Goal: Task Accomplishment & Management: Manage account settings

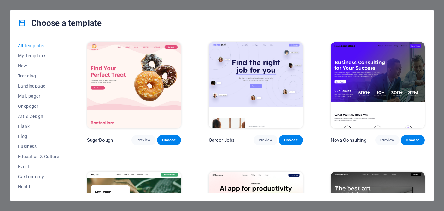
click at [398, 109] on img at bounding box center [378, 85] width 94 height 87
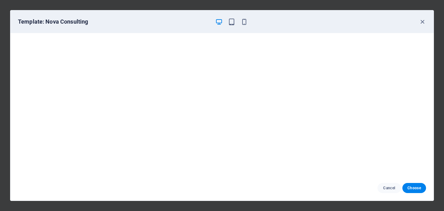
scroll to position [1, 0]
drag, startPoint x: 435, startPoint y: 162, endPoint x: 436, endPoint y: 171, distance: 9.2
click at [436, 171] on div "Template: Nova Consulting Cancel Choose" at bounding box center [222, 105] width 444 height 211
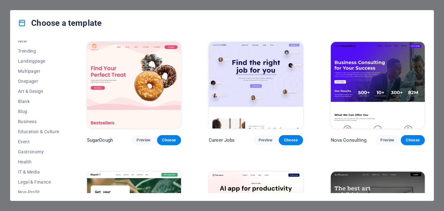
scroll to position [32, 0]
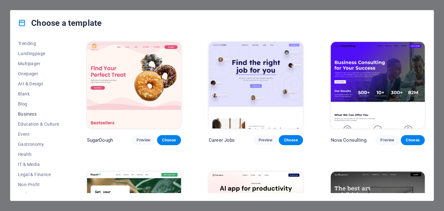
click at [34, 113] on span "Business" at bounding box center [38, 114] width 41 height 5
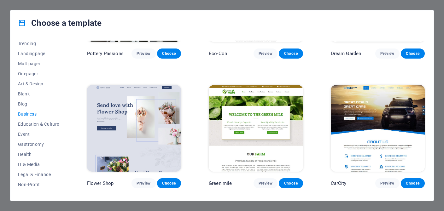
scroll to position [101, 0]
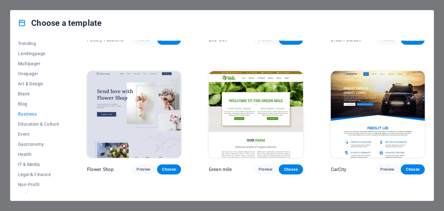
click at [429, 115] on div "All Templates My Templates New Trending Landingpage Multipager Onepager Art & D…" at bounding box center [221, 118] width 423 height 165
drag, startPoint x: 425, startPoint y: 80, endPoint x: 429, endPoint y: 154, distance: 74.2
click at [429, 154] on div "All Templates My Templates New Trending Landingpage Multipager Onepager Art & D…" at bounding box center [221, 118] width 423 height 165
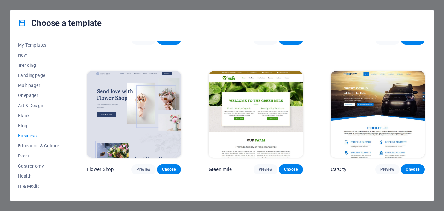
scroll to position [15, 0]
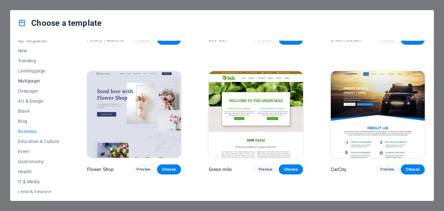
click at [30, 83] on span "Multipager" at bounding box center [38, 81] width 41 height 5
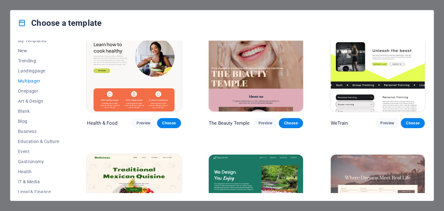
scroll to position [605, 0]
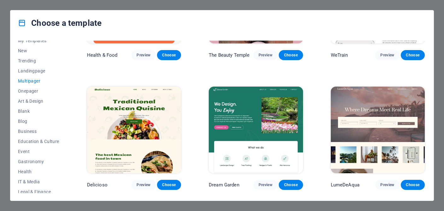
drag, startPoint x: 424, startPoint y: 63, endPoint x: 429, endPoint y: 94, distance: 31.6
click at [429, 94] on div "All Templates My Templates New Trending Landingpage Multipager Onepager Art & D…" at bounding box center [221, 118] width 423 height 165
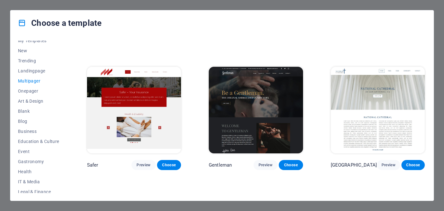
scroll to position [1668, 0]
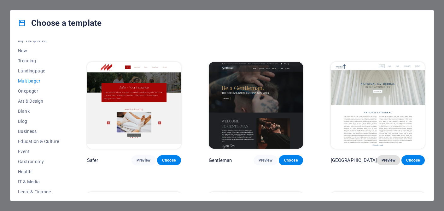
click at [390, 160] on span "Preview" at bounding box center [388, 160] width 13 height 5
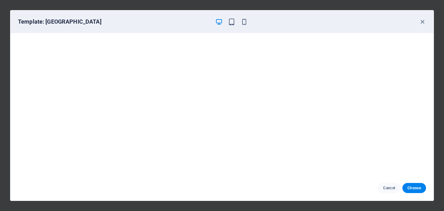
scroll to position [1, 0]
click at [423, 21] on icon "button" at bounding box center [422, 21] width 7 height 7
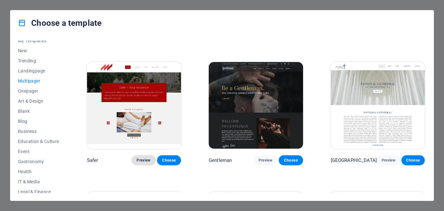
click at [146, 160] on span "Preview" at bounding box center [144, 160] width 14 height 5
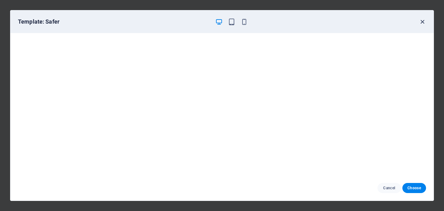
click at [423, 22] on icon "button" at bounding box center [422, 21] width 7 height 7
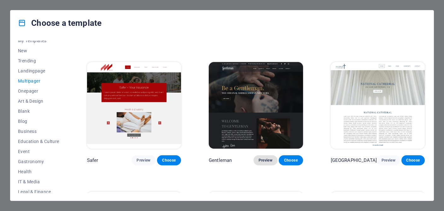
click at [263, 161] on span "Preview" at bounding box center [266, 160] width 14 height 5
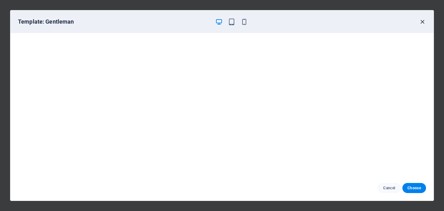
click at [422, 22] on icon "button" at bounding box center [422, 21] width 7 height 7
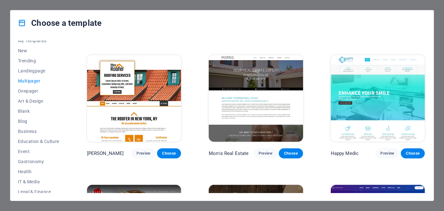
scroll to position [1800, 0]
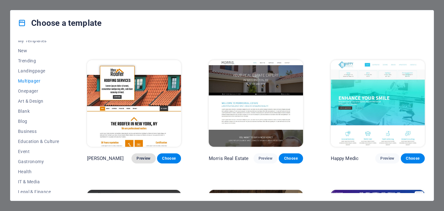
click at [141, 160] on span "Preview" at bounding box center [144, 158] width 14 height 5
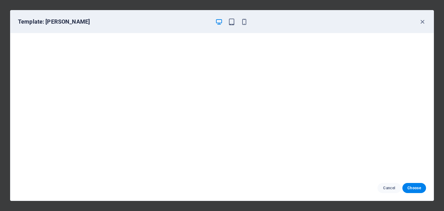
scroll to position [0, 0]
click at [422, 20] on icon "button" at bounding box center [422, 21] width 7 height 7
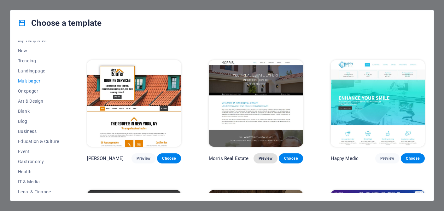
click at [268, 158] on span "Preview" at bounding box center [266, 158] width 14 height 5
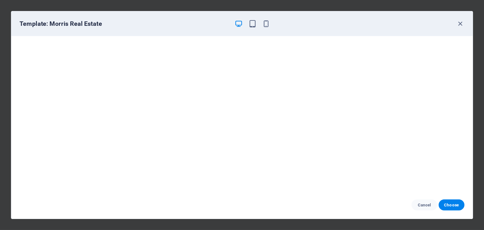
scroll to position [1, 0]
click at [422, 22] on icon "button" at bounding box center [422, 21] width 7 height 7
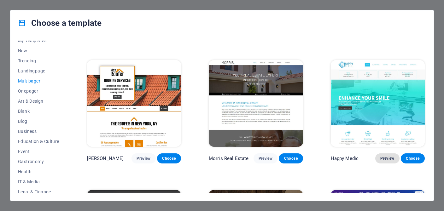
click at [385, 159] on span "Preview" at bounding box center [387, 158] width 14 height 5
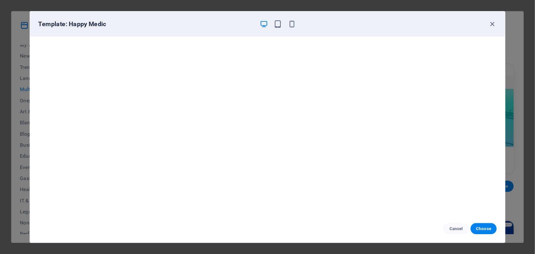
scroll to position [2192, 0]
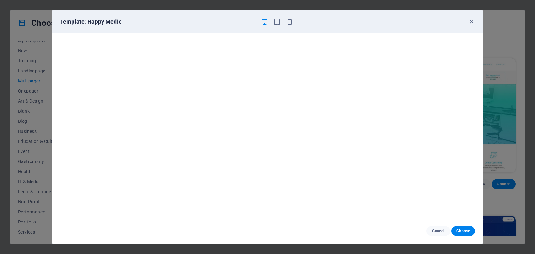
click at [378, 21] on div "Template: Happy Medic" at bounding box center [263, 22] width 407 height 8
click at [444, 21] on icon "button" at bounding box center [471, 21] width 7 height 7
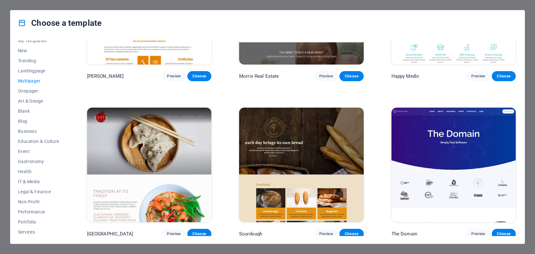
scroll to position [2334, 0]
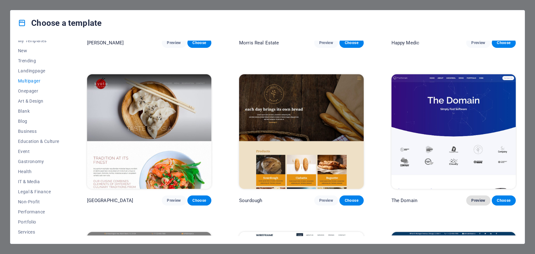
click at [444, 203] on span "Preview" at bounding box center [478, 200] width 14 height 5
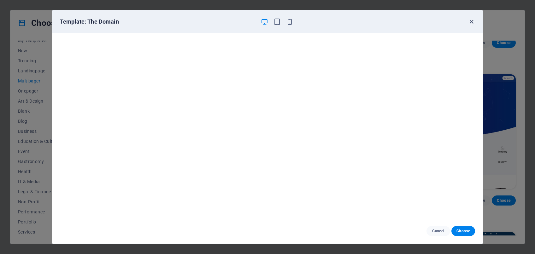
click at [444, 22] on icon "button" at bounding box center [471, 21] width 7 height 7
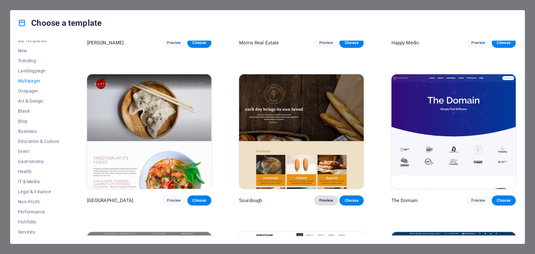
click at [328, 203] on span "Preview" at bounding box center [326, 200] width 14 height 5
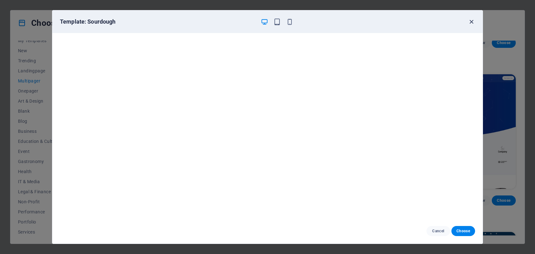
click at [444, 22] on icon "button" at bounding box center [471, 21] width 7 height 7
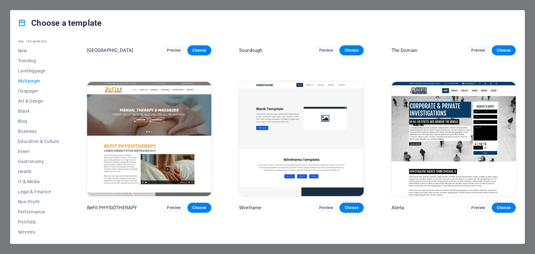
scroll to position [2496, 0]
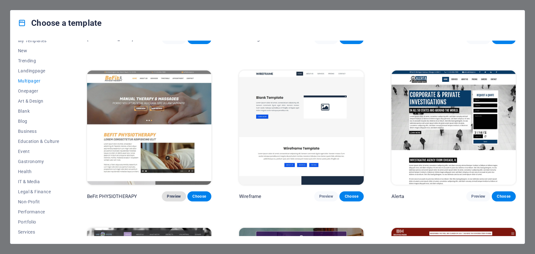
click at [175, 199] on span "Preview" at bounding box center [174, 196] width 14 height 5
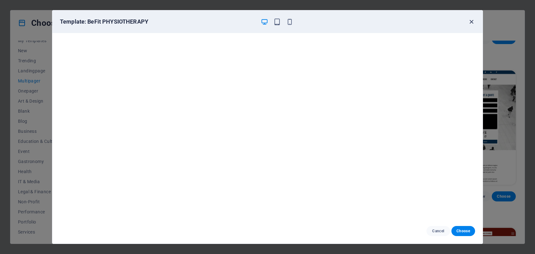
click at [444, 21] on icon "button" at bounding box center [471, 21] width 7 height 7
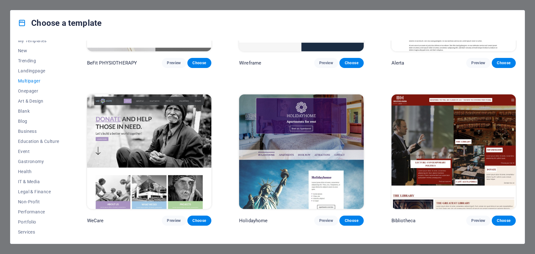
scroll to position [2640, 0]
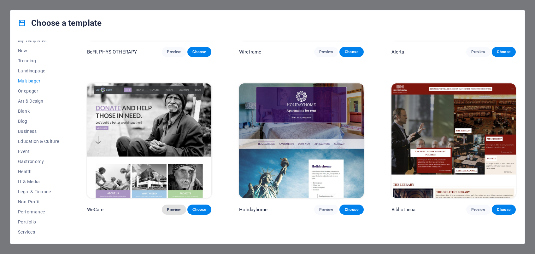
click at [173, 211] on span "Preview" at bounding box center [174, 209] width 14 height 5
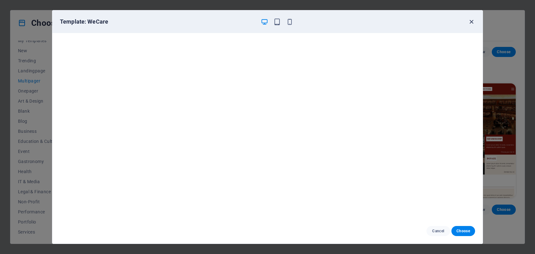
click at [444, 21] on icon "button" at bounding box center [471, 21] width 7 height 7
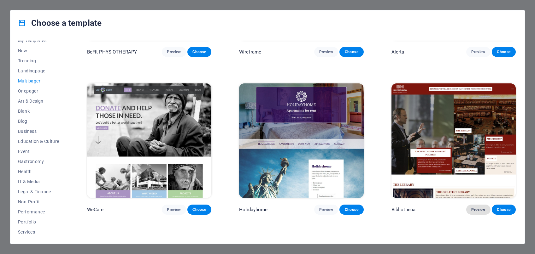
click at [444, 209] on button "Preview" at bounding box center [478, 210] width 24 height 10
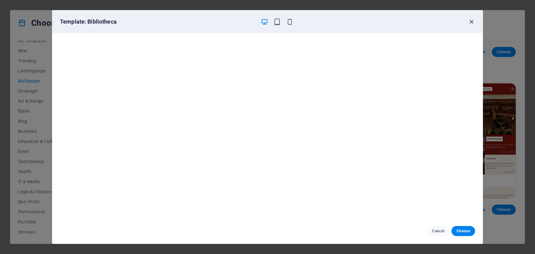
click at [444, 21] on icon "button" at bounding box center [471, 21] width 7 height 7
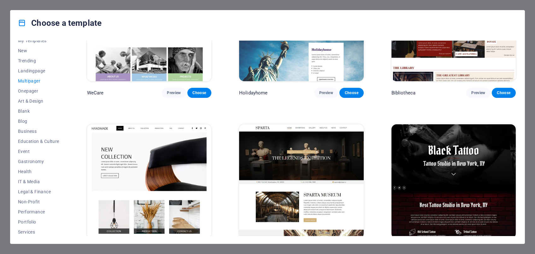
scroll to position [2813, 0]
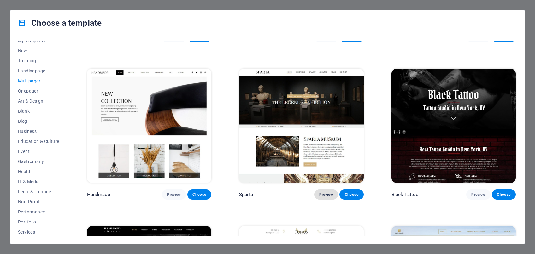
click at [326, 200] on button "Preview" at bounding box center [326, 195] width 24 height 10
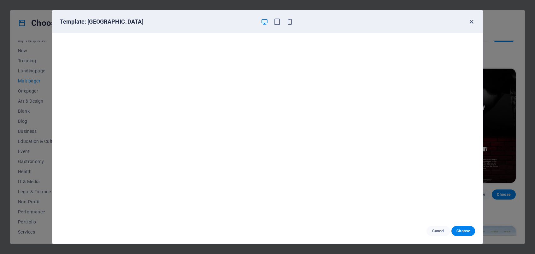
click at [444, 22] on icon "button" at bounding box center [471, 21] width 7 height 7
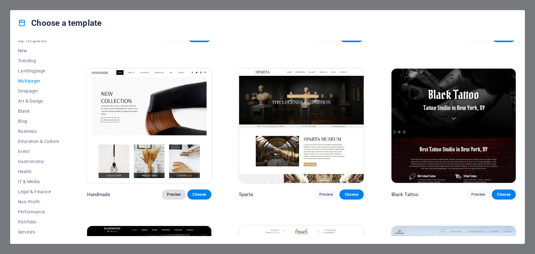
click at [176, 197] on span "Preview" at bounding box center [174, 194] width 14 height 5
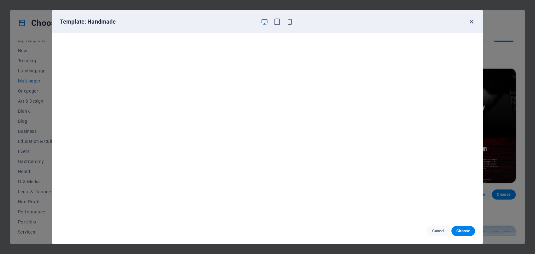
click at [444, 22] on icon "button" at bounding box center [471, 21] width 7 height 7
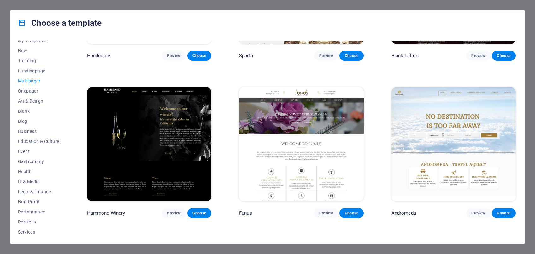
scroll to position [2969, 0]
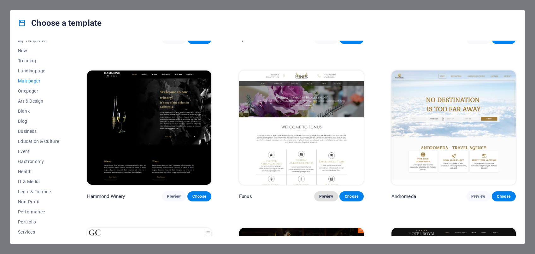
click at [325, 199] on span "Preview" at bounding box center [326, 196] width 14 height 5
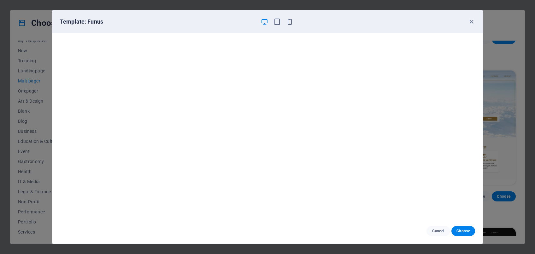
scroll to position [1, 0]
click at [444, 23] on icon "button" at bounding box center [471, 21] width 7 height 7
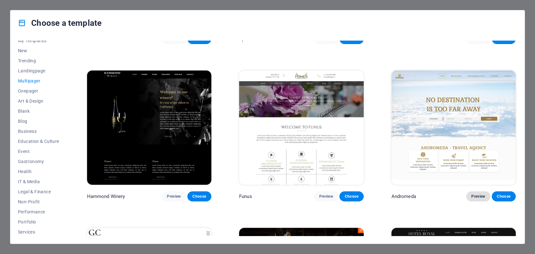
click at [444, 199] on span "Preview" at bounding box center [478, 196] width 14 height 5
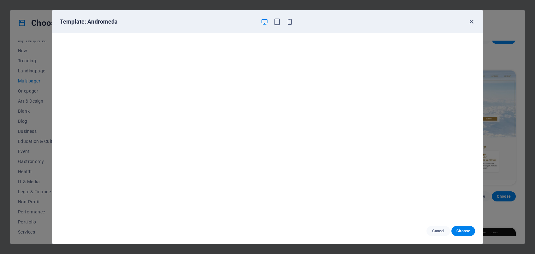
click at [444, 23] on icon "button" at bounding box center [471, 21] width 7 height 7
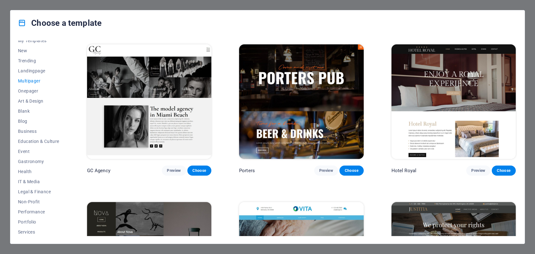
scroll to position [3164, 0]
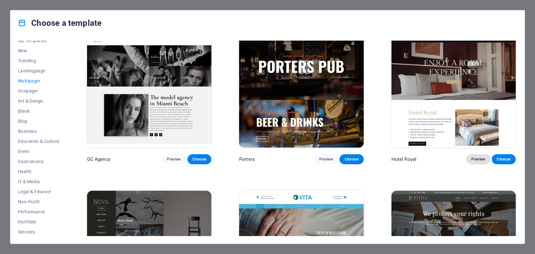
click at [444, 162] on span "Preview" at bounding box center [478, 159] width 14 height 5
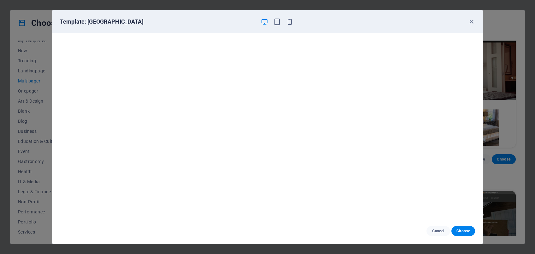
scroll to position [1, 0]
click at [444, 22] on icon "button" at bounding box center [471, 21] width 7 height 7
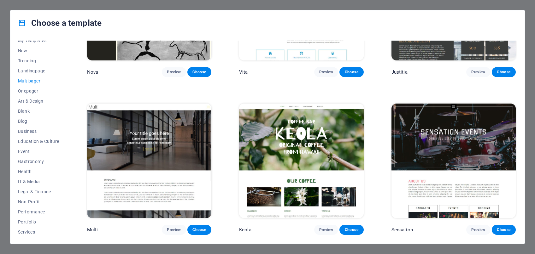
scroll to position [3437, 0]
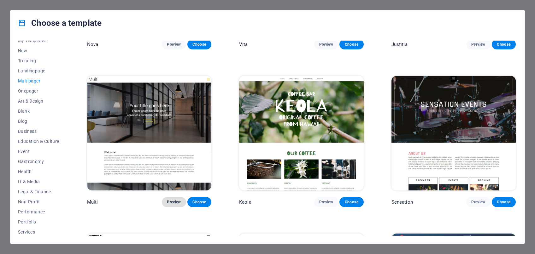
click at [176, 205] on span "Preview" at bounding box center [174, 202] width 14 height 5
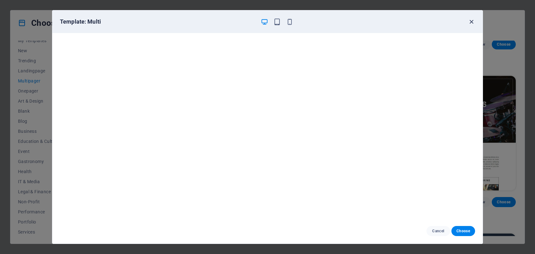
click at [444, 23] on icon "button" at bounding box center [471, 21] width 7 height 7
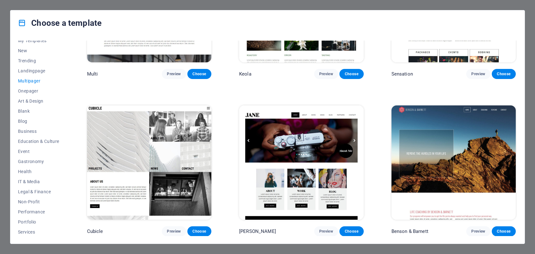
scroll to position [3569, 0]
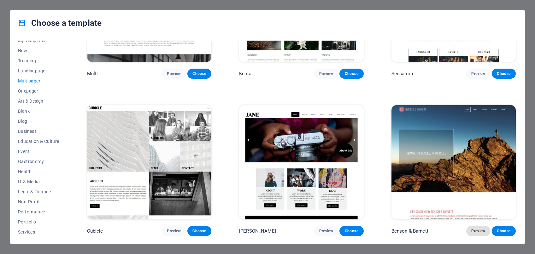
click at [444, 211] on span "Preview" at bounding box center [478, 231] width 14 height 5
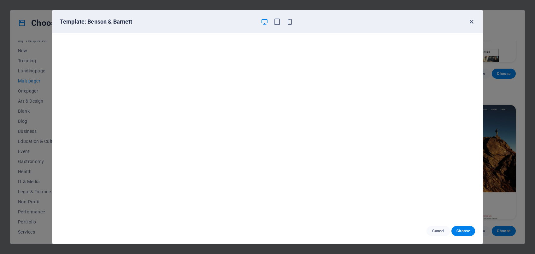
click at [444, 23] on icon "button" at bounding box center [471, 21] width 7 height 7
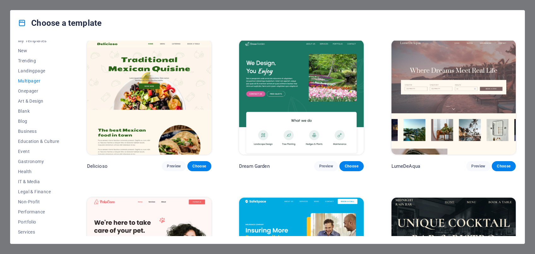
scroll to position [785, 0]
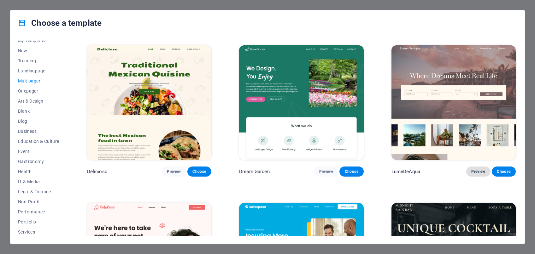
click at [444, 174] on span "Preview" at bounding box center [478, 171] width 14 height 5
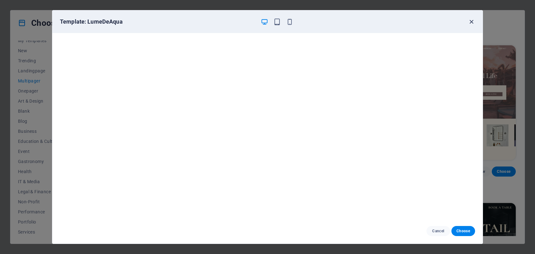
click at [444, 20] on icon "button" at bounding box center [471, 21] width 7 height 7
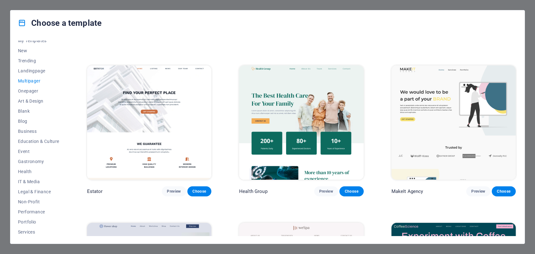
scroll to position [1097, 0]
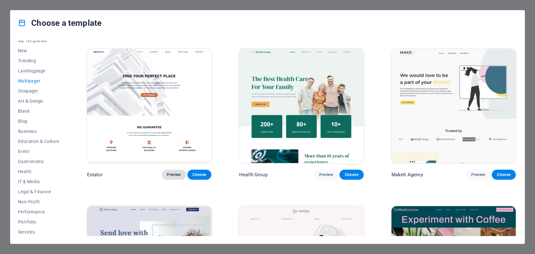
click at [176, 177] on span "Preview" at bounding box center [174, 174] width 14 height 5
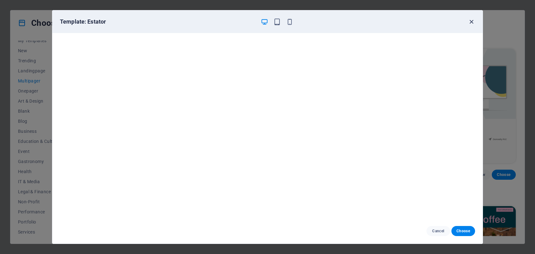
click at [444, 23] on icon "button" at bounding box center [471, 21] width 7 height 7
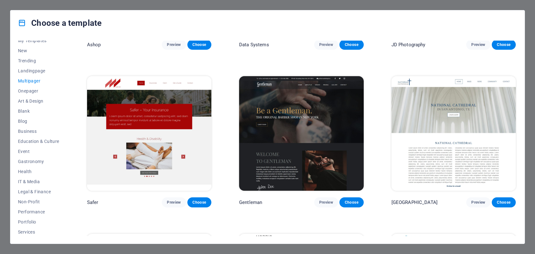
scroll to position [2022, 0]
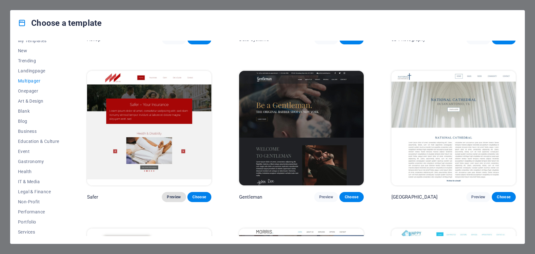
click at [177, 200] on span "Preview" at bounding box center [174, 197] width 14 height 5
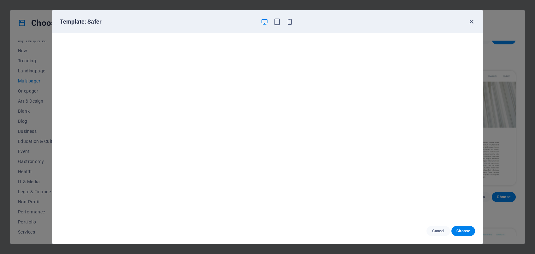
click at [444, 20] on icon "button" at bounding box center [471, 21] width 7 height 7
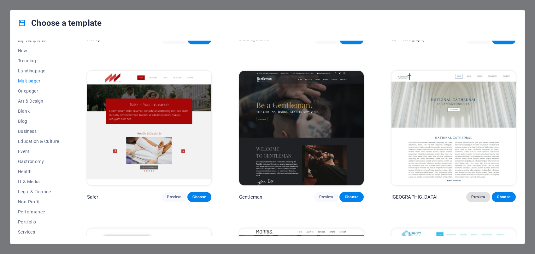
click at [444, 199] on span "Preview" at bounding box center [478, 197] width 14 height 5
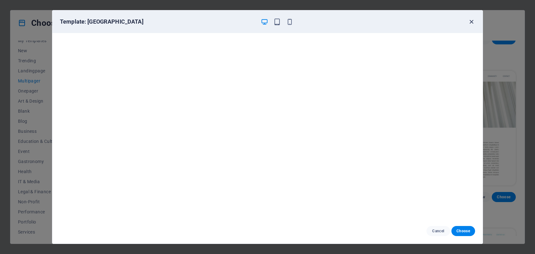
click at [444, 22] on icon "button" at bounding box center [471, 21] width 7 height 7
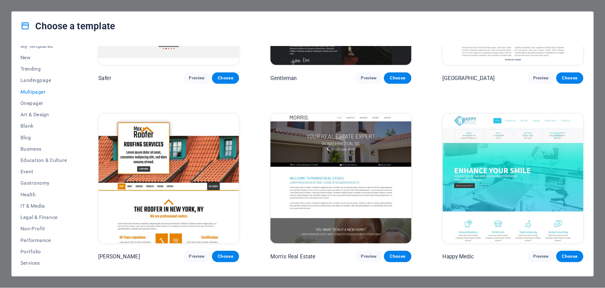
scroll to position [2167, 0]
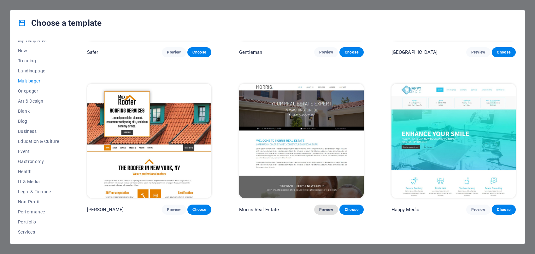
click at [323, 211] on span "Preview" at bounding box center [326, 209] width 14 height 5
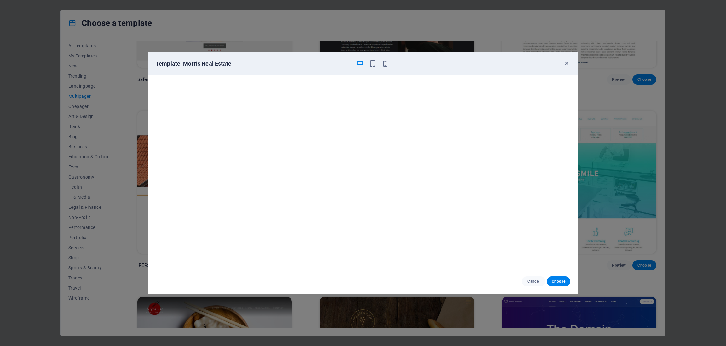
scroll to position [1, 0]
click at [444, 211] on div "Cancel Choose" at bounding box center [363, 281] width 430 height 25
click at [444, 63] on icon "button" at bounding box center [566, 63] width 7 height 7
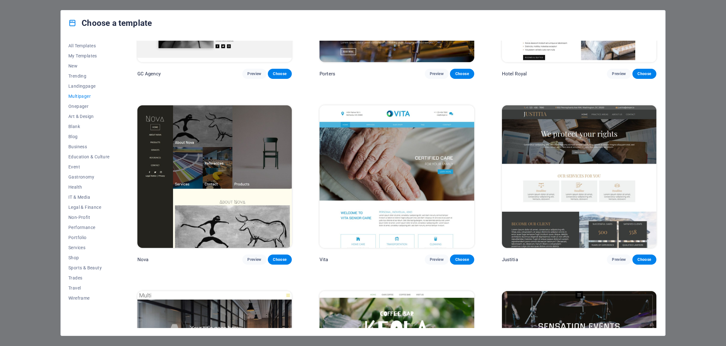
scroll to position [3853, 0]
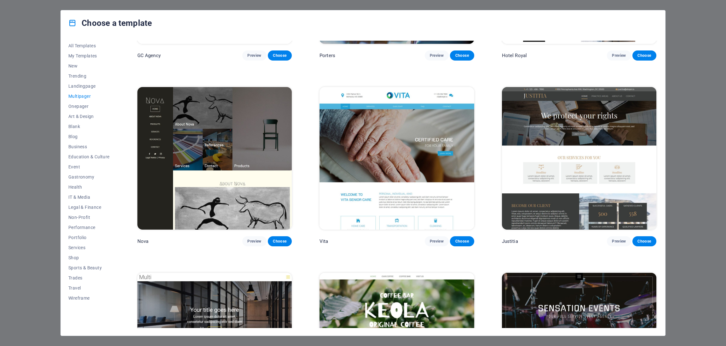
drag, startPoint x: 655, startPoint y: 214, endPoint x: 679, endPoint y: 310, distance: 98.4
click at [444, 211] on div "Choose a template All Templates My Templates New Trending Landingpage Multipage…" at bounding box center [363, 173] width 726 height 346
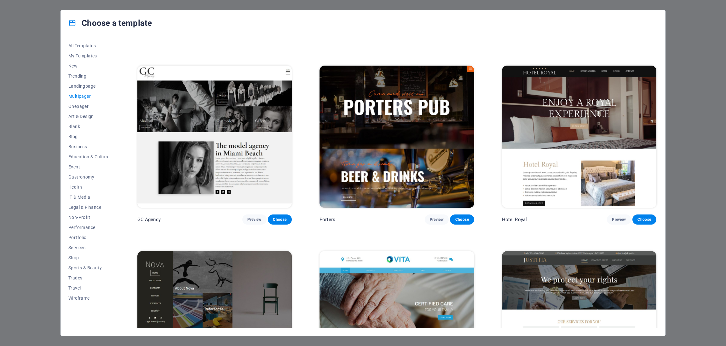
scroll to position [3678, 0]
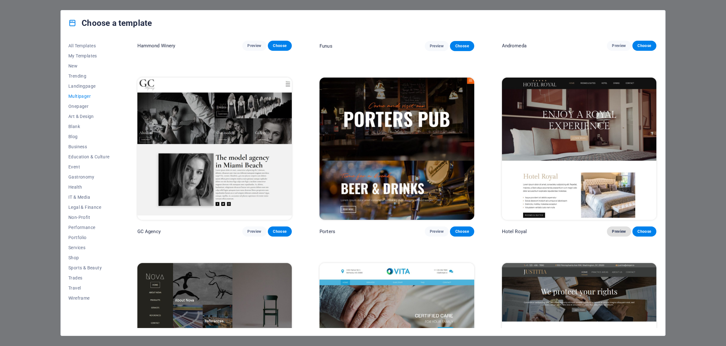
click at [444, 211] on span "Preview" at bounding box center [619, 231] width 14 height 5
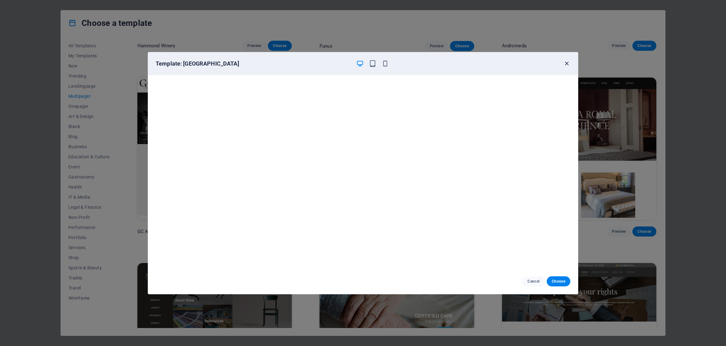
click at [444, 63] on icon "button" at bounding box center [566, 63] width 7 height 7
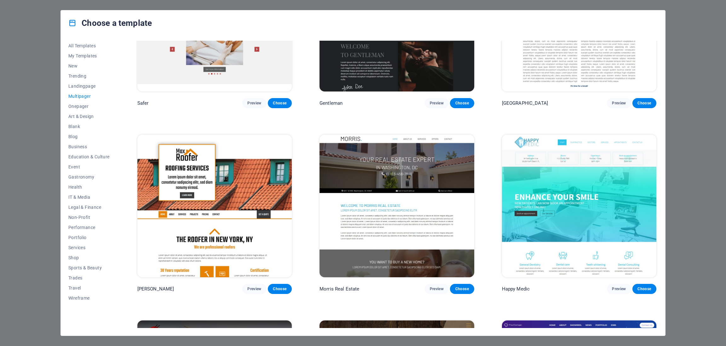
scroll to position [2518, 0]
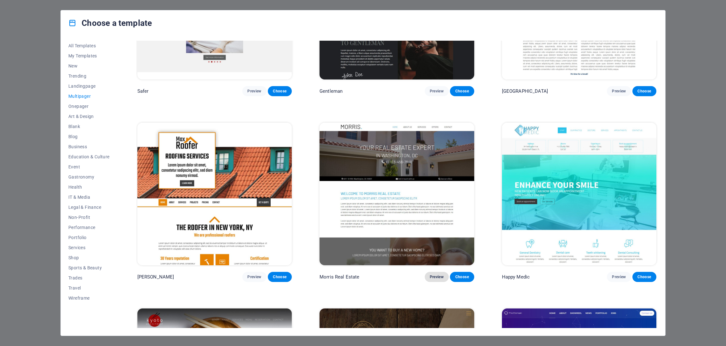
click at [437, 211] on span "Preview" at bounding box center [437, 276] width 14 height 5
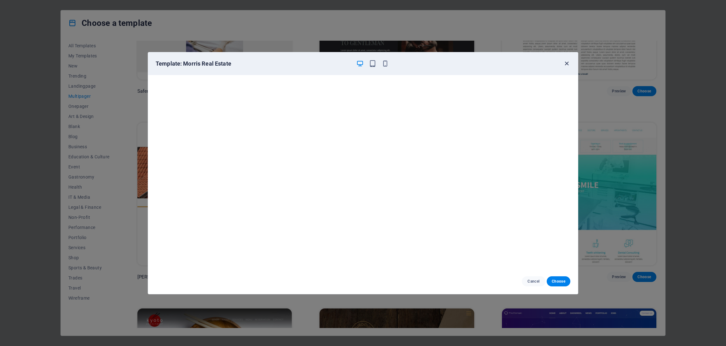
click at [444, 62] on icon "button" at bounding box center [566, 63] width 7 height 7
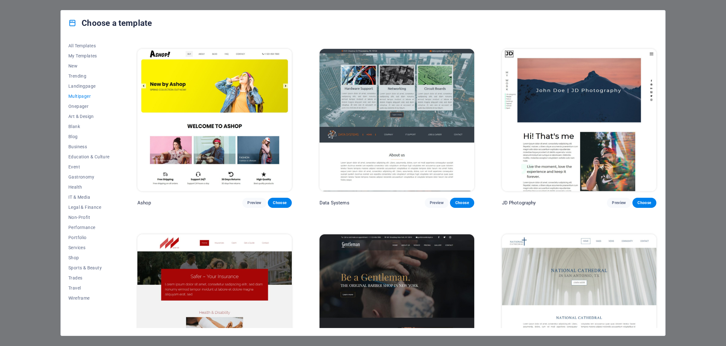
scroll to position [2191, 0]
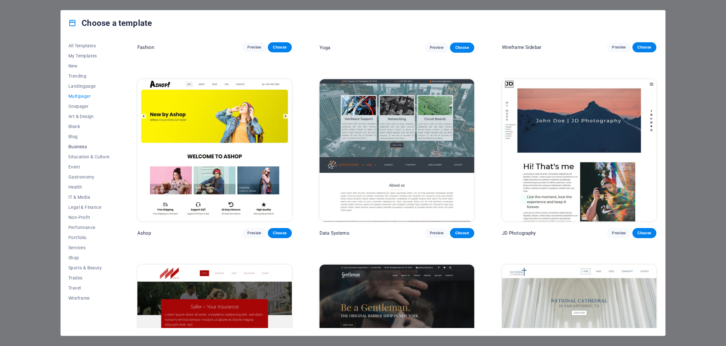
click at [79, 146] on span "Business" at bounding box center [88, 146] width 41 height 5
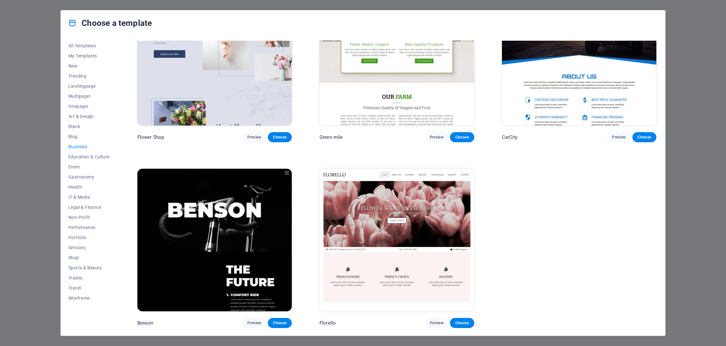
scroll to position [245, 0]
click at [437, 211] on span "Preview" at bounding box center [437, 322] width 14 height 5
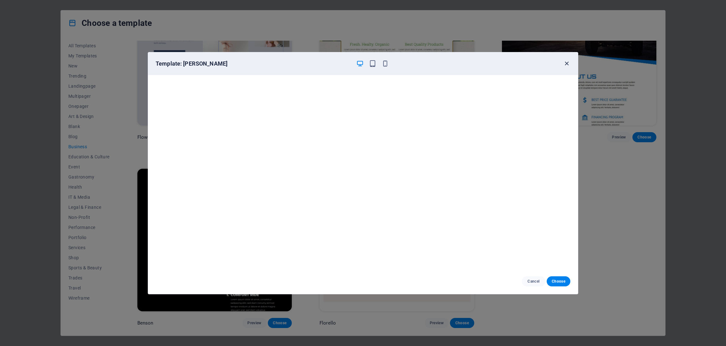
click at [444, 66] on icon "button" at bounding box center [566, 63] width 7 height 7
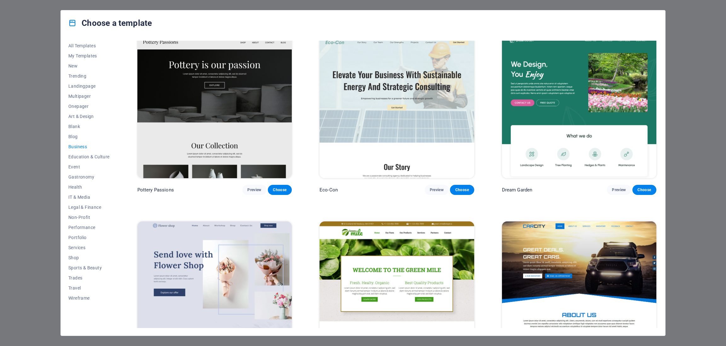
scroll to position [0, 0]
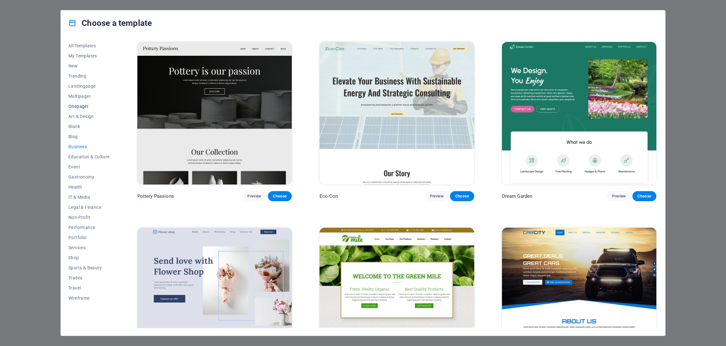
click at [83, 106] on span "Onepager" at bounding box center [88, 106] width 41 height 5
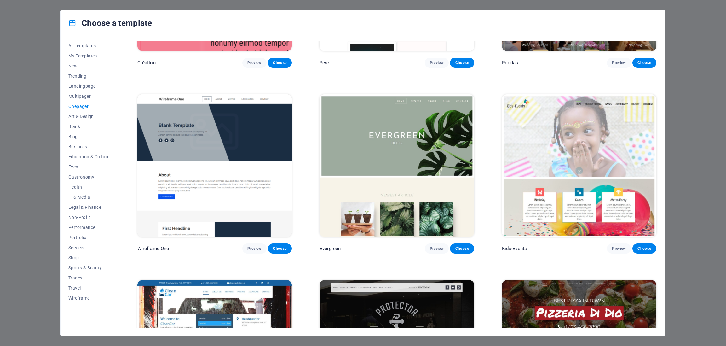
scroll to position [1413, 0]
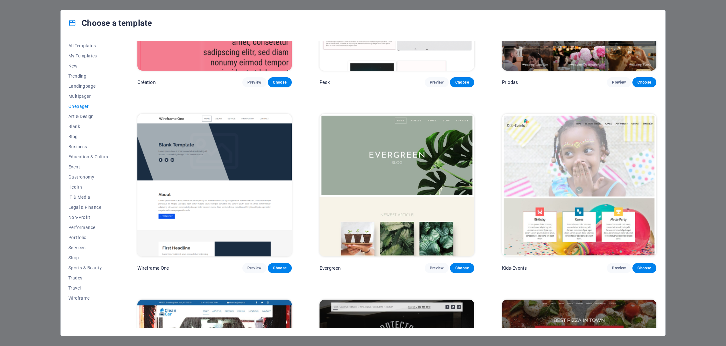
click at [444, 138] on div "All Templates My Templates New Trending Landingpage Multipager Onepager Art & D…" at bounding box center [363, 186] width 605 height 300
drag, startPoint x: 655, startPoint y: 70, endPoint x: 663, endPoint y: 171, distance: 101.5
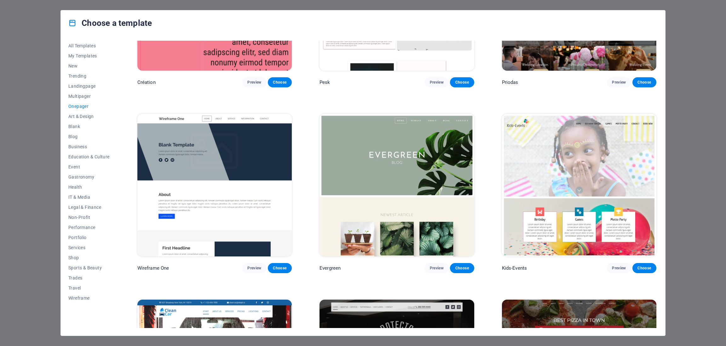
click at [444, 171] on div "All Templates My Templates New Trending Landingpage Multipager Onepager Art & D…" at bounding box center [363, 186] width 605 height 300
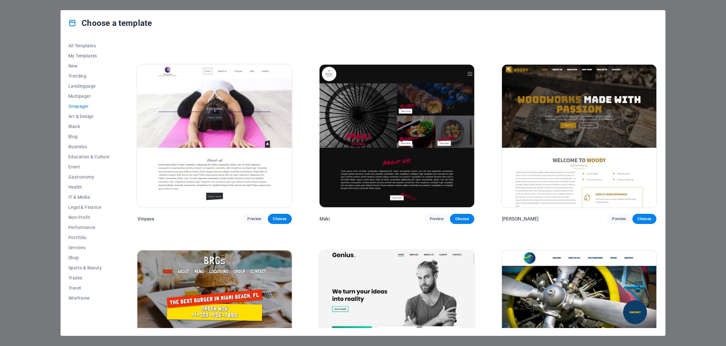
scroll to position [1841, 0]
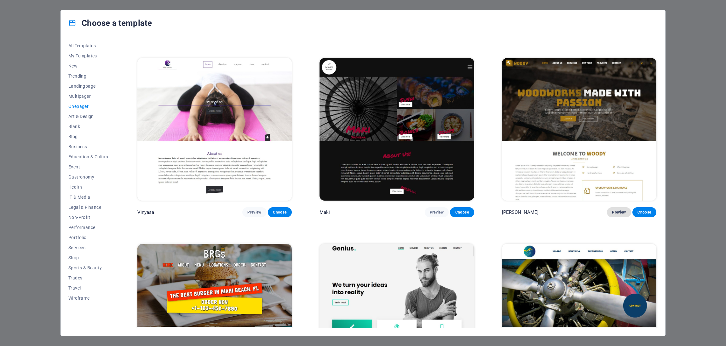
click at [444, 211] on span "Preview" at bounding box center [619, 212] width 14 height 5
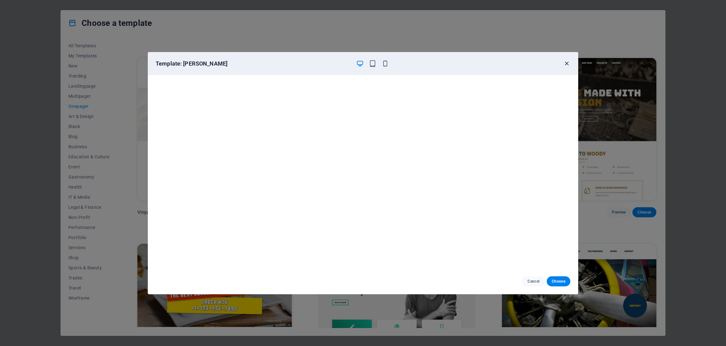
click at [444, 62] on icon "button" at bounding box center [566, 63] width 7 height 7
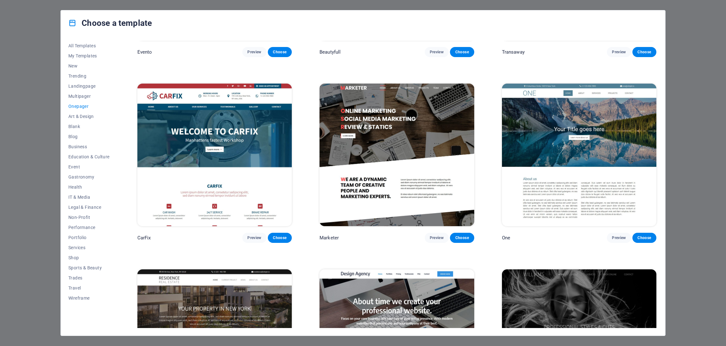
scroll to position [4056, 0]
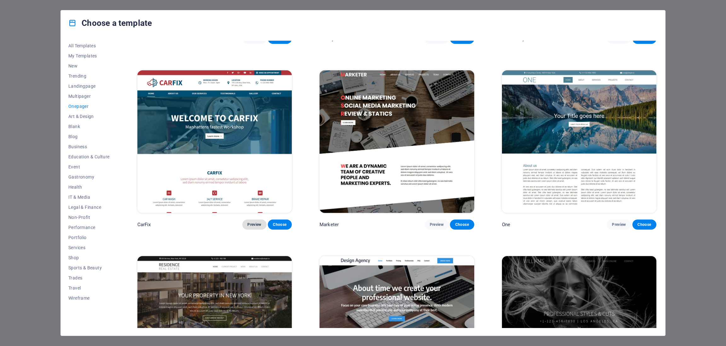
click at [255, 211] on span "Preview" at bounding box center [254, 224] width 14 height 5
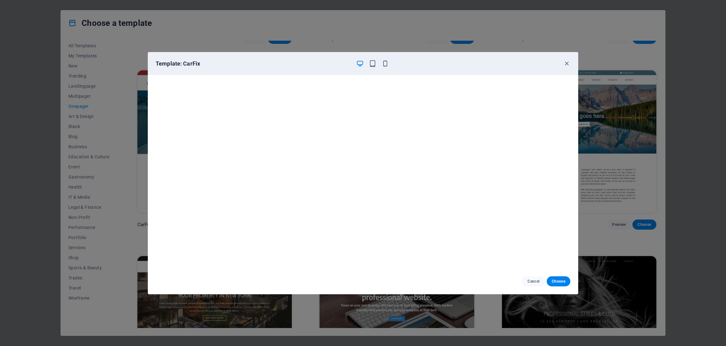
click at [444, 68] on div "Template: CarFix" at bounding box center [363, 63] width 430 height 23
click at [444, 64] on icon "button" at bounding box center [566, 63] width 7 height 7
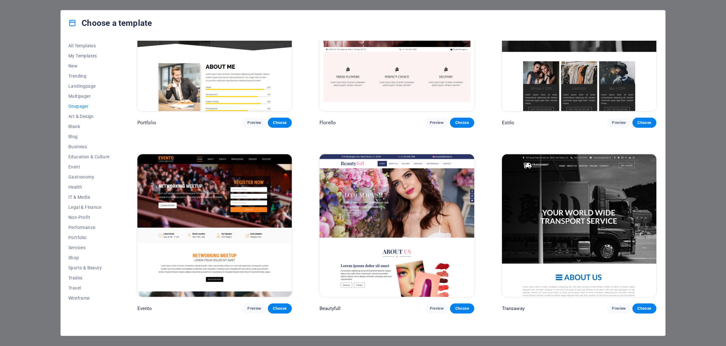
scroll to position [3767, 0]
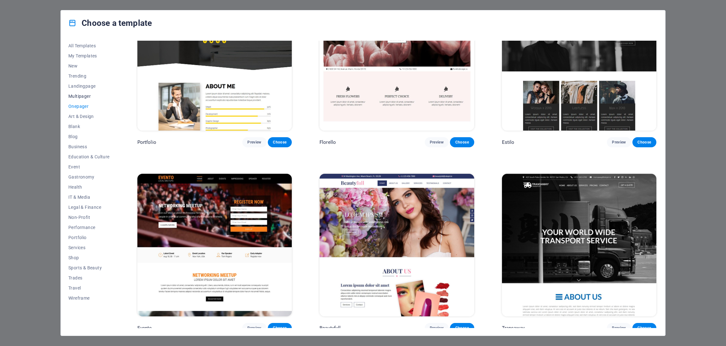
click at [84, 95] on span "Multipager" at bounding box center [88, 96] width 41 height 5
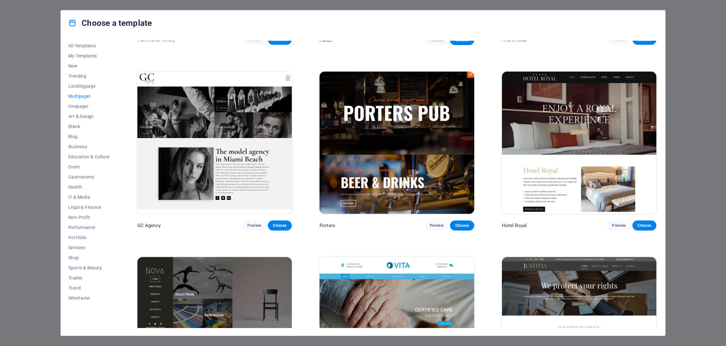
scroll to position [3672, 0]
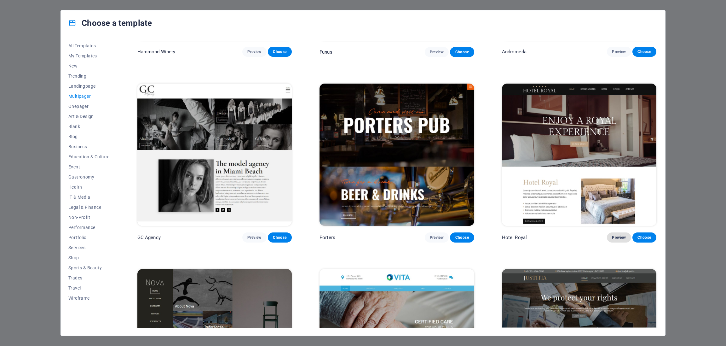
click at [444, 211] on span "Preview" at bounding box center [619, 237] width 14 height 5
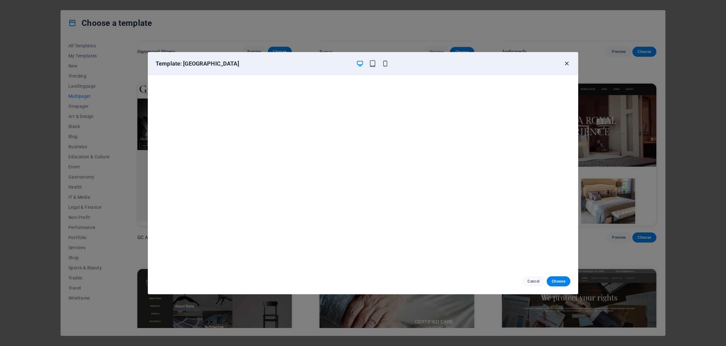
click at [444, 63] on icon "button" at bounding box center [566, 63] width 7 height 7
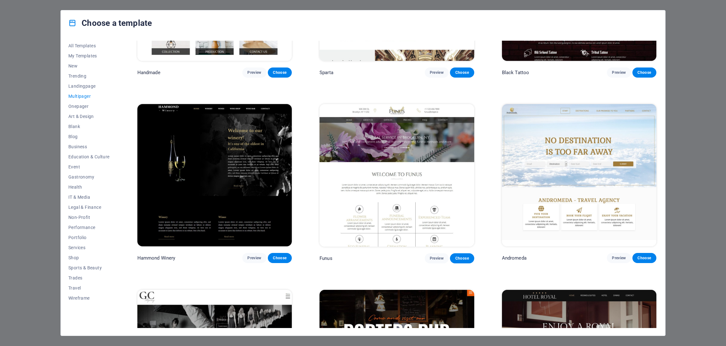
scroll to position [3429, 0]
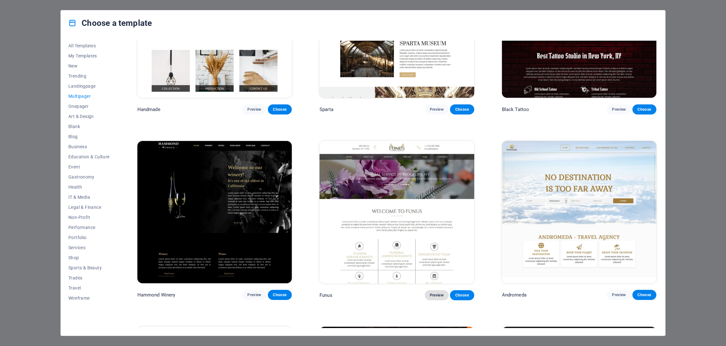
click at [433, 211] on button "Preview" at bounding box center [437, 295] width 24 height 10
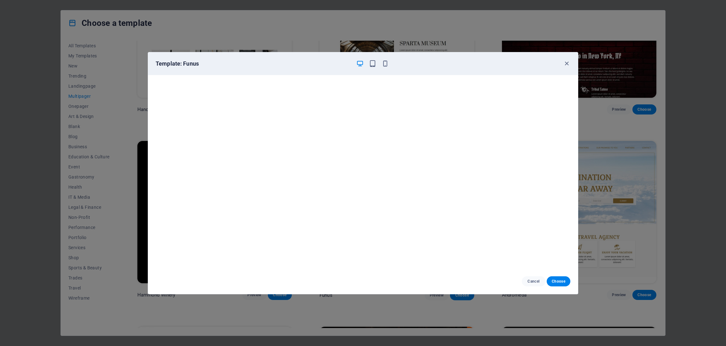
scroll to position [1, 0]
click at [444, 65] on icon "button" at bounding box center [566, 63] width 7 height 7
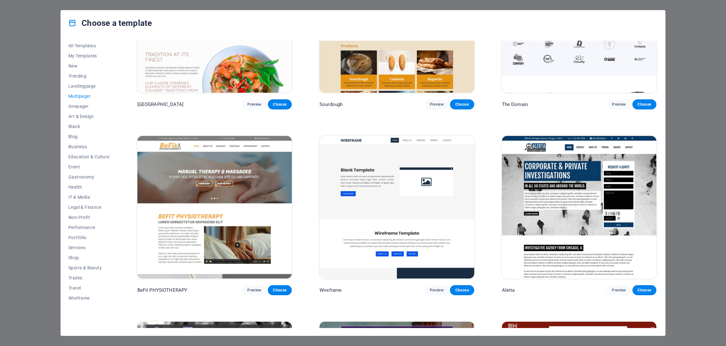
scroll to position [2925, 0]
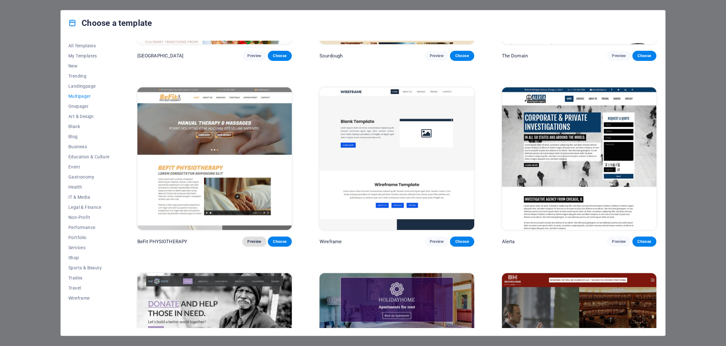
click at [255, 211] on span "Preview" at bounding box center [254, 241] width 14 height 5
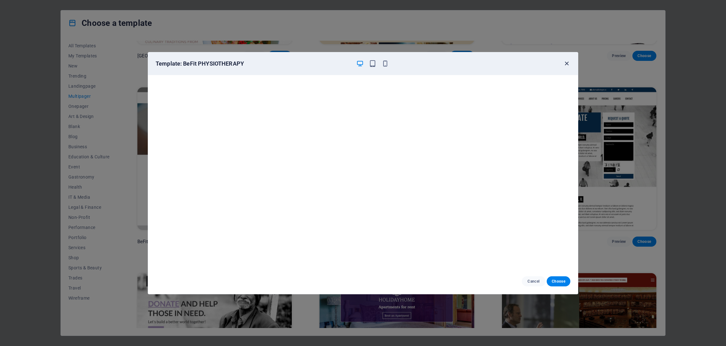
click at [444, 64] on icon "button" at bounding box center [566, 63] width 7 height 7
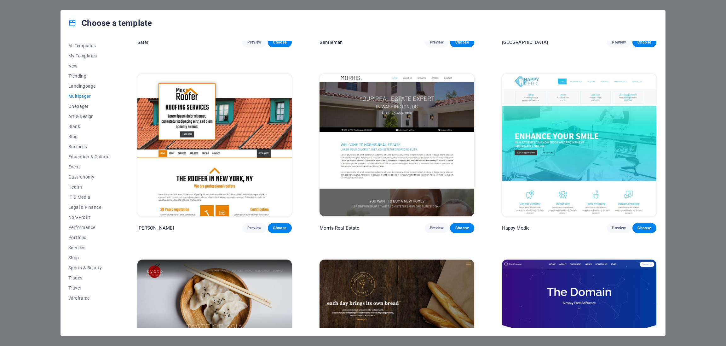
scroll to position [2561, 0]
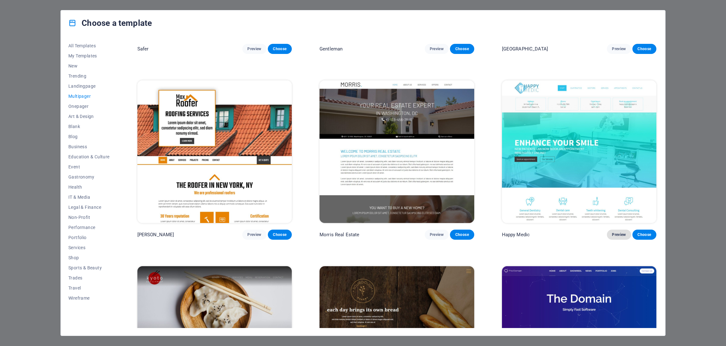
click at [444, 211] on span "Preview" at bounding box center [619, 234] width 14 height 5
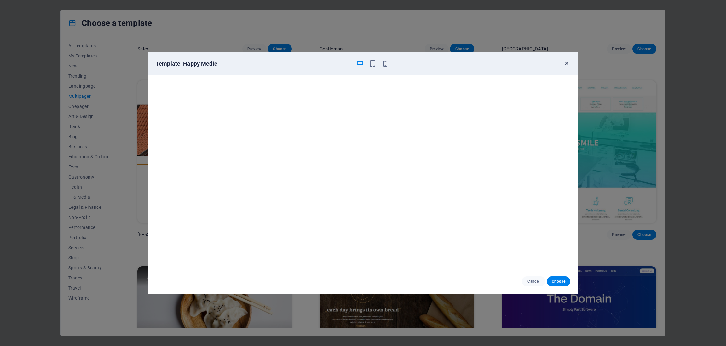
click at [444, 64] on icon "button" at bounding box center [566, 63] width 7 height 7
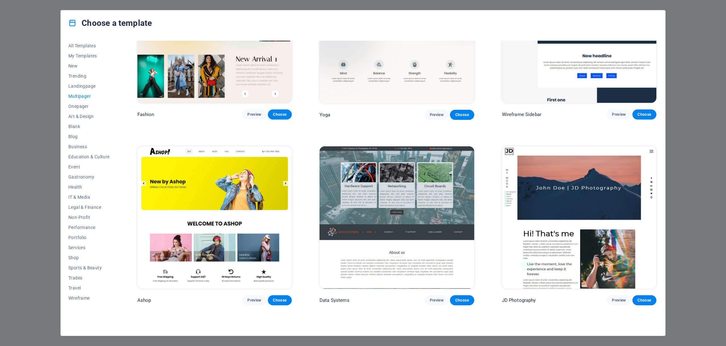
scroll to position [2112, 0]
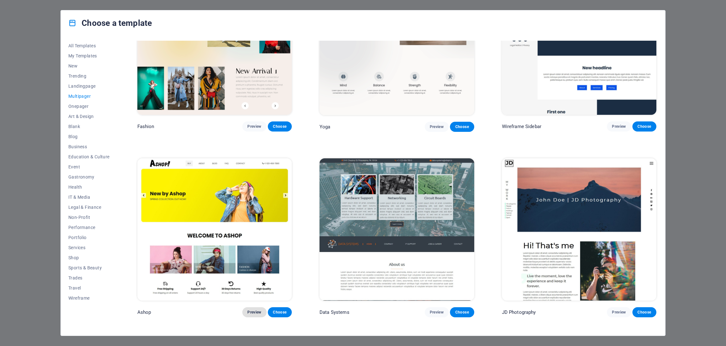
click at [252, 211] on span "Preview" at bounding box center [254, 312] width 14 height 5
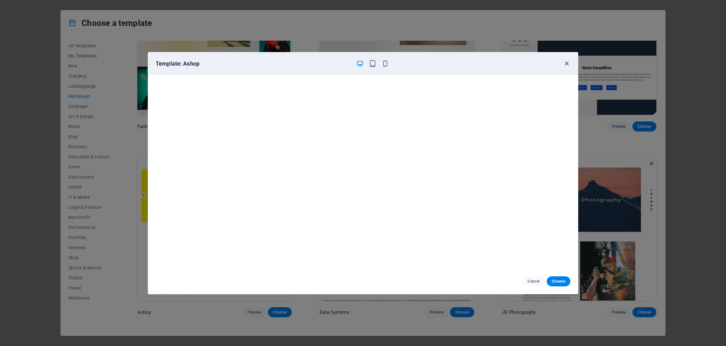
click at [444, 65] on icon "button" at bounding box center [566, 63] width 7 height 7
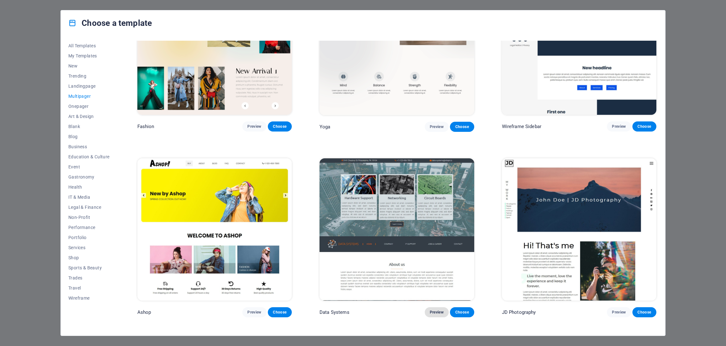
click at [437, 211] on span "Preview" at bounding box center [437, 312] width 14 height 5
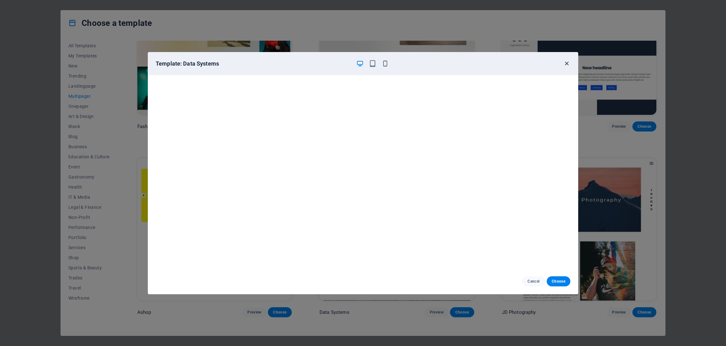
click at [444, 62] on icon "button" at bounding box center [566, 63] width 7 height 7
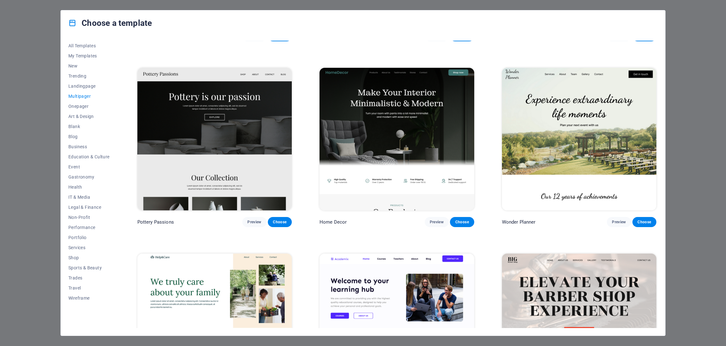
scroll to position [340, 0]
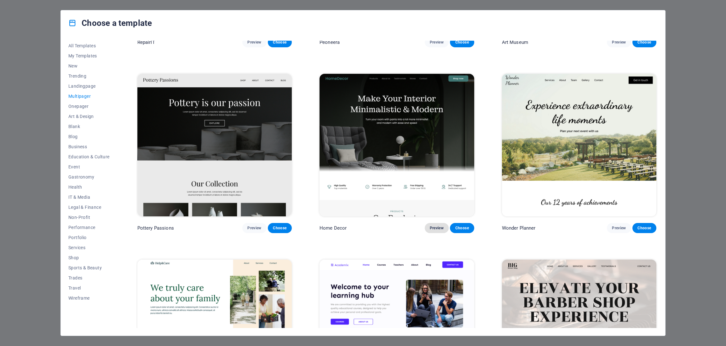
click at [434, 211] on button "Preview" at bounding box center [437, 228] width 24 height 10
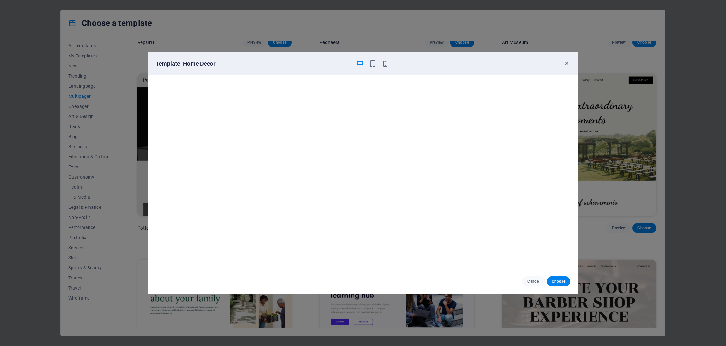
scroll to position [0, 0]
click at [444, 63] on icon "button" at bounding box center [566, 63] width 7 height 7
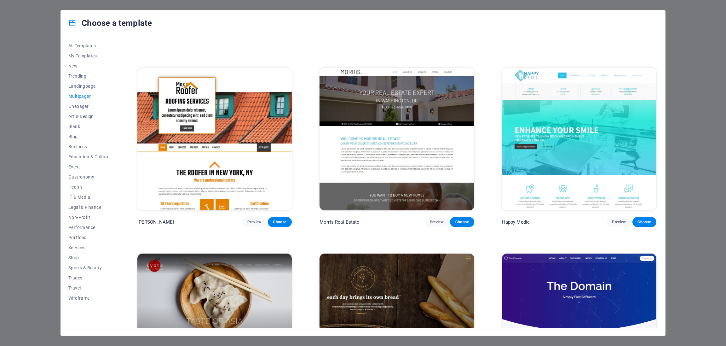
scroll to position [2561, 0]
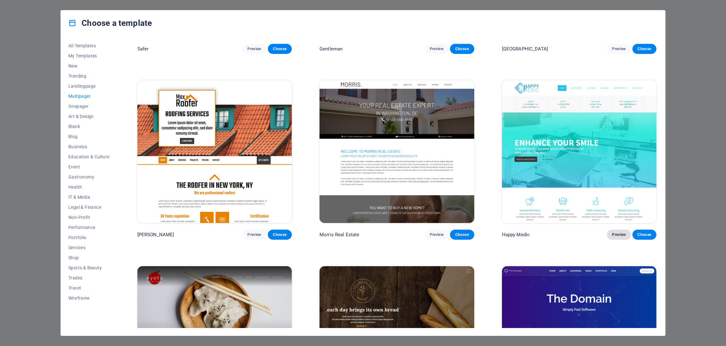
click at [444, 211] on span "Preview" at bounding box center [619, 234] width 14 height 5
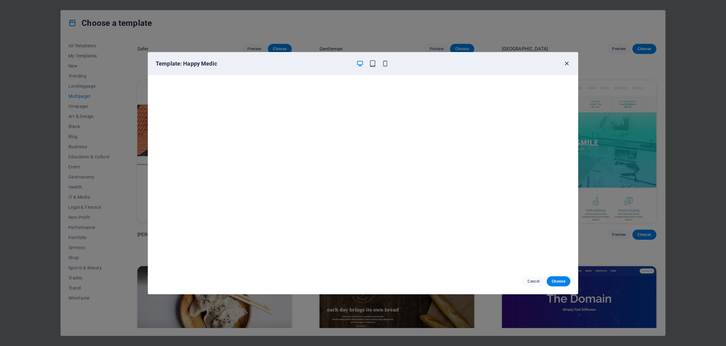
click at [444, 64] on icon "button" at bounding box center [566, 63] width 7 height 7
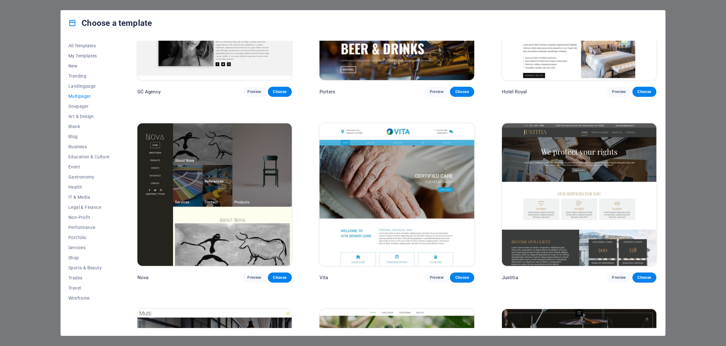
scroll to position [3829, 0]
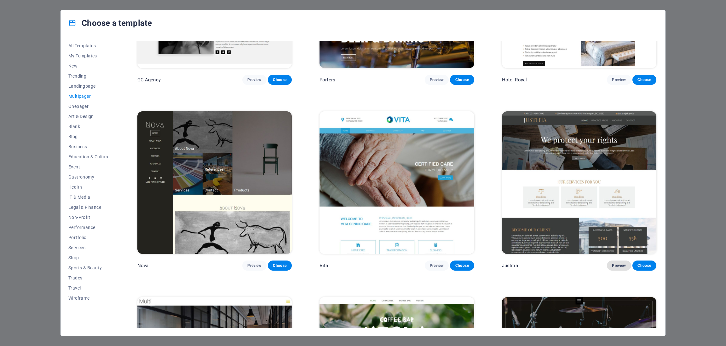
click at [444, 211] on span "Preview" at bounding box center [619, 265] width 14 height 5
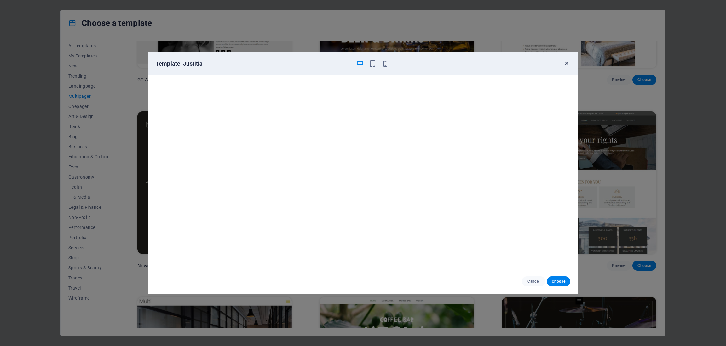
click at [444, 62] on icon "button" at bounding box center [566, 63] width 7 height 7
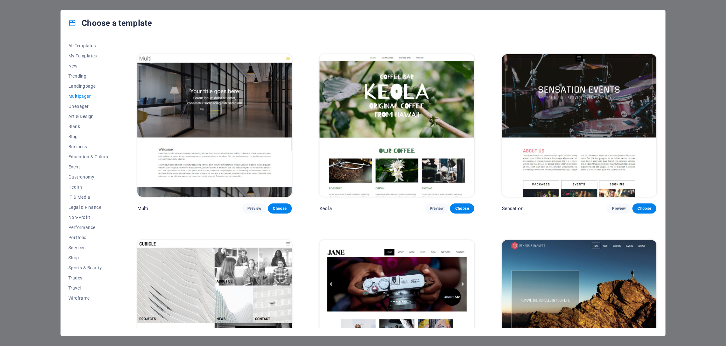
scroll to position [4084, 0]
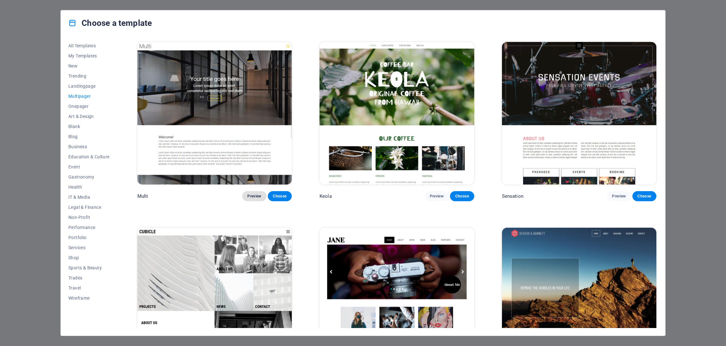
click at [253, 199] on span "Preview" at bounding box center [254, 196] width 14 height 5
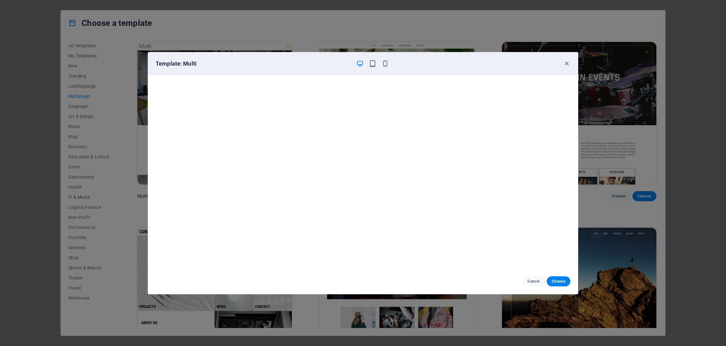
drag, startPoint x: 568, startPoint y: 64, endPoint x: 565, endPoint y: 89, distance: 24.8
click at [444, 89] on div "Template: Multi Cancel Choose" at bounding box center [363, 173] width 431 height 242
click at [444, 66] on icon "button" at bounding box center [566, 63] width 7 height 7
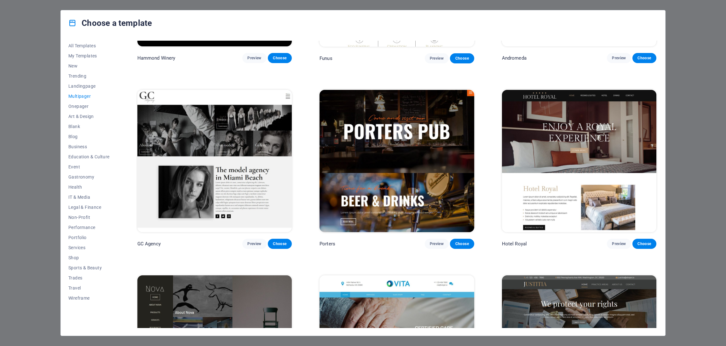
scroll to position [3659, 0]
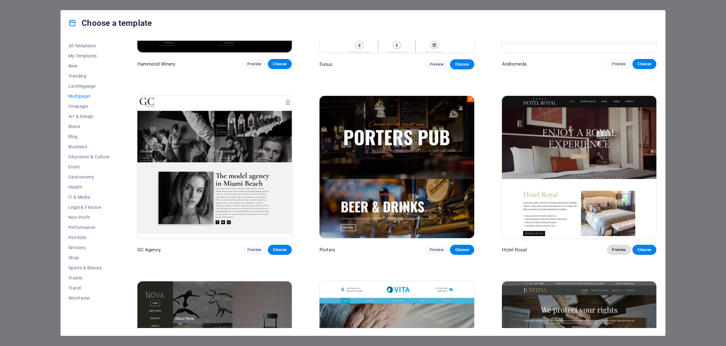
click at [444, 211] on span "Preview" at bounding box center [619, 249] width 14 height 5
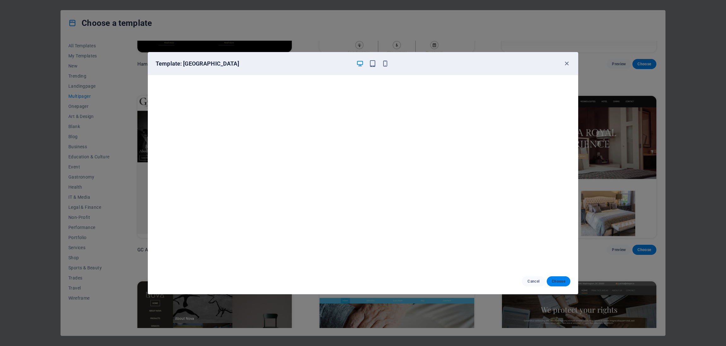
click at [444, 211] on span "Choose" at bounding box center [559, 281] width 14 height 5
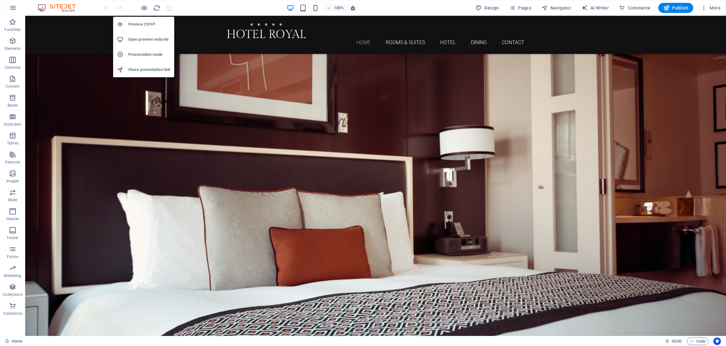
click at [147, 25] on h6 "Preview Ctrl+P" at bounding box center [149, 24] width 42 height 8
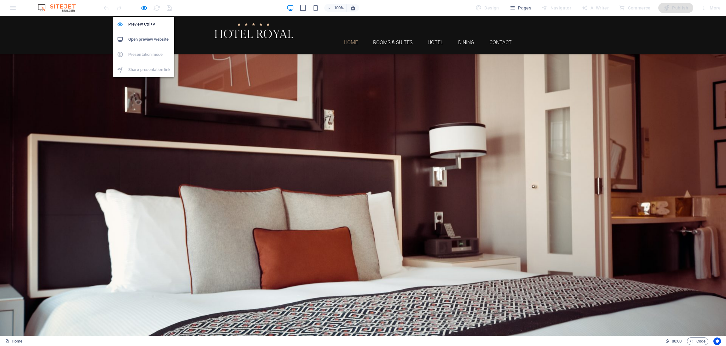
click at [146, 37] on h6 "Open preview website" at bounding box center [149, 40] width 42 height 8
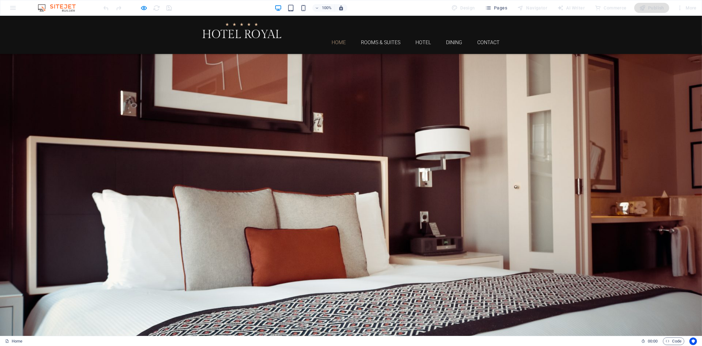
click at [64, 4] on img at bounding box center [59, 8] width 47 height 8
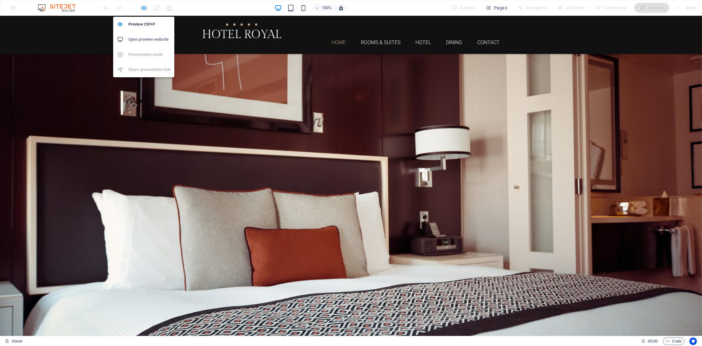
click at [145, 8] on icon "button" at bounding box center [144, 7] width 7 height 7
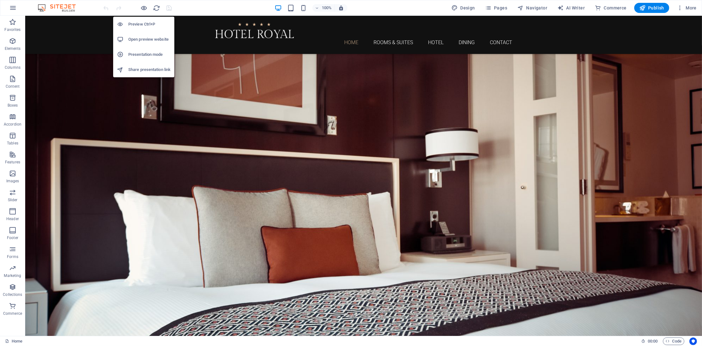
click at [142, 26] on h6 "Preview Ctrl+P" at bounding box center [149, 24] width 42 height 8
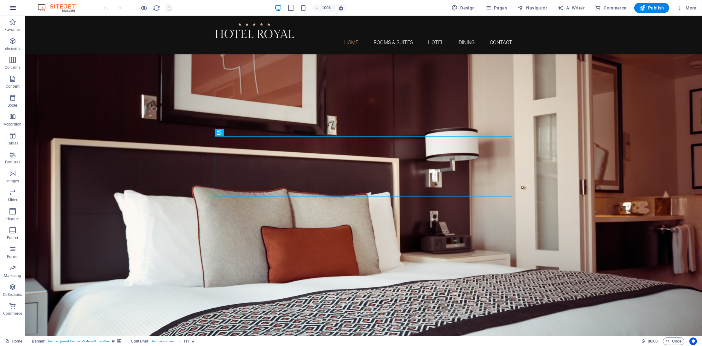
click at [13, 9] on icon "button" at bounding box center [13, 8] width 8 height 8
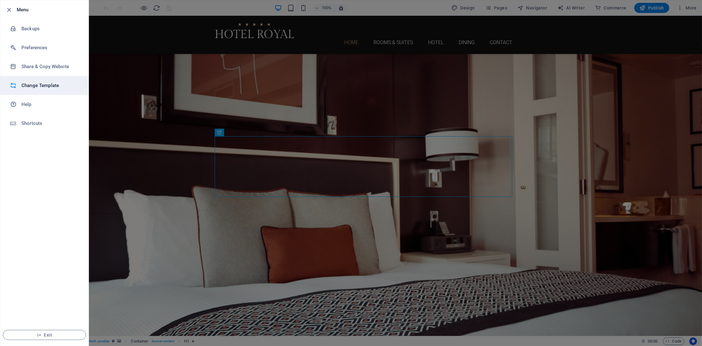
click at [50, 85] on h6 "Change Template" at bounding box center [50, 86] width 58 height 8
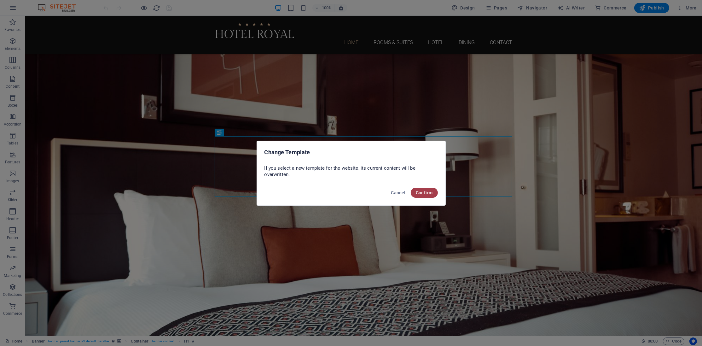
click at [426, 195] on span "Confirm" at bounding box center [424, 192] width 17 height 5
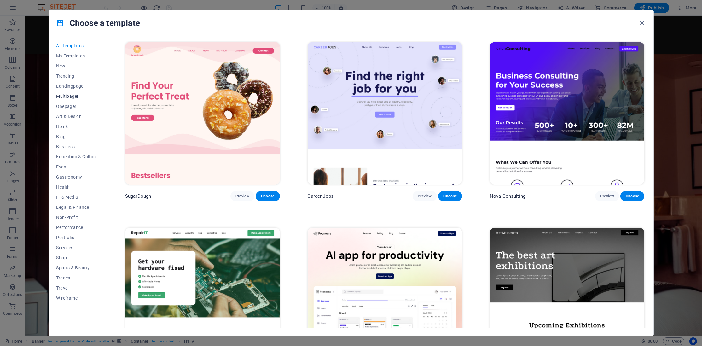
click at [75, 94] on span "Multipager" at bounding box center [76, 96] width 41 height 5
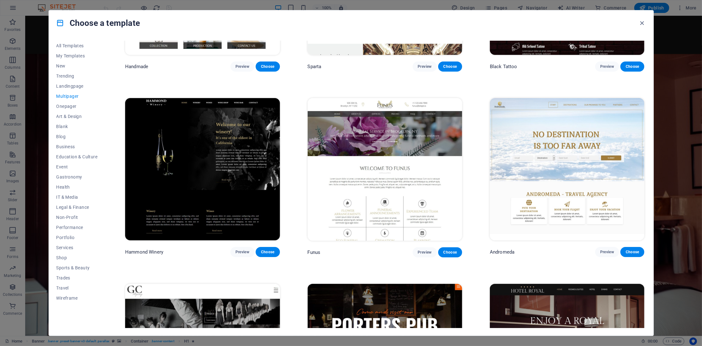
scroll to position [3489, 0]
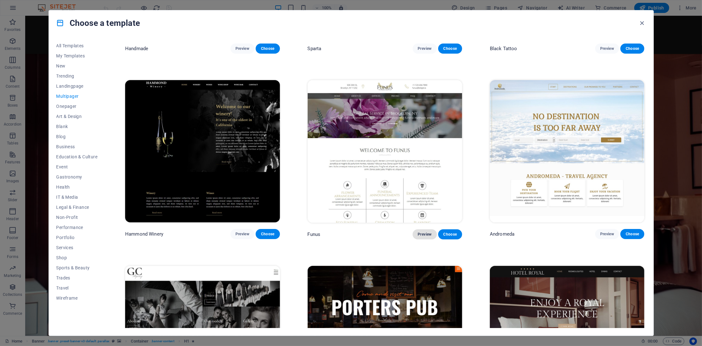
click at [425, 237] on span "Preview" at bounding box center [425, 234] width 14 height 5
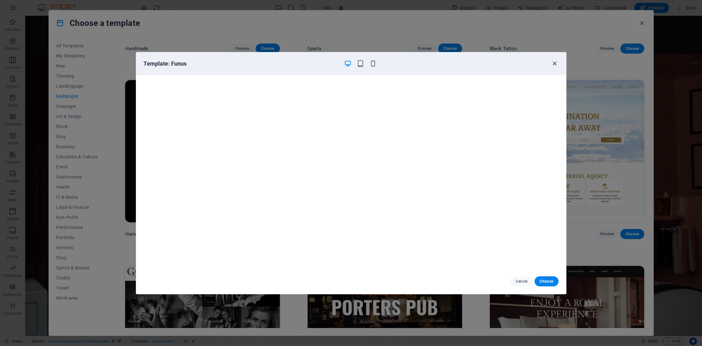
click at [554, 64] on icon "button" at bounding box center [554, 63] width 7 height 7
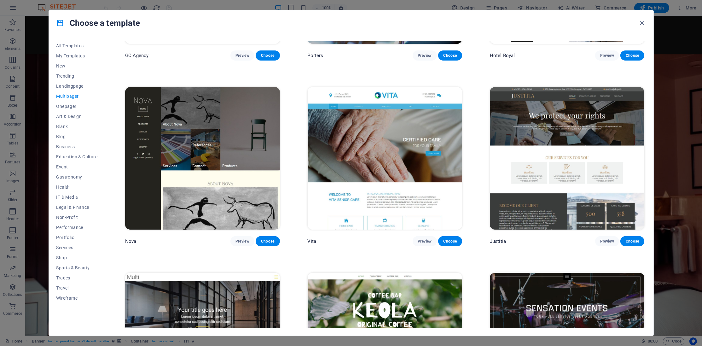
scroll to position [3871, 0]
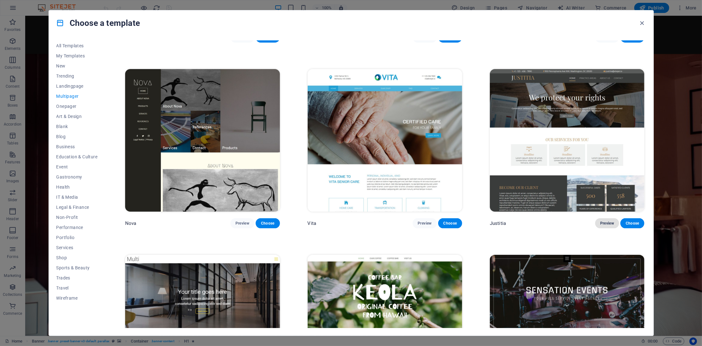
click at [605, 226] on span "Preview" at bounding box center [607, 223] width 14 height 5
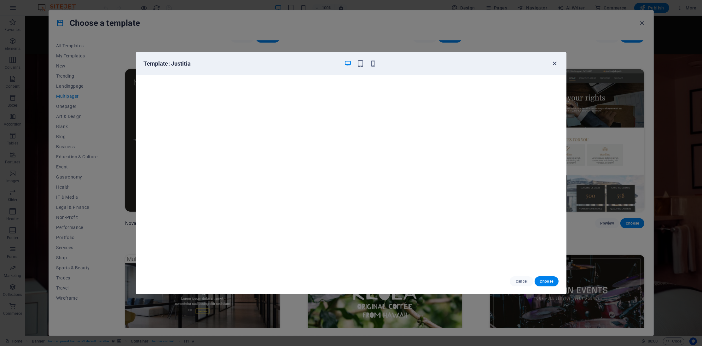
click at [554, 64] on icon "button" at bounding box center [554, 63] width 7 height 7
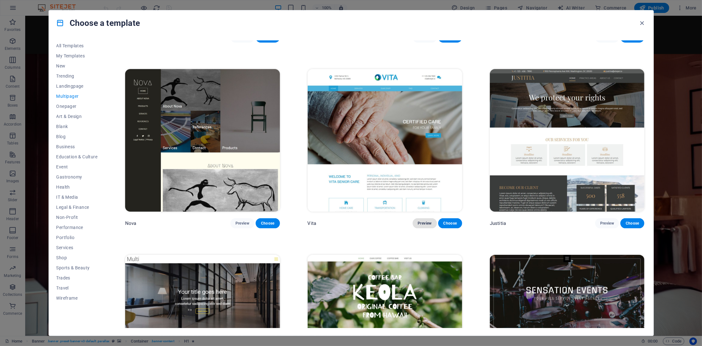
click at [420, 226] on span "Preview" at bounding box center [425, 223] width 14 height 5
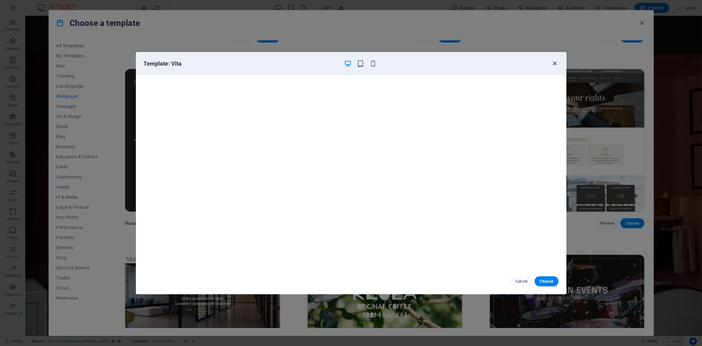
click at [554, 63] on icon "button" at bounding box center [554, 63] width 7 height 7
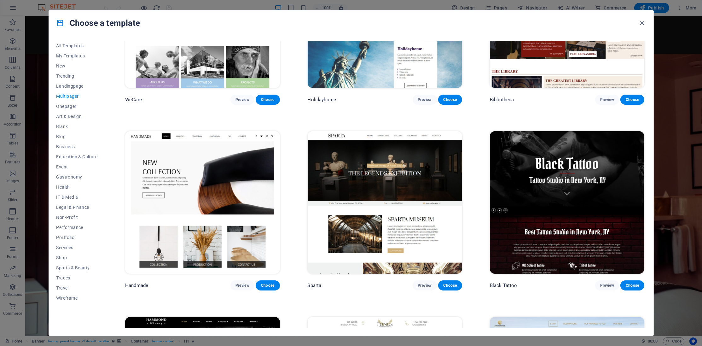
scroll to position [3247, 0]
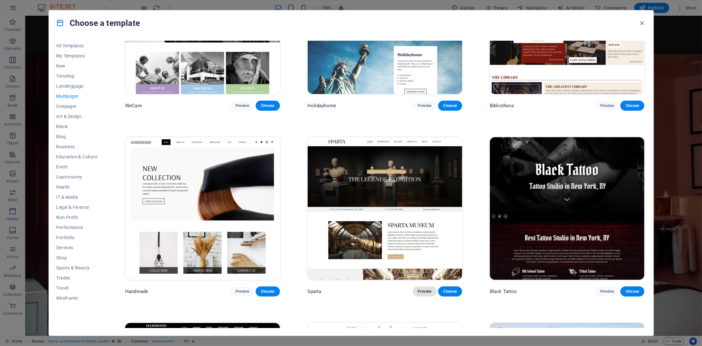
click at [423, 296] on button "Preview" at bounding box center [425, 291] width 24 height 10
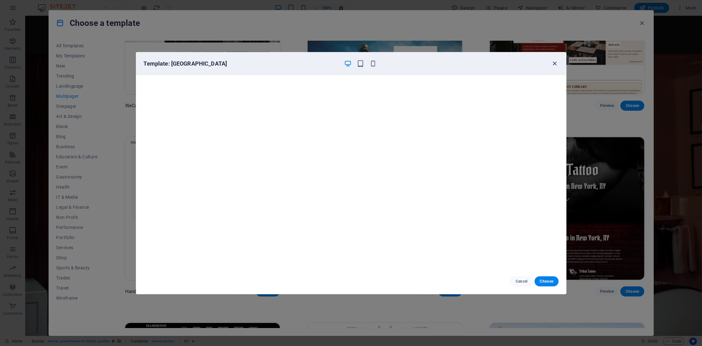
click at [554, 64] on icon "button" at bounding box center [554, 63] width 7 height 7
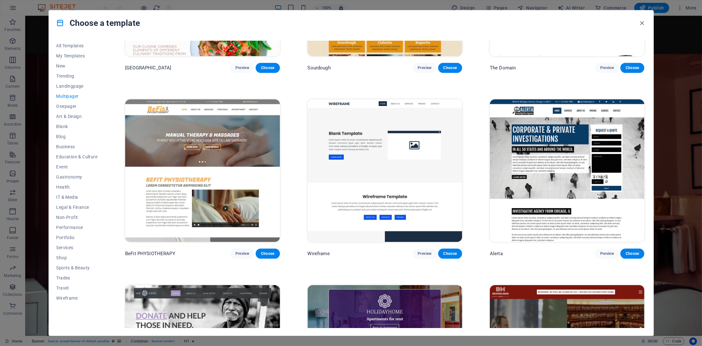
scroll to position [2907, 0]
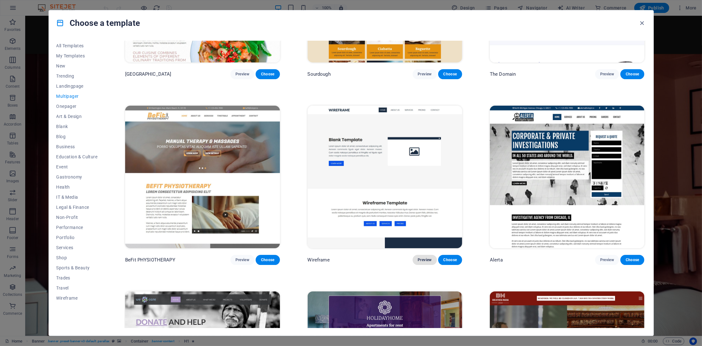
click at [424, 261] on button "Preview" at bounding box center [425, 260] width 24 height 10
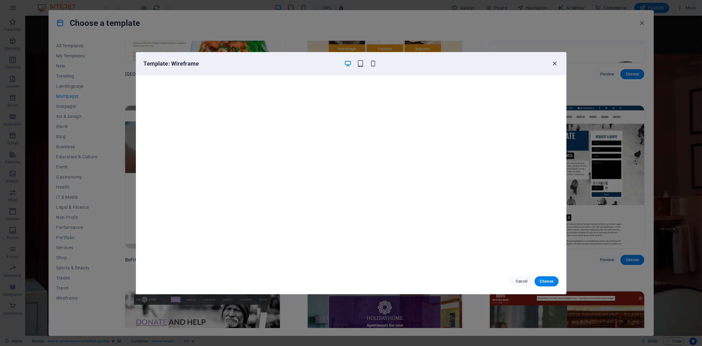
click at [557, 63] on icon "button" at bounding box center [554, 63] width 7 height 7
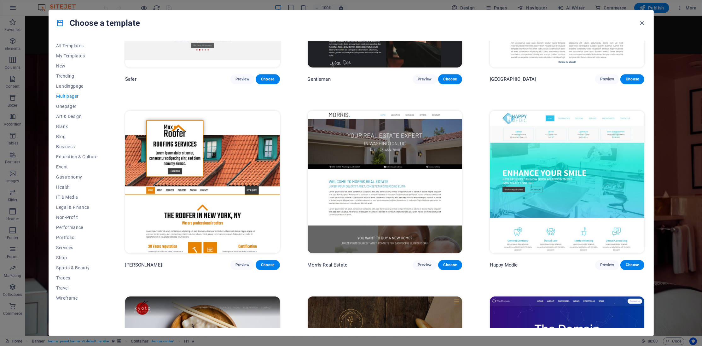
scroll to position [2518, 0]
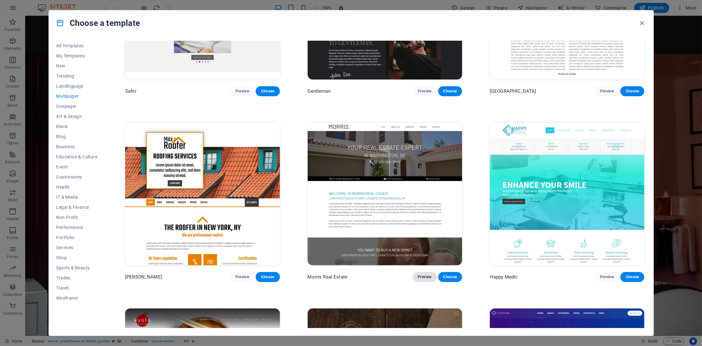
click at [426, 279] on span "Preview" at bounding box center [425, 276] width 14 height 5
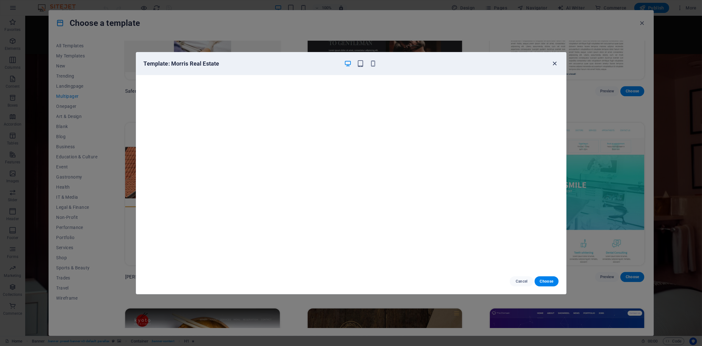
click at [555, 63] on icon "button" at bounding box center [554, 63] width 7 height 7
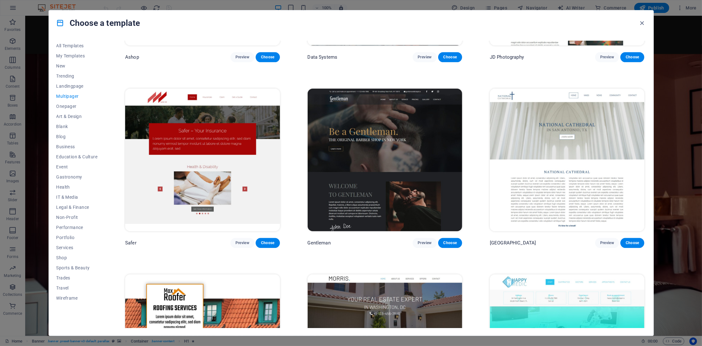
scroll to position [2354, 0]
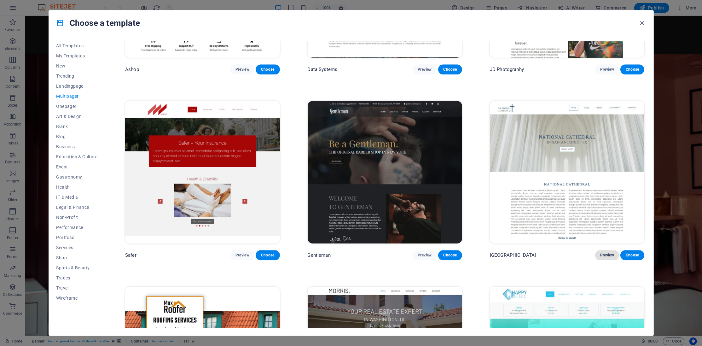
click at [608, 256] on span "Preview" at bounding box center [607, 255] width 14 height 5
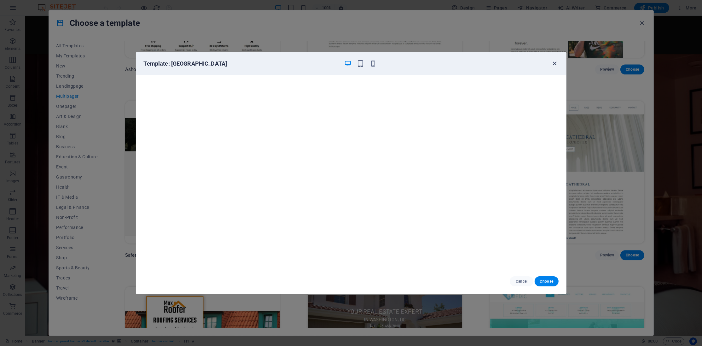
click at [555, 64] on icon "button" at bounding box center [554, 63] width 7 height 7
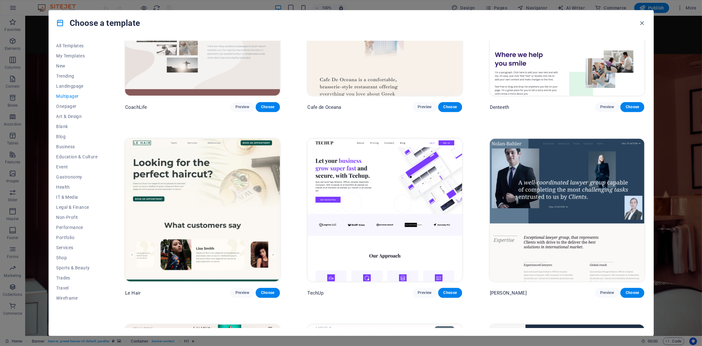
scroll to position [1748, 0]
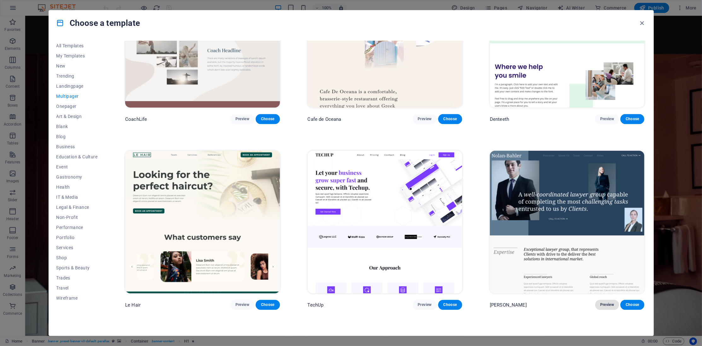
click at [607, 307] on span "Preview" at bounding box center [607, 304] width 14 height 5
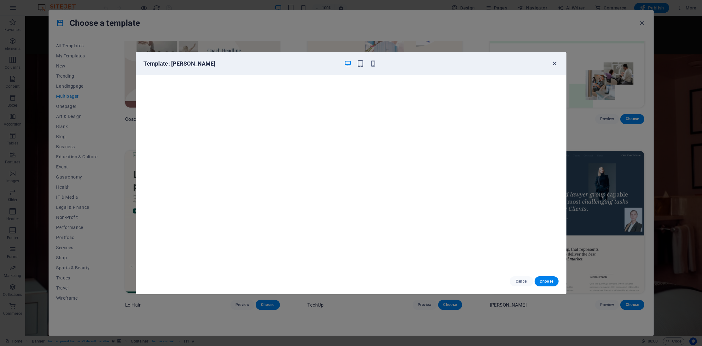
click at [556, 61] on icon "button" at bounding box center [554, 63] width 7 height 7
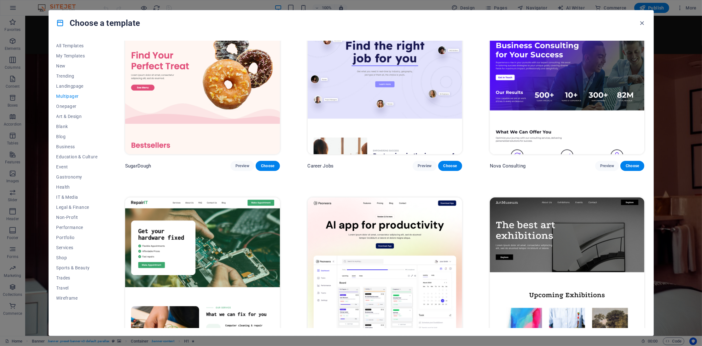
scroll to position [0, 0]
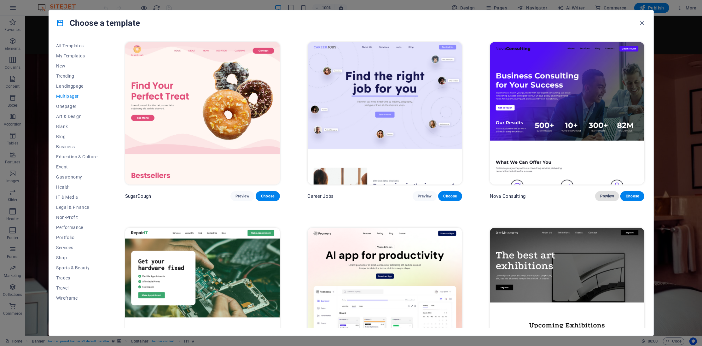
click at [609, 197] on span "Preview" at bounding box center [607, 196] width 14 height 5
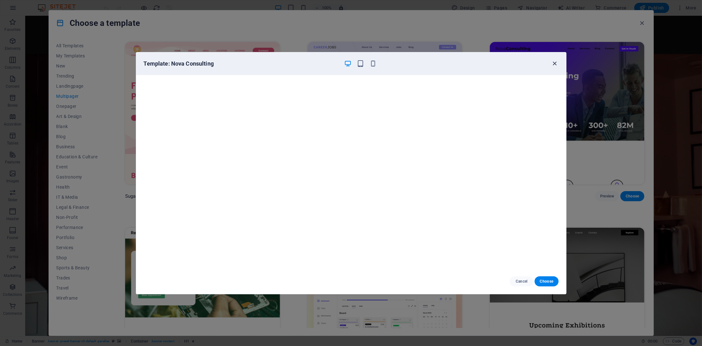
click at [555, 64] on icon "button" at bounding box center [554, 63] width 7 height 7
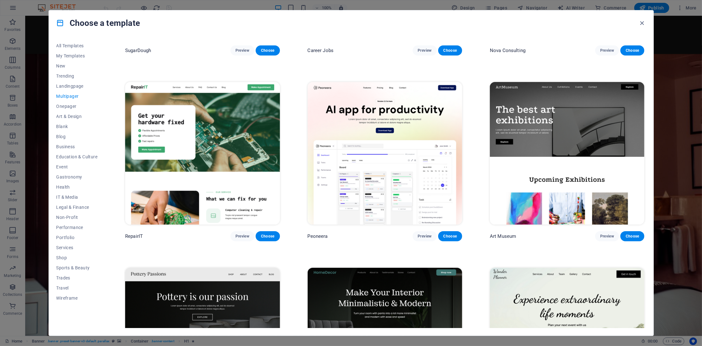
scroll to position [158, 0]
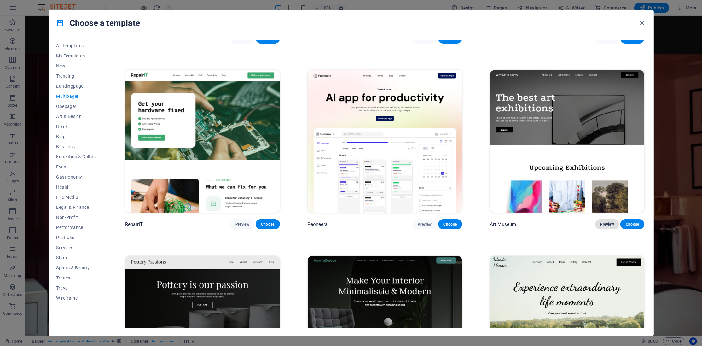
click at [605, 225] on span "Preview" at bounding box center [607, 224] width 14 height 5
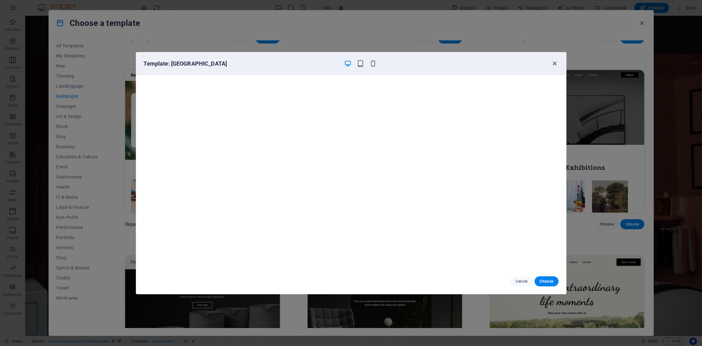
click at [555, 66] on icon "button" at bounding box center [554, 63] width 7 height 7
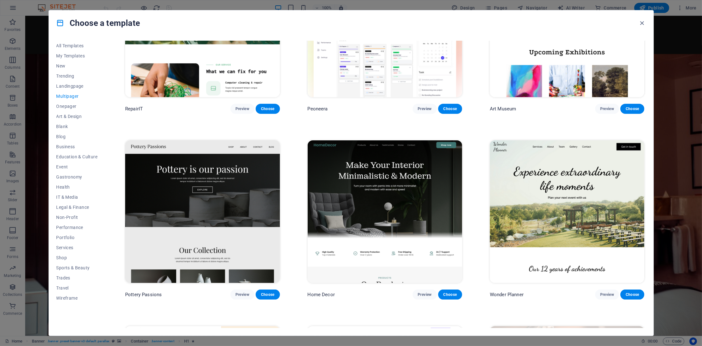
scroll to position [322, 0]
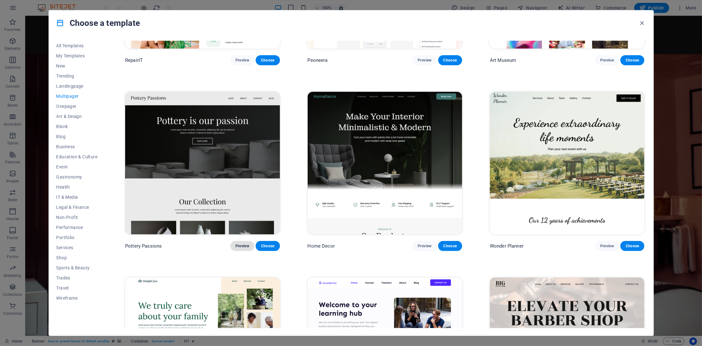
click at [242, 247] on span "Preview" at bounding box center [243, 245] width 14 height 5
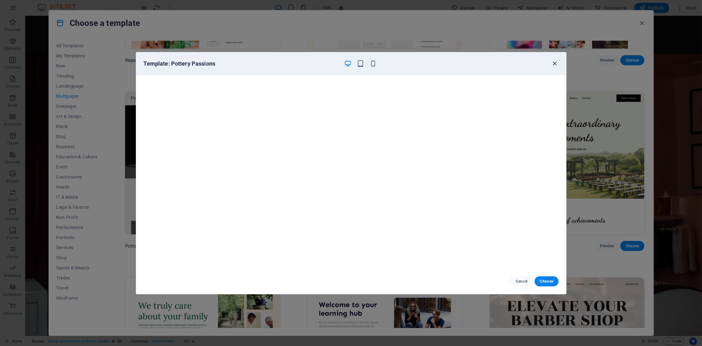
click at [553, 62] on icon "button" at bounding box center [554, 63] width 7 height 7
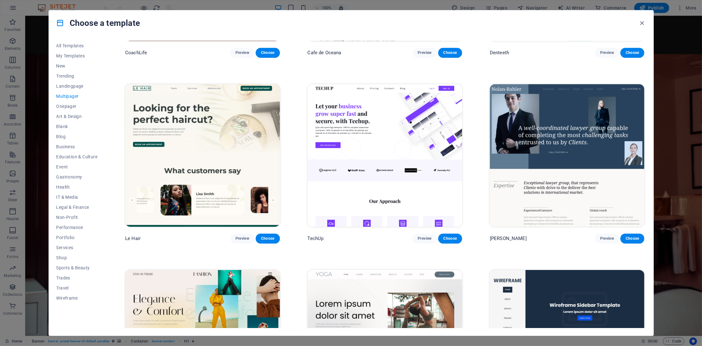
scroll to position [1790, 0]
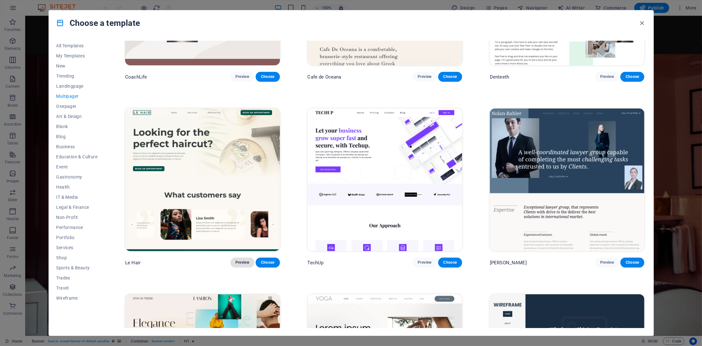
click at [242, 265] on span "Preview" at bounding box center [243, 262] width 14 height 5
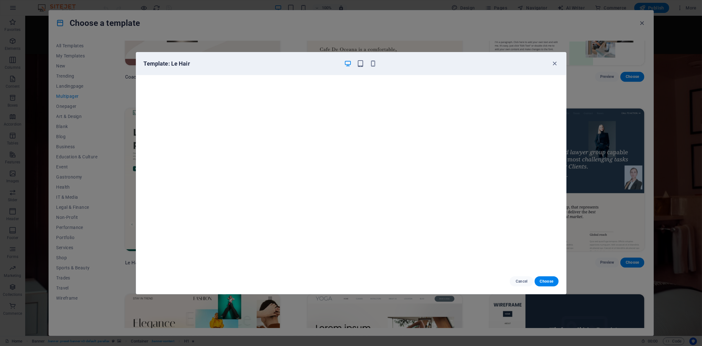
drag, startPoint x: 567, startPoint y: 139, endPoint x: 563, endPoint y: 165, distance: 25.5
click at [563, 165] on div "Template: Le Hair Cancel Choose" at bounding box center [351, 173] width 702 height 346
click at [554, 60] on div "Template: Le Hair" at bounding box center [351, 63] width 430 height 23
click at [554, 64] on icon "button" at bounding box center [554, 63] width 7 height 7
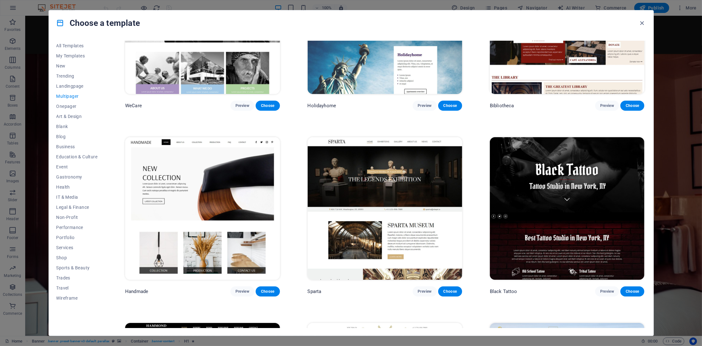
scroll to position [3253, 0]
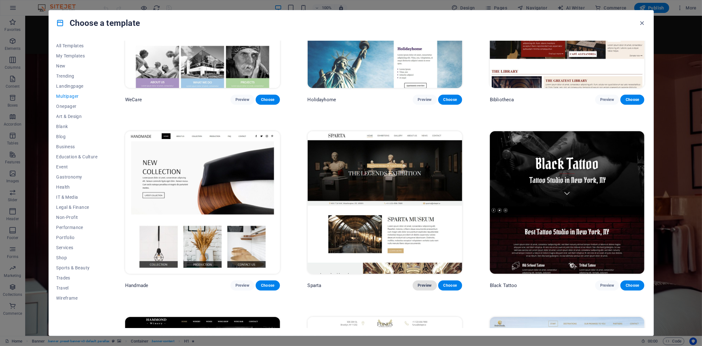
click at [422, 288] on span "Preview" at bounding box center [425, 285] width 14 height 5
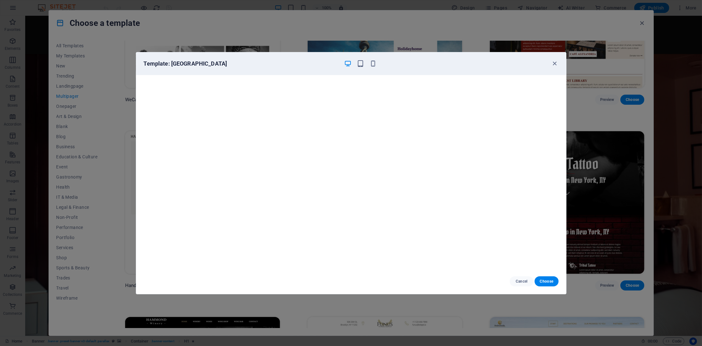
scroll to position [1, 0]
click at [554, 62] on icon "button" at bounding box center [554, 63] width 7 height 7
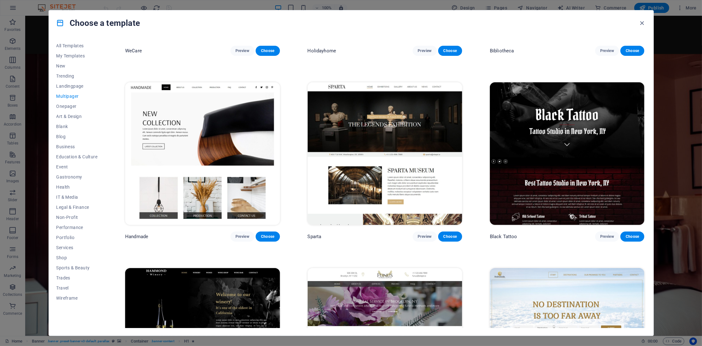
scroll to position [3295, 0]
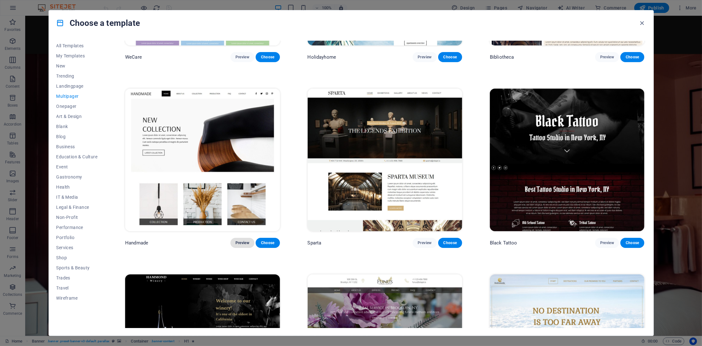
click at [242, 248] on button "Preview" at bounding box center [242, 243] width 24 height 10
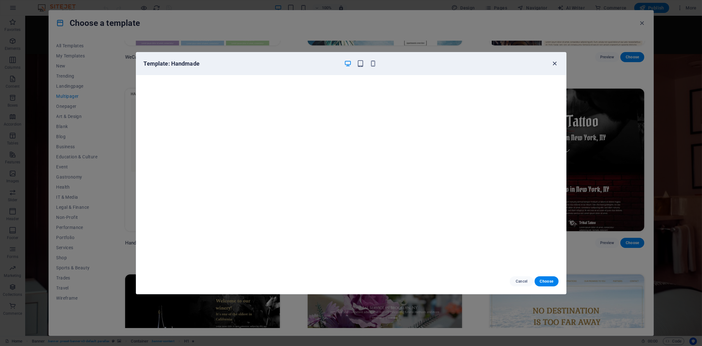
click at [553, 61] on icon "button" at bounding box center [554, 63] width 7 height 7
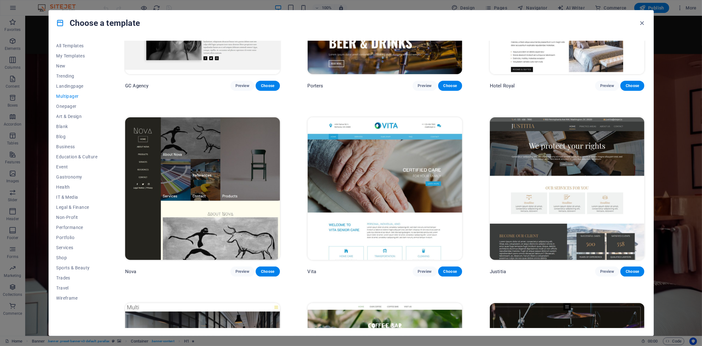
scroll to position [3829, 0]
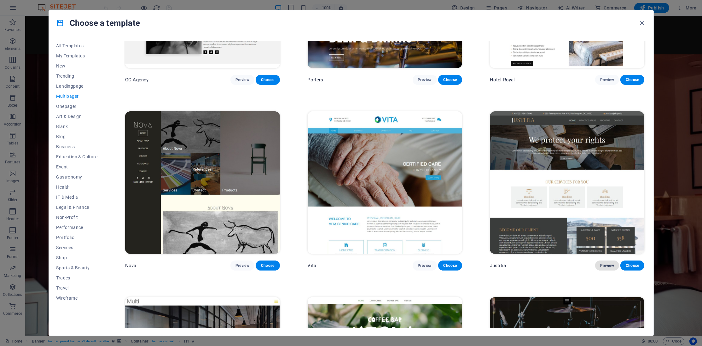
click at [608, 268] on span "Preview" at bounding box center [607, 265] width 14 height 5
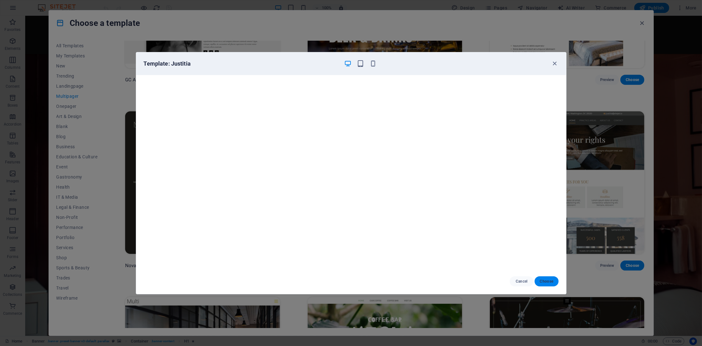
click at [553, 282] on span "Choose" at bounding box center [547, 281] width 14 height 5
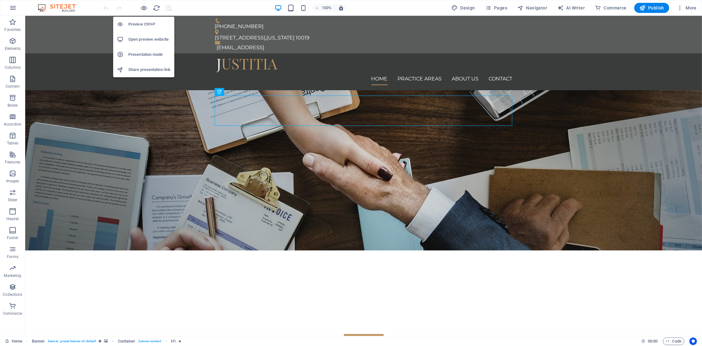
click at [140, 38] on h6 "Open preview website" at bounding box center [149, 40] width 42 height 8
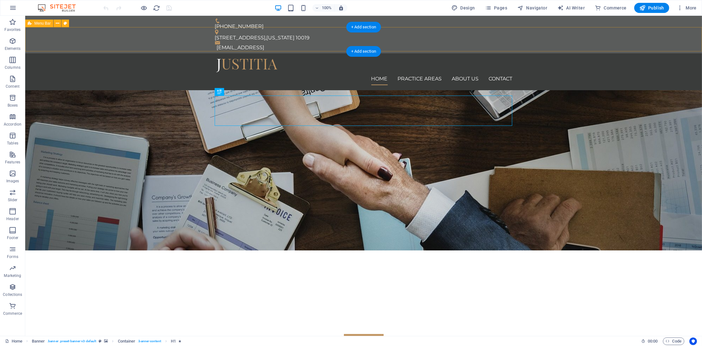
click at [86, 53] on div "Home Practice Areas About us Contact Menu" at bounding box center [363, 71] width 677 height 37
click at [66, 20] on button at bounding box center [65, 24] width 8 height 8
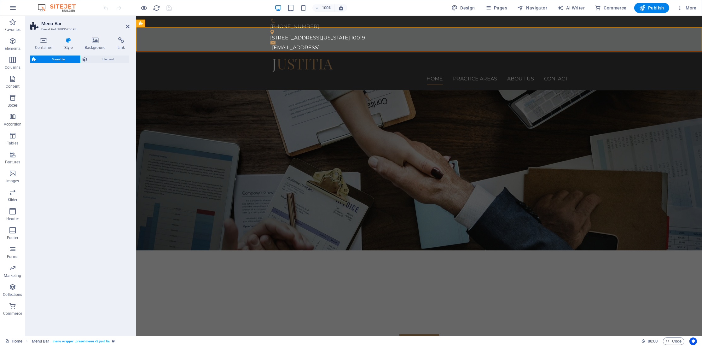
select select "rem"
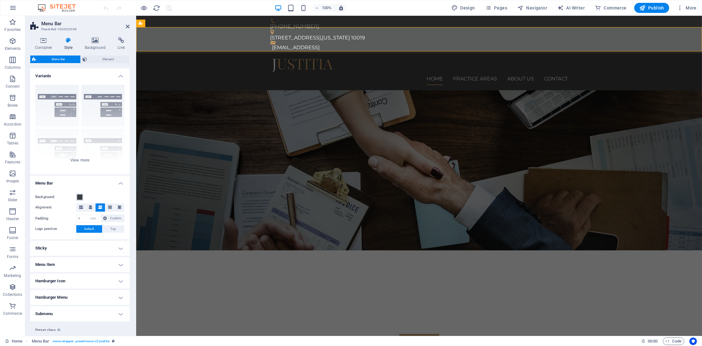
click at [81, 197] on span at bounding box center [79, 197] width 5 height 5
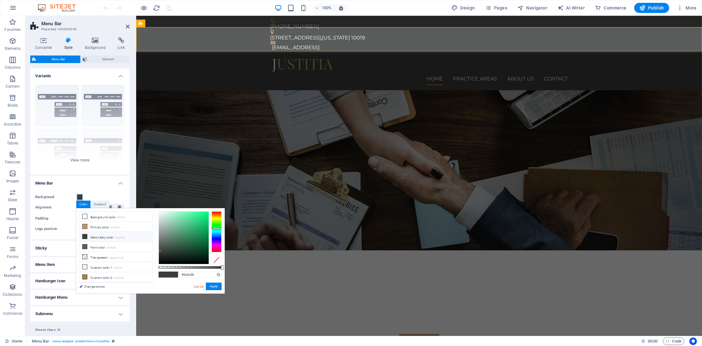
type input "#3a3a3c"
click at [216, 237] on div at bounding box center [217, 231] width 10 height 41
click at [212, 287] on button "Apply" at bounding box center [214, 286] width 16 height 8
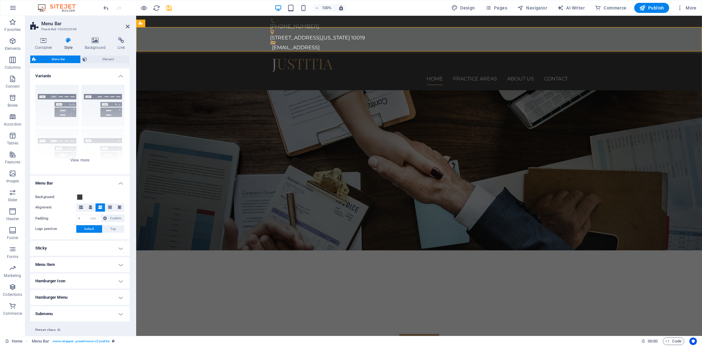
click at [72, 42] on icon at bounding box center [69, 40] width 18 height 6
click at [96, 38] on icon at bounding box center [95, 40] width 31 height 6
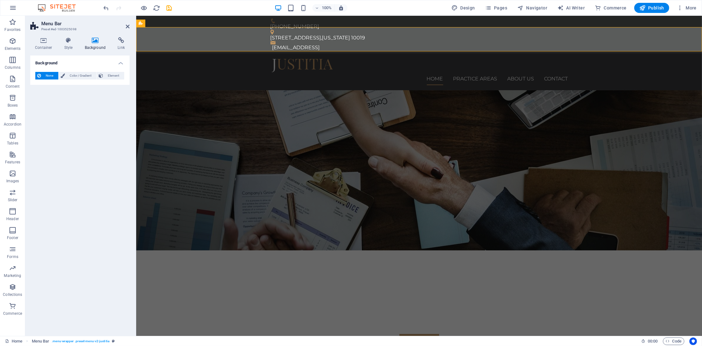
click at [96, 40] on icon at bounding box center [95, 40] width 31 height 6
click at [68, 40] on icon at bounding box center [69, 40] width 18 height 6
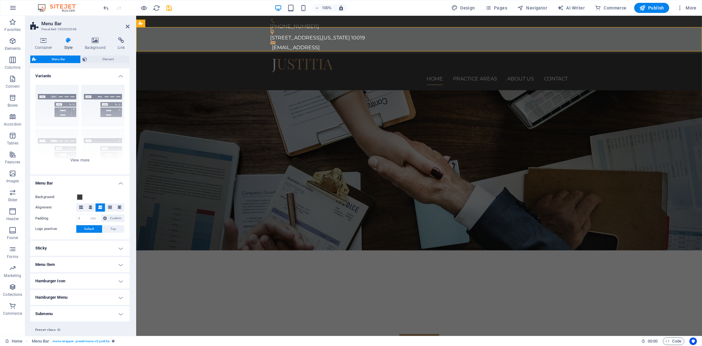
scroll to position [15, 0]
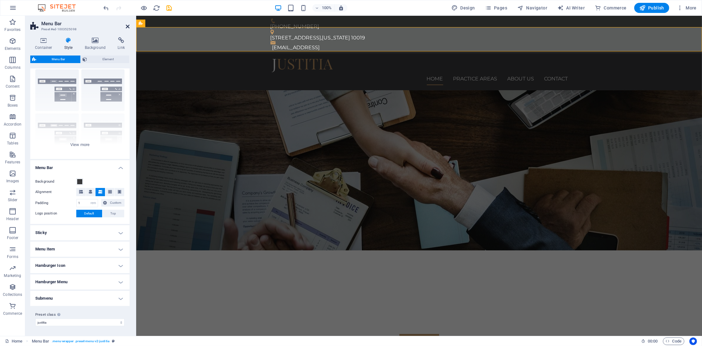
click at [129, 25] on icon at bounding box center [128, 26] width 4 height 5
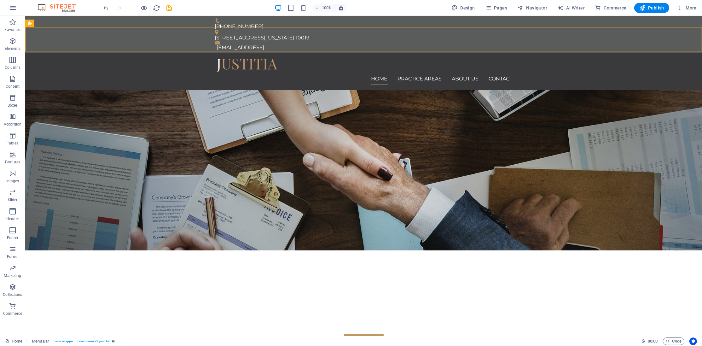
click at [146, 12] on div at bounding box center [137, 8] width 71 height 10
click at [93, 53] on div "Home Practice Areas About us Contact Menu" at bounding box center [363, 71] width 677 height 37
click at [36, 24] on span "Menu Bar" at bounding box center [42, 23] width 16 height 4
click at [59, 25] on button at bounding box center [58, 24] width 8 height 8
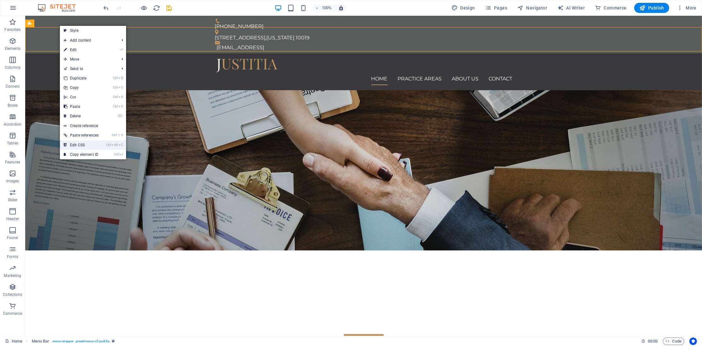
click at [80, 146] on link "Ctrl Alt C Edit CSS" at bounding box center [81, 144] width 43 height 9
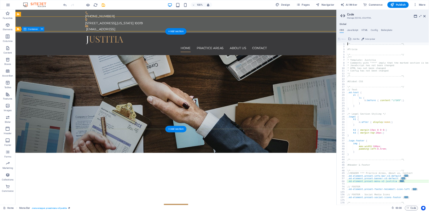
scroll to position [101, 0]
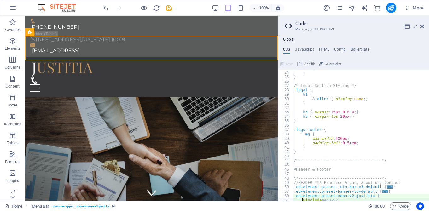
click at [280, 146] on div "41" at bounding box center [285, 147] width 15 height 4
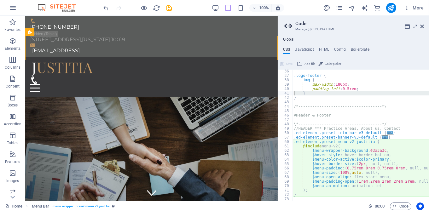
scroll to position [156, 0]
click at [381, 150] on div ".logo-footer { img { max-width : 180px ; padding-left : 0.5rem ; } } /*--------…" at bounding box center [387, 138] width 189 height 141
type textarea "$menu-wrapper-background: #3a3a3c,"
click at [381, 150] on div ".logo-footer { img { max-width : 180px ; padding-left : 0.5rem ; } } /*--------…" at bounding box center [387, 138] width 189 height 141
click at [364, 151] on div ".logo-footer { img { max-width : 180px ; padding-left : 0.5rem ; } } /*--------…" at bounding box center [387, 138] width 189 height 141
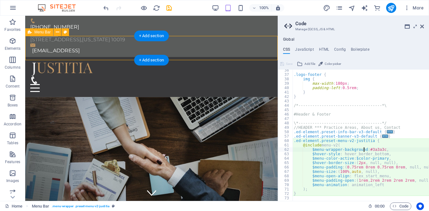
click at [90, 57] on div "Home Practice Areas About us Contact Menu" at bounding box center [151, 77] width 253 height 40
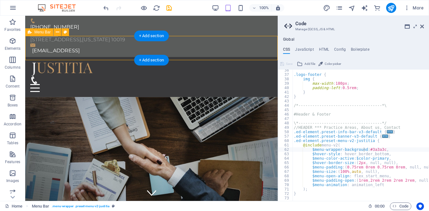
click at [95, 57] on div "Home Practice Areas About us Contact Menu" at bounding box center [151, 77] width 253 height 40
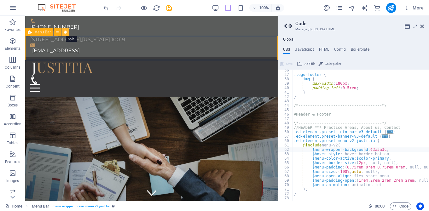
click at [65, 34] on icon at bounding box center [65, 32] width 3 height 7
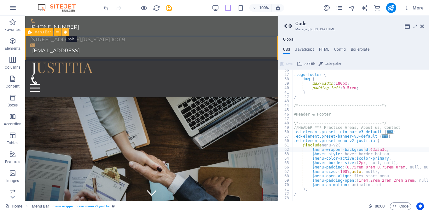
select select "rem"
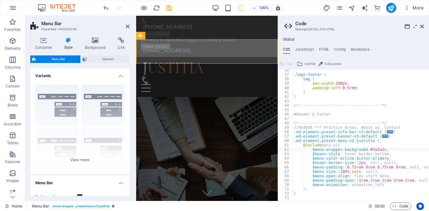
click at [66, 58] on span "Menu Bar" at bounding box center [58, 59] width 40 height 8
click at [61, 61] on span "Menu Bar" at bounding box center [58, 59] width 40 height 8
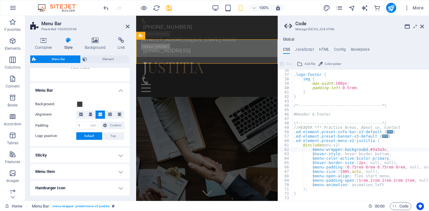
scroll to position [93, 0]
click at [82, 104] on span at bounding box center [79, 103] width 5 height 5
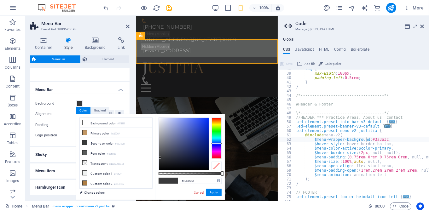
scroll to position [170, 0]
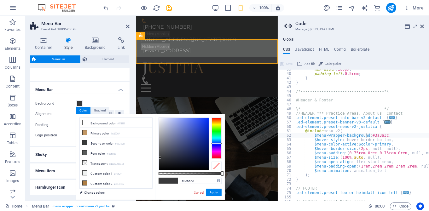
click at [194, 128] on div at bounding box center [184, 144] width 50 height 52
click at [197, 125] on div at bounding box center [184, 144] width 50 height 52
click at [195, 122] on div at bounding box center [184, 144] width 50 height 52
click at [199, 122] on div at bounding box center [184, 144] width 50 height 52
type input "#2044ed"
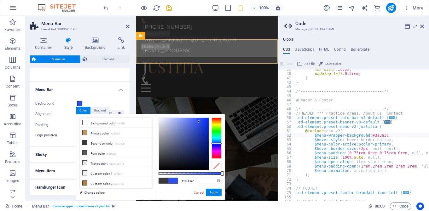
click at [202, 121] on div at bounding box center [184, 144] width 50 height 52
drag, startPoint x: 194, startPoint y: 182, endPoint x: 178, endPoint y: 182, distance: 15.5
click at [180, 182] on input "#2044ed" at bounding box center [201, 181] width 42 height 6
drag, startPoint x: 383, startPoint y: 137, endPoint x: 368, endPoint y: 137, distance: 15.1
click at [368, 137] on div "max-width : 180px ; padding-left : 0.5rem ; } } /*-----------------------------…" at bounding box center [389, 137] width 189 height 141
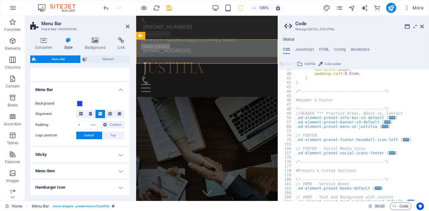
paste textarea "#2044ed"
type textarea "#2044ed/*------------------------------------*\"
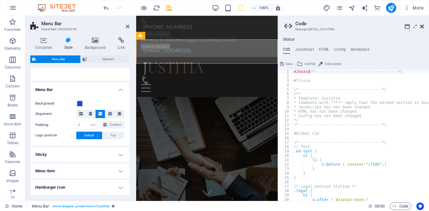
click at [423, 26] on icon at bounding box center [422, 26] width 4 height 5
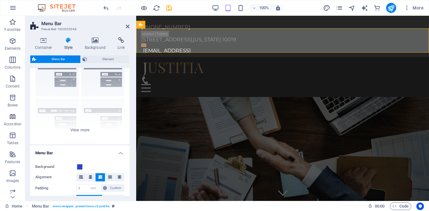
scroll to position [26, 0]
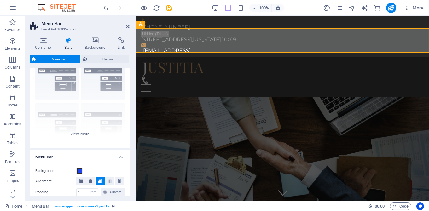
click at [81, 174] on div "Background" at bounding box center [79, 171] width 89 height 8
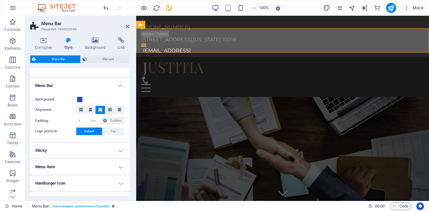
scroll to position [97, 0]
click at [84, 102] on div "Background" at bounding box center [79, 100] width 89 height 8
click at [83, 101] on button "Background" at bounding box center [79, 100] width 7 height 7
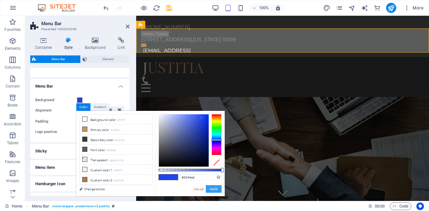
click at [214, 191] on button "Apply" at bounding box center [214, 189] width 16 height 8
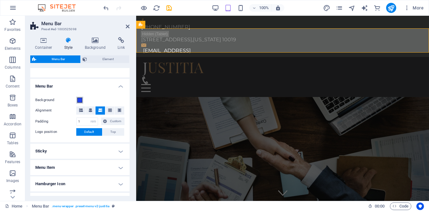
click at [79, 100] on span at bounding box center [79, 100] width 5 height 5
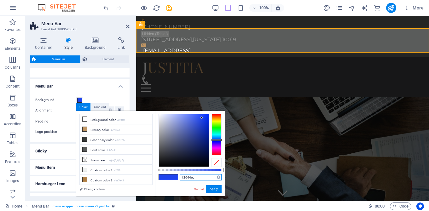
drag, startPoint x: 196, startPoint y: 176, endPoint x: 182, endPoint y: 176, distance: 14.5
click at [182, 176] on input "#2044ed" at bounding box center [201, 177] width 42 height 6
click at [212, 189] on button "Apply" at bounding box center [214, 189] width 16 height 8
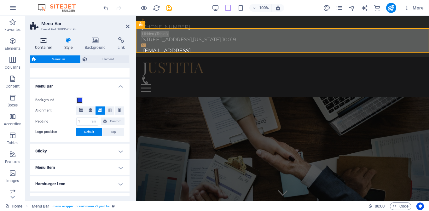
click at [45, 42] on icon at bounding box center [43, 40] width 27 height 6
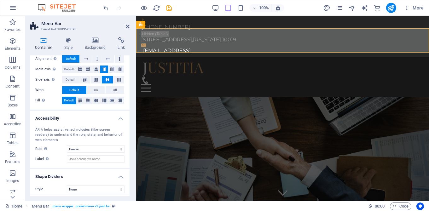
scroll to position [103, 0]
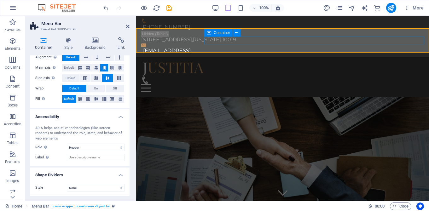
click at [216, 76] on div "Menu" at bounding box center [282, 84] width 283 height 16
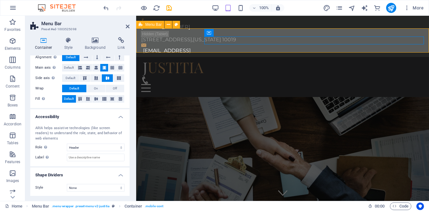
click at [193, 57] on div "Home Practice Areas About us Contact Menu" at bounding box center [282, 77] width 293 height 40
click at [170, 24] on icon at bounding box center [168, 24] width 3 height 7
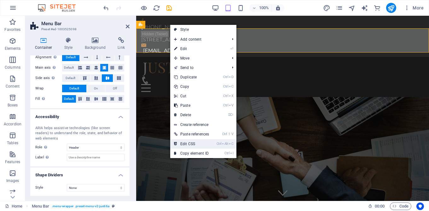
click at [189, 145] on link "Ctrl Alt C Edit CSS" at bounding box center [191, 143] width 43 height 9
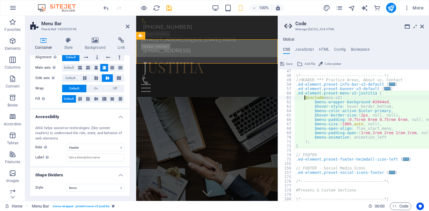
scroll to position [205, 0]
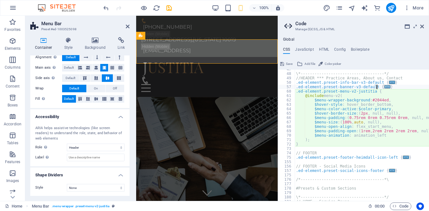
click at [384, 87] on span "..." at bounding box center [387, 86] width 6 height 3
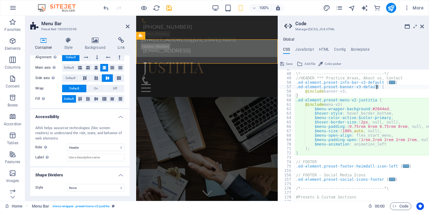
click at [380, 87] on div "\*------------------------------------*/ //HEADER *** Practice Areas, About us,…" at bounding box center [389, 137] width 189 height 141
click at [375, 87] on div "\*------------------------------------*/ //HEADER *** Practice Areas, About us,…" at bounding box center [389, 137] width 189 height 141
click at [408, 87] on div "\*------------------------------------*/ //HEADER *** Practice Areas, About us,…" at bounding box center [389, 137] width 189 height 141
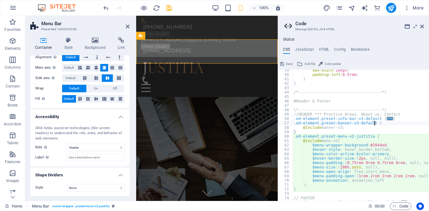
scroll to position [169, 0]
click at [333, 130] on div "max-width : 180px ; padding-left : 0.5rem ; } } /*-----------------------------…" at bounding box center [387, 138] width 189 height 141
type textarea "@include banner-v3;"
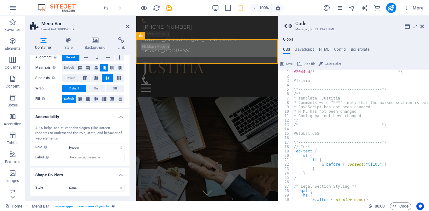
scroll to position [0, 0]
click at [170, 8] on icon "save" at bounding box center [169, 7] width 7 height 7
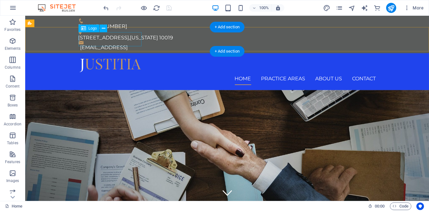
click at [100, 58] on div at bounding box center [228, 65] width 298 height 14
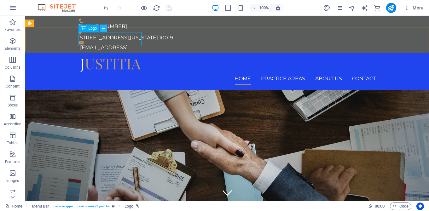
click at [103, 28] on icon at bounding box center [103, 28] width 3 height 7
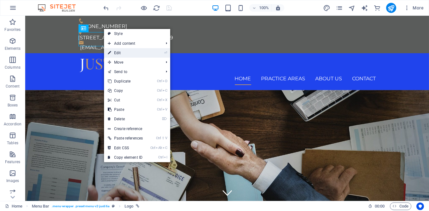
click at [118, 50] on link "⏎ Edit" at bounding box center [125, 52] width 43 height 9
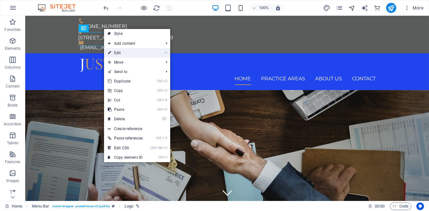
select select "px"
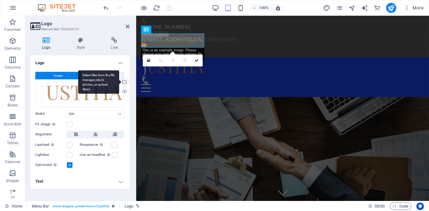
click at [126, 79] on div "Select files from the file manager, stock photos, or upload file(s)" at bounding box center [123, 82] width 9 height 9
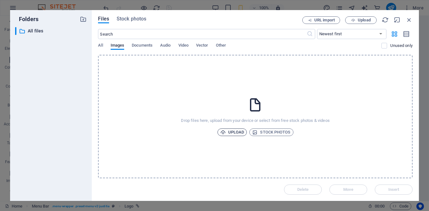
click at [236, 135] on span "Upload" at bounding box center [232, 133] width 24 height 8
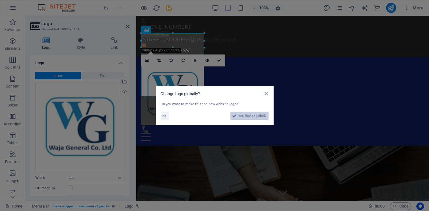
click at [252, 116] on span "Yes, change globally" at bounding box center [253, 116] width 28 height 8
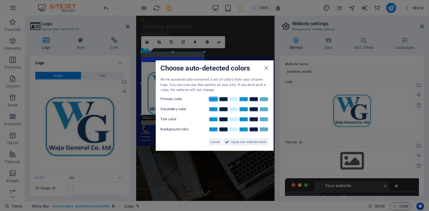
click at [215, 99] on link at bounding box center [213, 98] width 9 height 5
click at [248, 142] on span "Apply new website colors" at bounding box center [248, 142] width 35 height 8
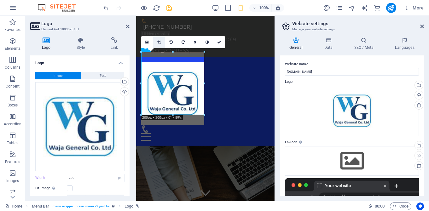
click at [159, 41] on icon at bounding box center [158, 42] width 3 height 4
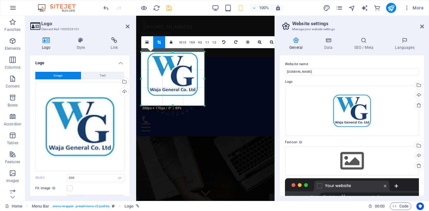
drag, startPoint x: 173, startPoint y: 51, endPoint x: 175, endPoint y: 60, distance: 9.4
click at [175, 60] on div "180 170 160 150 140 130 120 110 100 90 80 70 60 50 40 30 20 10 0 -10 -20 -30 -4…" at bounding box center [172, 79] width 63 height 54
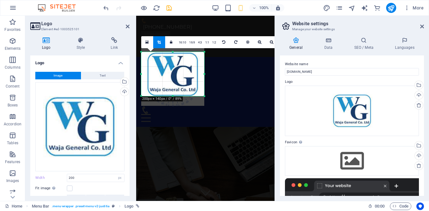
drag, startPoint x: 173, startPoint y: 105, endPoint x: 172, endPoint y: 95, distance: 9.8
click at [172, 95] on div at bounding box center [172, 96] width 63 height 2
drag, startPoint x: 204, startPoint y: 74, endPoint x: 197, endPoint y: 74, distance: 6.3
click at [197, 74] on div at bounding box center [198, 74] width 2 height 44
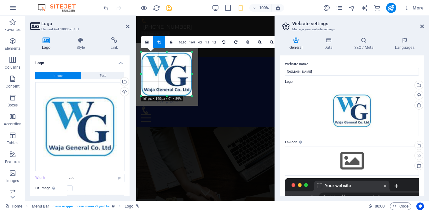
drag, startPoint x: 141, startPoint y: 74, endPoint x: 147, endPoint y: 74, distance: 6.0
click at [147, 74] on div "180 170 160 150 140 130 120 110 100 90 80 70 60 50 40 30 20 10 0 -10 -20 -30 -4…" at bounding box center [166, 74] width 51 height 44
click at [253, 81] on div "Home Practice Areas About us Contact Menu" at bounding box center [205, 92] width 138 height 70
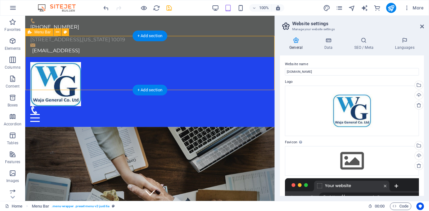
click at [153, 68] on div "Home Practice Areas About us Contact Menu" at bounding box center [149, 92] width 249 height 70
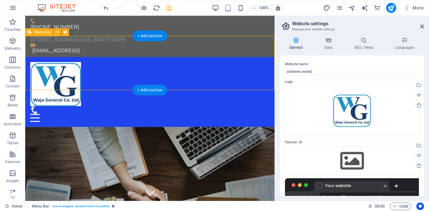
select select "header"
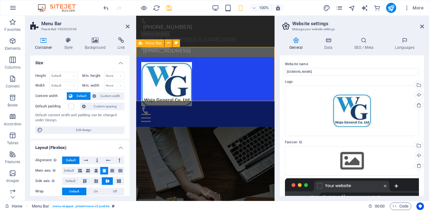
click at [227, 90] on div "Home Practice Areas About us Contact Menu" at bounding box center [205, 92] width 138 height 70
click at [176, 44] on icon at bounding box center [176, 43] width 3 height 7
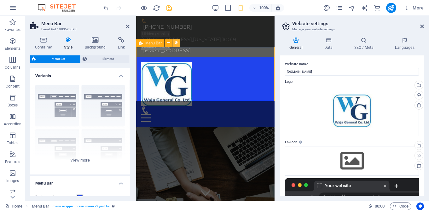
scroll to position [97, 0]
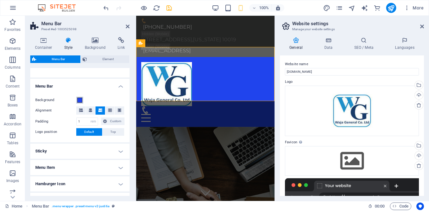
click at [80, 99] on span at bounding box center [79, 100] width 5 height 5
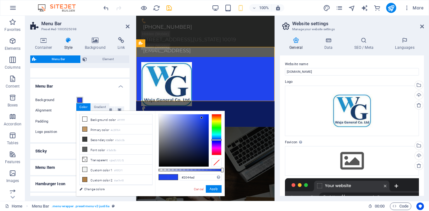
type input "#d5dbf8"
click at [166, 116] on div at bounding box center [184, 140] width 50 height 52
click at [214, 189] on button "Apply" at bounding box center [214, 189] width 16 height 8
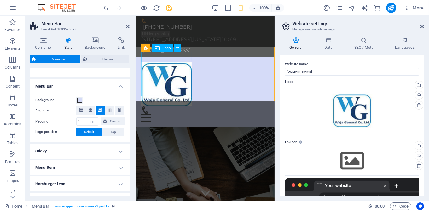
click at [189, 62] on div at bounding box center [205, 84] width 128 height 44
click at [182, 62] on div at bounding box center [205, 84] width 128 height 44
select select "px"
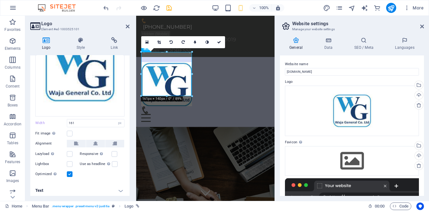
scroll to position [56, 0]
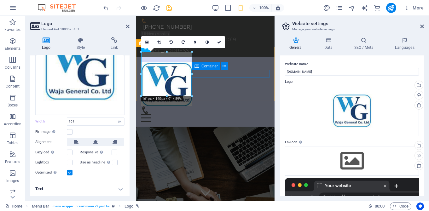
click at [219, 106] on div "Menu" at bounding box center [205, 114] width 128 height 16
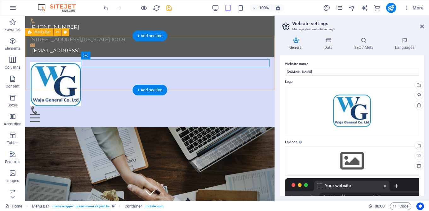
click at [112, 57] on div "Home Practice Areas About us Contact Menu" at bounding box center [149, 92] width 249 height 70
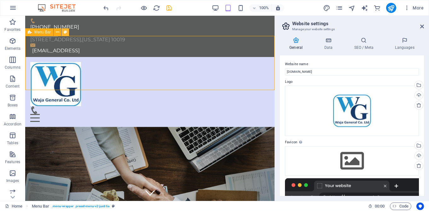
click at [65, 33] on icon at bounding box center [65, 32] width 3 height 7
select select "rem"
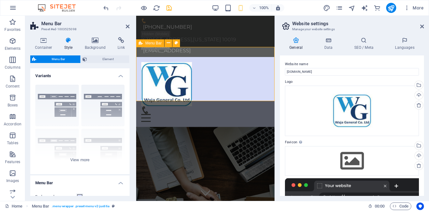
click at [215, 66] on div "Home Practice Areas About us Contact Menu" at bounding box center [205, 92] width 138 height 70
click at [69, 39] on icon at bounding box center [69, 40] width 18 height 6
click at [96, 41] on icon at bounding box center [95, 40] width 31 height 6
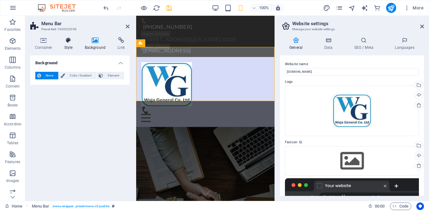
click at [67, 40] on icon at bounding box center [69, 40] width 18 height 6
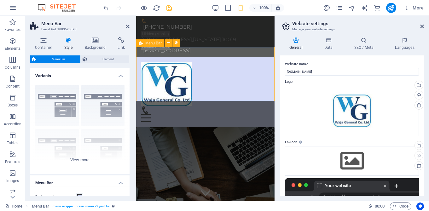
click at [218, 66] on div "Home Practice Areas About us Contact Menu" at bounding box center [205, 92] width 138 height 70
click at [216, 63] on div "Home Practice Areas About us Contact Menu" at bounding box center [205, 92] width 138 height 70
click at [177, 44] on icon at bounding box center [176, 43] width 3 height 7
click at [167, 45] on icon at bounding box center [168, 43] width 3 height 7
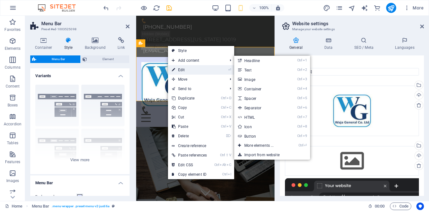
click at [182, 69] on link "⏎ Edit" at bounding box center [189, 69] width 43 height 9
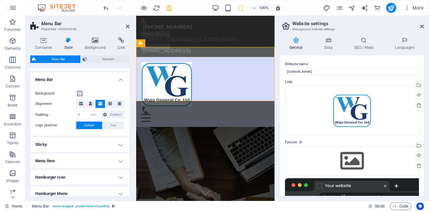
scroll to position [102, 0]
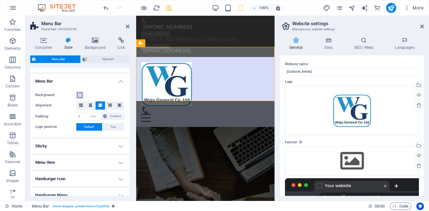
click at [80, 95] on span at bounding box center [79, 95] width 5 height 5
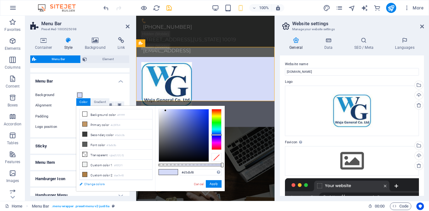
click at [99, 186] on link "Change colors" at bounding box center [112, 184] width 73 height 8
select select "px"
select select "400"
select select "px"
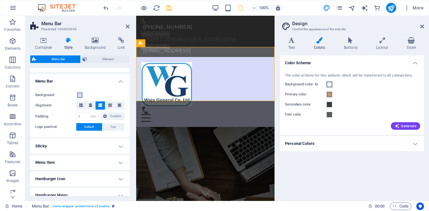
click at [330, 86] on span at bounding box center [329, 84] width 5 height 5
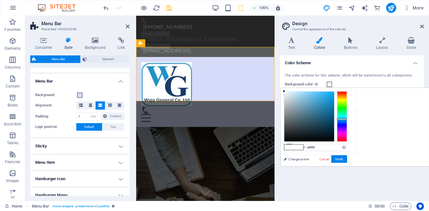
click at [347, 119] on div at bounding box center [342, 116] width 10 height 50
type input "#b5dff4"
click at [334, 93] on div at bounding box center [309, 117] width 50 height 50
click at [347, 159] on button "Apply" at bounding box center [339, 159] width 16 height 8
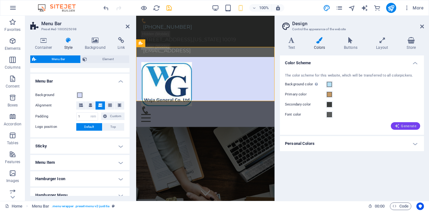
click at [407, 126] on span "Generate" at bounding box center [406, 126] width 22 height 5
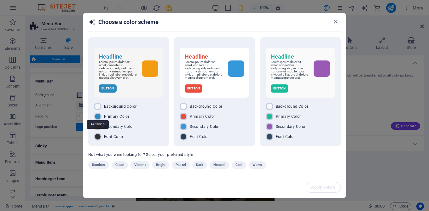
click at [98, 117] on div "#2E8BC0" at bounding box center [98, 124] width 22 height 17
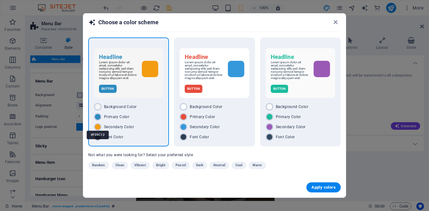
click at [98, 128] on div "#F39C12" at bounding box center [98, 134] width 22 height 17
click at [324, 189] on span "Apply colors" at bounding box center [323, 187] width 24 height 5
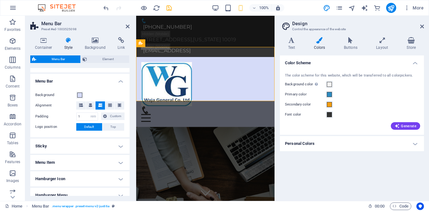
click at [415, 143] on h4 "Personal Colors" at bounding box center [352, 143] width 144 height 15
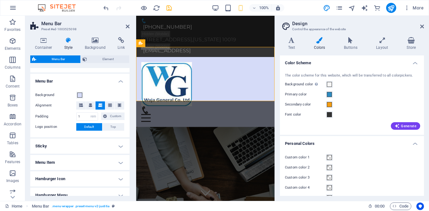
scroll to position [12, 0]
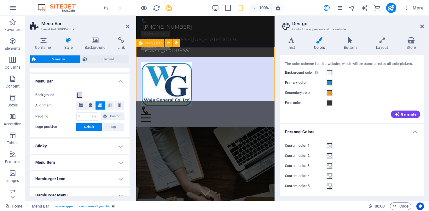
click at [206, 67] on div "Home Practice Areas About us Contact Menu" at bounding box center [205, 92] width 138 height 70
click at [177, 48] on icon at bounding box center [177, 48] width 3 height 7
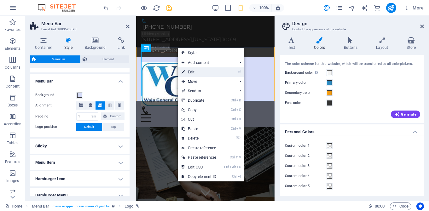
click at [197, 72] on link "⏎ Edit" at bounding box center [199, 71] width 43 height 9
select select "px"
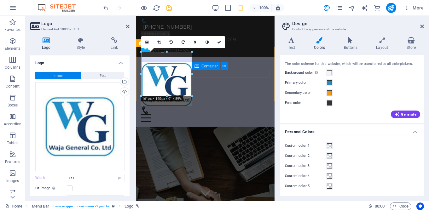
click at [210, 106] on div "Menu" at bounding box center [205, 114] width 128 height 16
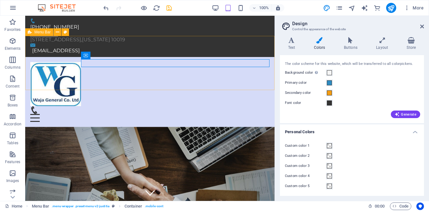
click at [215, 90] on div "Home Practice Areas About us Contact Menu" at bounding box center [149, 92] width 249 height 70
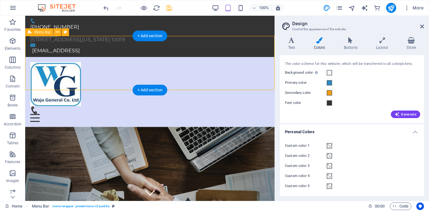
click at [121, 57] on div "Home Practice Areas About us Contact Menu" at bounding box center [149, 92] width 249 height 70
click at [159, 106] on div "Menu" at bounding box center [149, 114] width 239 height 16
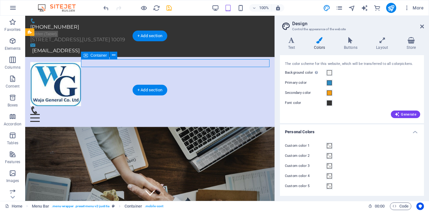
click at [178, 106] on div "Menu" at bounding box center [149, 114] width 239 height 16
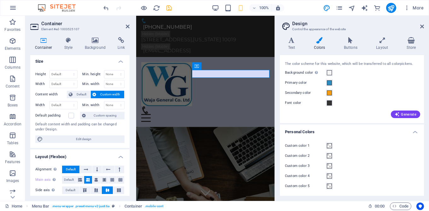
scroll to position [0, 0]
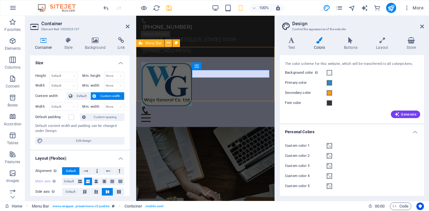
click at [169, 43] on icon at bounding box center [168, 43] width 3 height 7
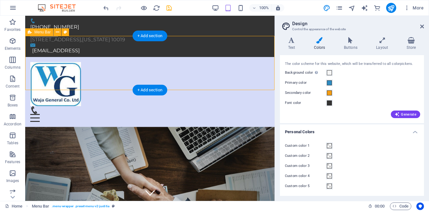
click at [126, 57] on div "Home Practice Areas About us Contact Menu" at bounding box center [149, 92] width 249 height 70
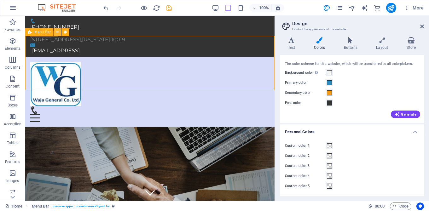
click at [58, 32] on icon at bounding box center [57, 32] width 3 height 7
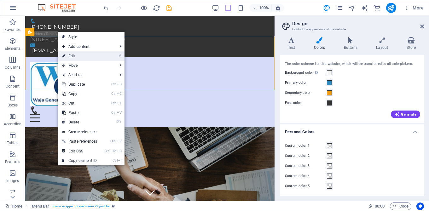
click at [82, 57] on link "⏎ Edit" at bounding box center [79, 55] width 43 height 9
select select "rem"
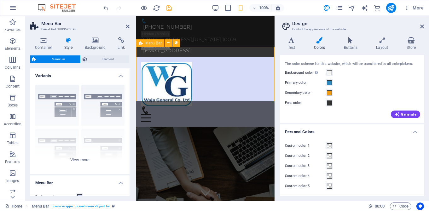
click at [199, 57] on div "Home Practice Areas About us Contact Menu" at bounding box center [205, 92] width 138 height 70
click at [177, 47] on icon at bounding box center [177, 48] width 3 height 7
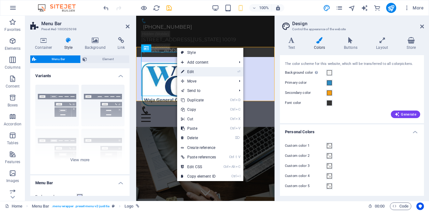
click at [198, 72] on link "⏎ Edit" at bounding box center [198, 71] width 43 height 9
select select "px"
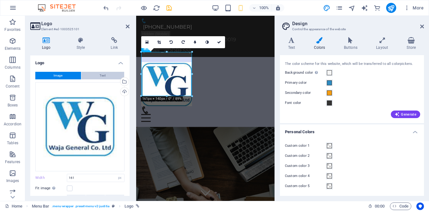
click at [105, 75] on span "Text" at bounding box center [103, 76] width 6 height 8
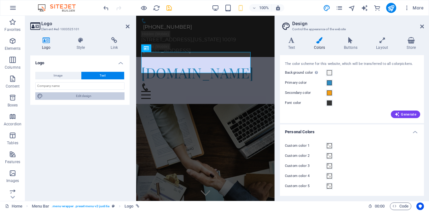
click at [90, 96] on span "Edit design" at bounding box center [84, 96] width 78 height 8
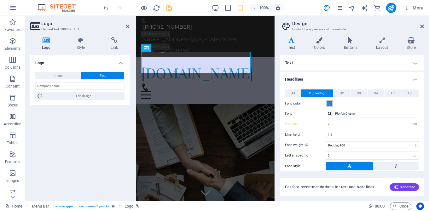
click at [332, 104] on button "Font color" at bounding box center [329, 103] width 7 height 7
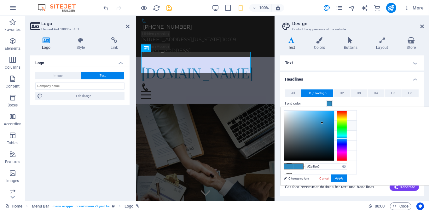
type input "#2e4bc0"
click at [347, 142] on div at bounding box center [342, 136] width 10 height 50
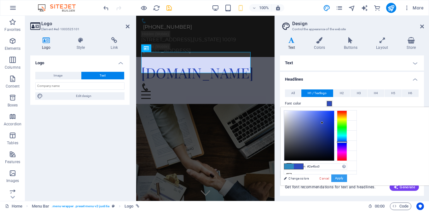
click at [347, 176] on button "Apply" at bounding box center [339, 179] width 16 height 8
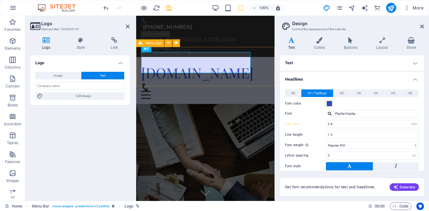
click at [195, 82] on div "wajageneral.co.tz Home Practice Areas About us Contact Menu" at bounding box center [205, 80] width 138 height 47
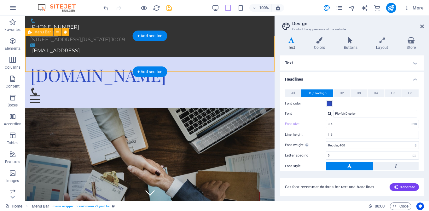
click at [212, 57] on div "wajageneral.co.tz Home Practice Areas About us Contact Menu" at bounding box center [149, 83] width 249 height 52
click at [215, 88] on div "Menu" at bounding box center [149, 96] width 239 height 16
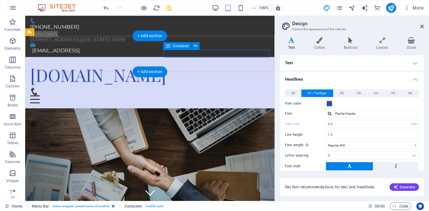
click at [200, 88] on div "Menu" at bounding box center [149, 96] width 239 height 16
click at [196, 46] on icon at bounding box center [195, 46] width 3 height 7
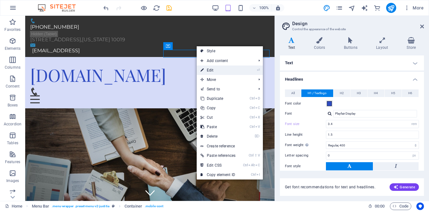
click at [211, 71] on link "⏎ Edit" at bounding box center [218, 70] width 43 height 9
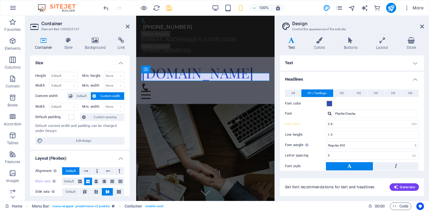
click at [291, 45] on h4 "Text" at bounding box center [293, 43] width 26 height 13
click at [292, 39] on icon at bounding box center [291, 40] width 23 height 6
click at [69, 40] on icon at bounding box center [69, 40] width 18 height 6
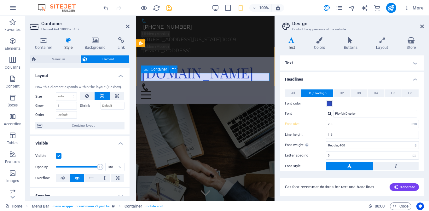
click at [222, 83] on div "Menu" at bounding box center [205, 91] width 128 height 16
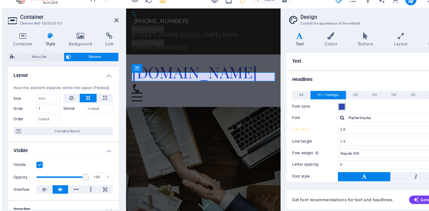
click at [330, 105] on span at bounding box center [329, 103] width 5 height 5
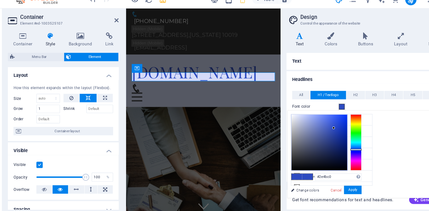
click at [330, 105] on span at bounding box center [329, 103] width 5 height 5
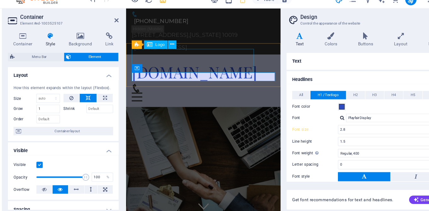
click at [195, 55] on div "[DOMAIN_NAME]" at bounding box center [195, 65] width 128 height 21
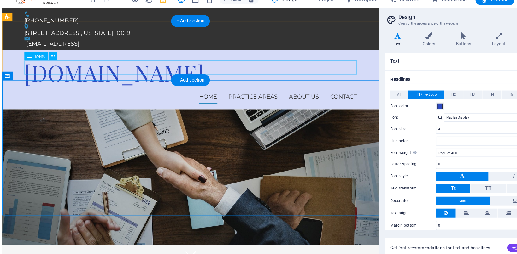
click at [198, 81] on nav "Home Practice Areas About us Contact" at bounding box center [171, 87] width 298 height 13
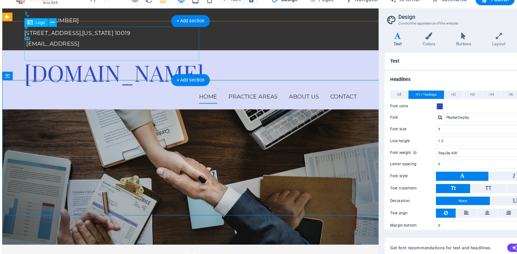
click at [79, 51] on div "[DOMAIN_NAME]" at bounding box center [171, 66] width 298 height 30
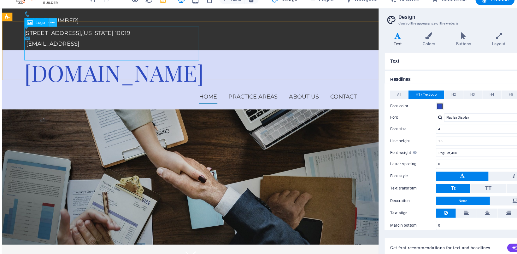
click at [71, 28] on icon at bounding box center [69, 28] width 3 height 7
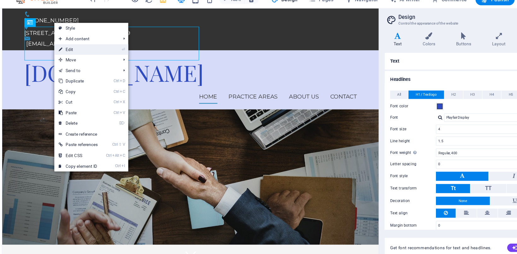
click at [89, 53] on link "⏎ Edit" at bounding box center [93, 52] width 43 height 9
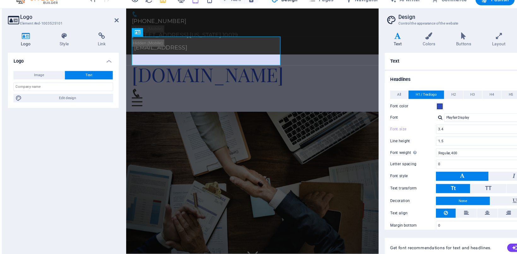
click at [48, 41] on icon at bounding box center [46, 40] width 32 height 6
drag, startPoint x: 178, startPoint y: 38, endPoint x: 168, endPoint y: 38, distance: 10.1
click at [168, 38] on div "Menu Bar Logo" at bounding box center [163, 37] width 44 height 8
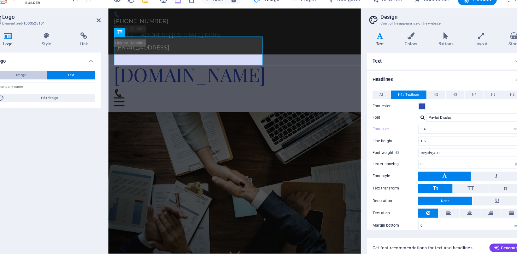
click at [67, 75] on button "Image" at bounding box center [58, 76] width 46 height 8
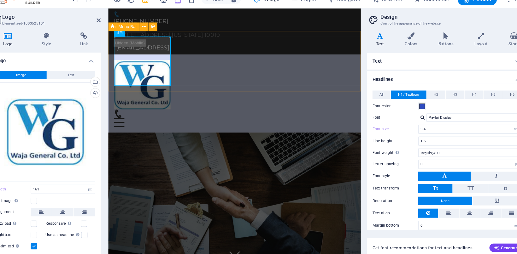
click at [202, 73] on div "Home Practice Areas About us Contact Menu" at bounding box center [221, 84] width 226 height 70
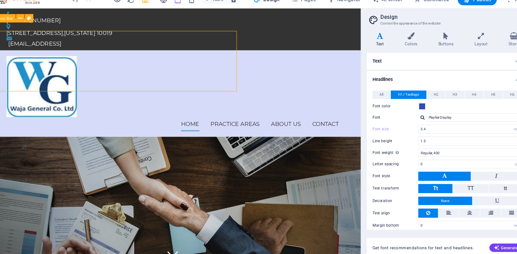
type input "4"
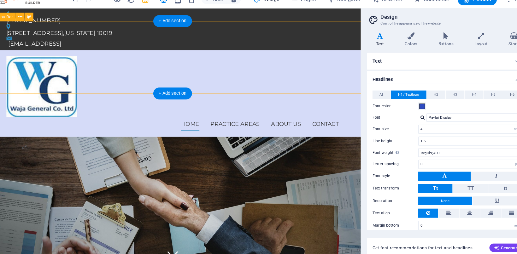
click at [89, 46] on div "Home Practice Areas About us Contact Menu" at bounding box center [153, 85] width 337 height 78
click at [80, 46] on div "Home Practice Areas About us Contact Menu" at bounding box center [153, 85] width 337 height 78
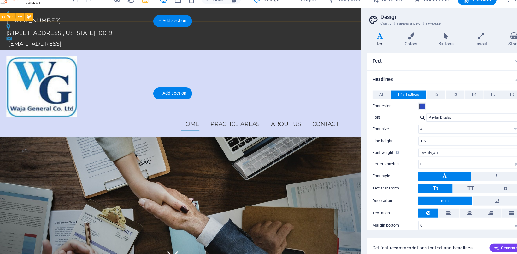
select select "rem"
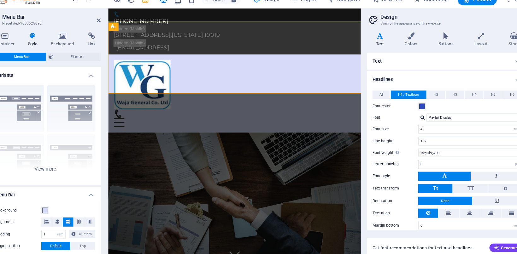
type input "3.4"
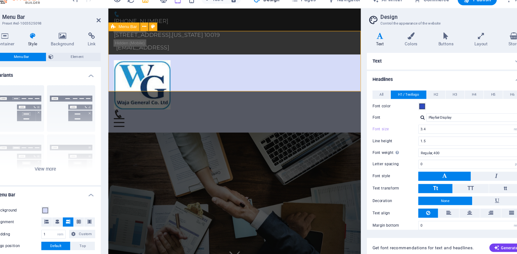
click at [189, 49] on div "Home Practice Areas About us Contact Menu" at bounding box center [221, 84] width 226 height 70
click at [177, 32] on icon at bounding box center [176, 32] width 3 height 7
click at [220, 49] on div "Home Practice Areas About us Contact Menu" at bounding box center [221, 84] width 226 height 70
click at [79, 197] on span at bounding box center [79, 197] width 5 height 5
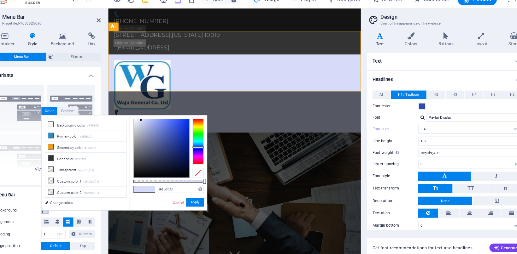
type input "#f5f6fa"
click at [160, 116] on div at bounding box center [184, 141] width 50 height 52
click at [215, 189] on button "Apply" at bounding box center [214, 190] width 16 height 8
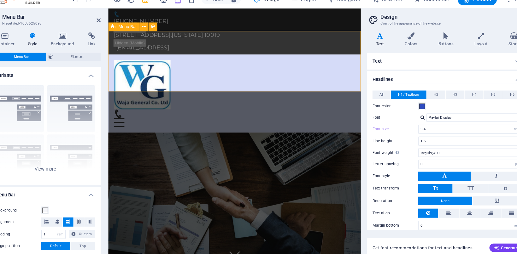
click at [202, 50] on div "Home Practice Areas About us Contact Menu" at bounding box center [221, 84] width 226 height 70
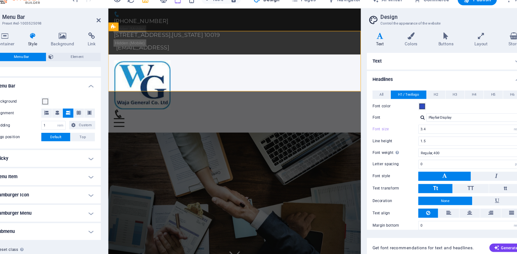
scroll to position [98, 0]
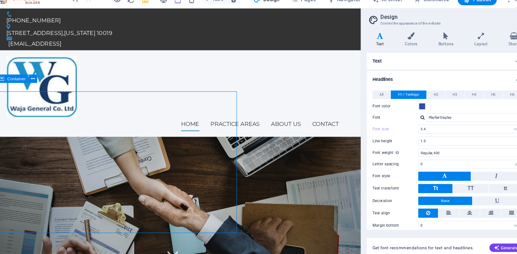
type input "4"
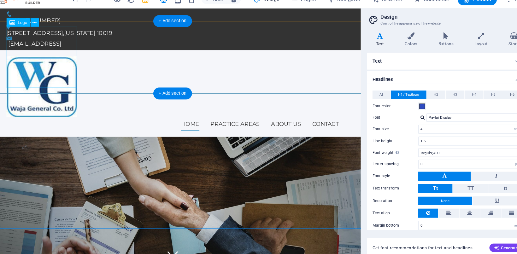
click at [47, 53] on div at bounding box center [153, 78] width 298 height 55
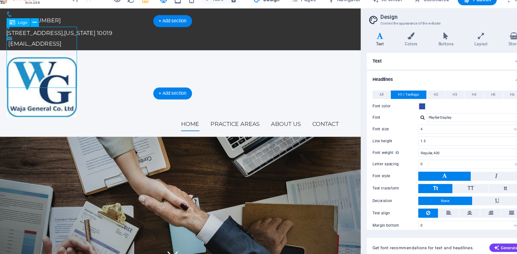
click at [50, 51] on div at bounding box center [153, 78] width 298 height 55
click at [48, 51] on div at bounding box center [153, 78] width 298 height 55
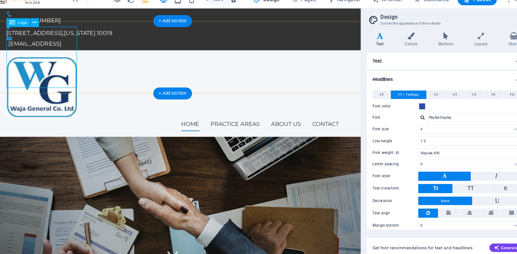
select select "px"
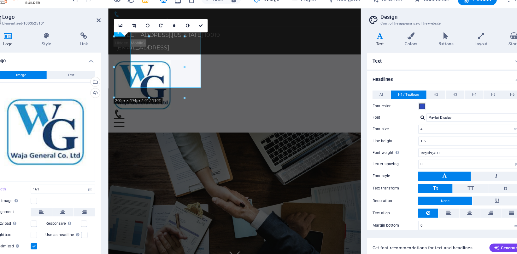
type input "3.4"
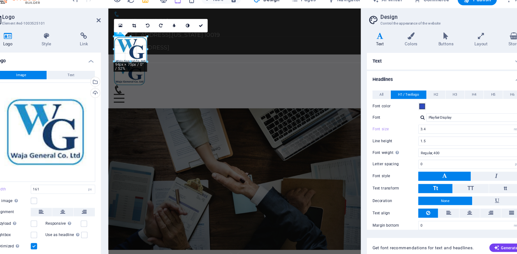
drag, startPoint x: 193, startPoint y: 85, endPoint x: 170, endPoint y: 59, distance: 34.4
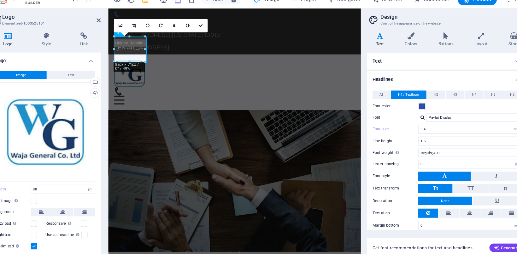
type input "88"
click at [200, 53] on div "Home Practice Areas About us Contact Menu" at bounding box center [221, 74] width 226 height 50
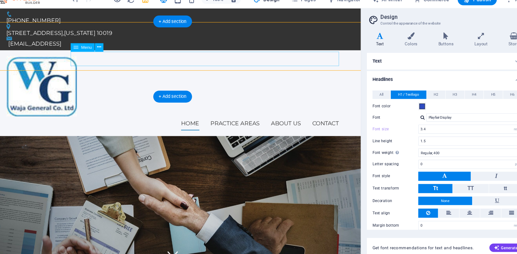
type input "4"
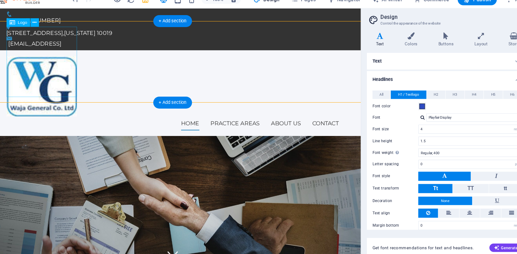
click at [55, 54] on div at bounding box center [153, 78] width 298 height 55
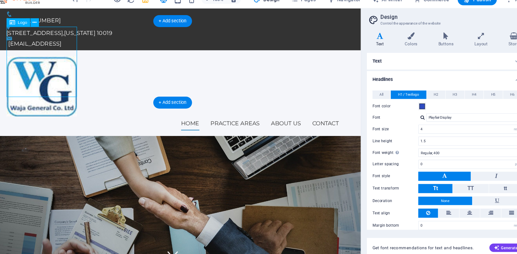
select select "px"
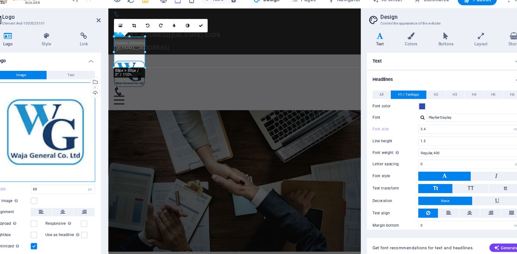
click at [97, 104] on div "Drag files here, click to choose files or select files from Files or our free s…" at bounding box center [79, 126] width 89 height 89
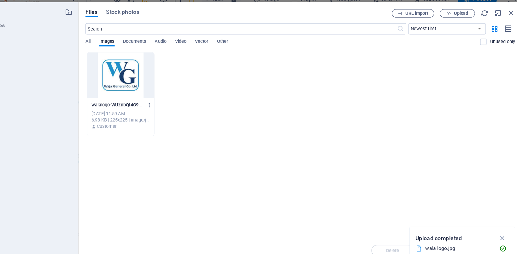
click at [208, 85] on div "walalogo-WUznbQI4C92VZonpKZpnNg.jpg walalogo-WUznbQI4C92VZonpKZpnNg.jpg Oct 2, …" at bounding box center [308, 93] width 385 height 76
click at [174, 102] on icon "button" at bounding box center [173, 103] width 6 height 6
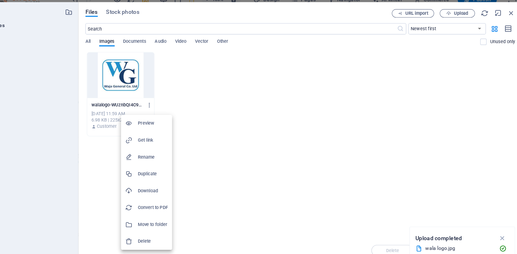
click at [172, 120] on h6 "Preview" at bounding box center [176, 119] width 27 height 8
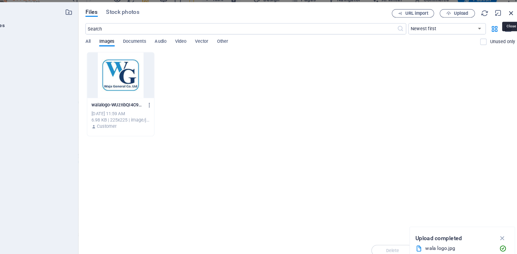
click at [497, 21] on icon "button" at bounding box center [496, 19] width 7 height 7
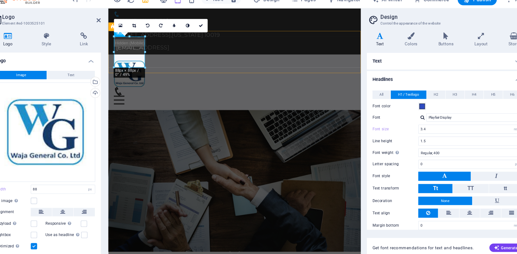
click at [189, 58] on div "Home Practice Areas About us Contact Menu" at bounding box center [221, 74] width 226 height 50
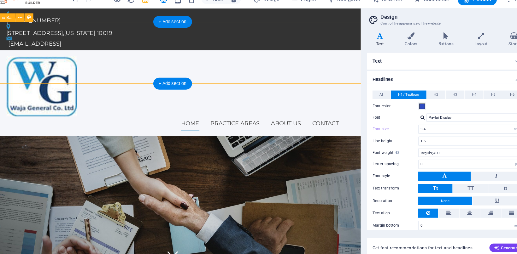
type input "4"
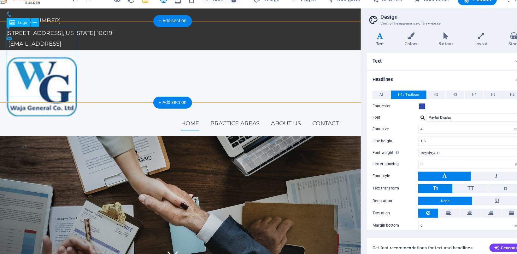
click at [40, 54] on div at bounding box center [153, 78] width 298 height 55
click at [61, 82] on div at bounding box center [153, 78] width 298 height 55
select select "px"
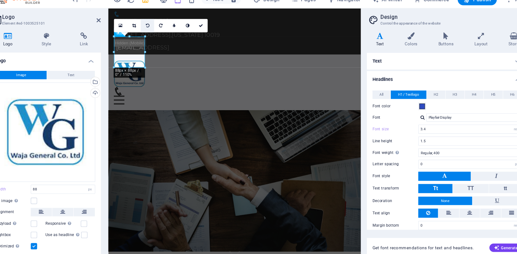
click at [171, 28] on link at bounding box center [171, 31] width 12 height 12
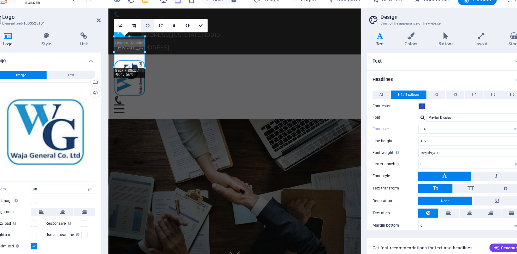
click at [172, 33] on icon at bounding box center [171, 31] width 3 height 4
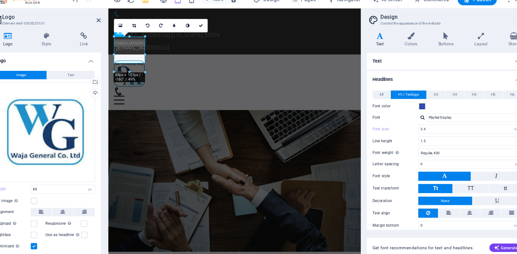
click at [172, 33] on icon at bounding box center [171, 31] width 3 height 4
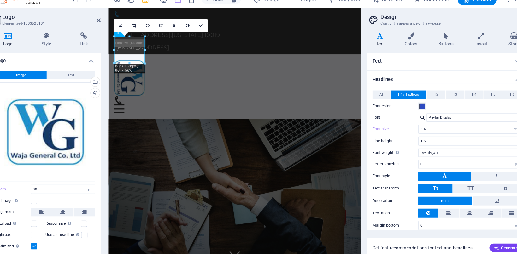
click at [172, 33] on icon at bounding box center [171, 31] width 3 height 4
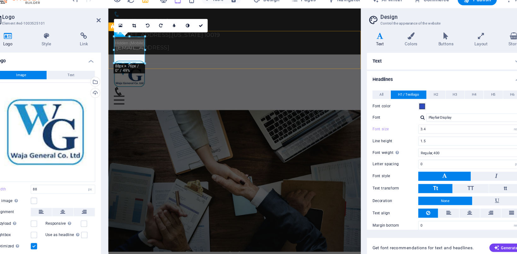
click at [179, 55] on div "Home Practice Areas About us Contact Menu" at bounding box center [221, 74] width 226 height 50
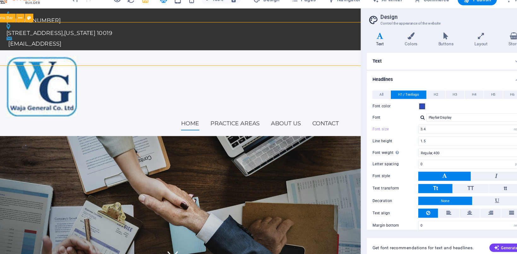
type input "4"
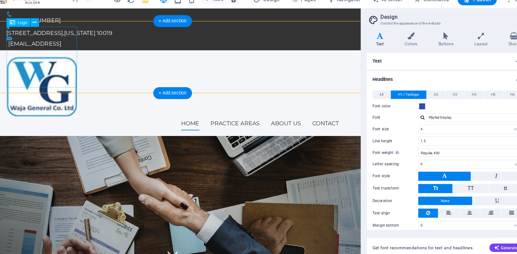
click at [60, 66] on div at bounding box center [153, 78] width 298 height 55
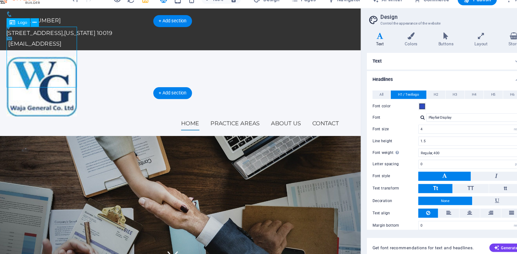
select select "px"
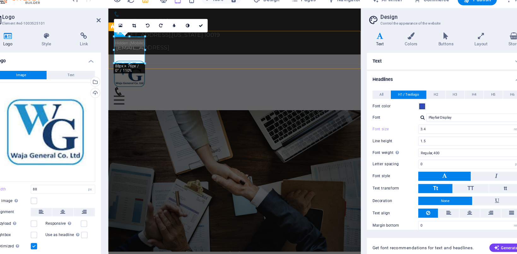
click at [217, 57] on div "Home Practice Areas About us Contact Menu" at bounding box center [221, 74] width 226 height 50
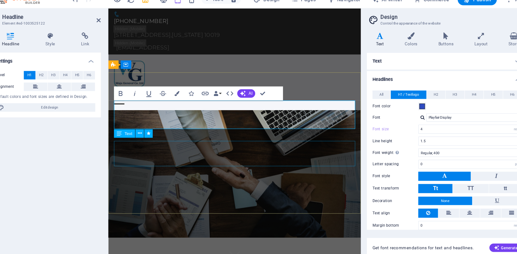
type input "3.4"
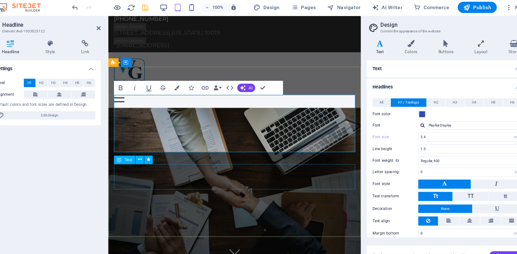
scroll to position [9, 0]
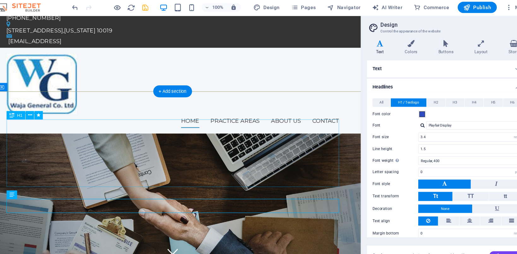
scroll to position [9, 0]
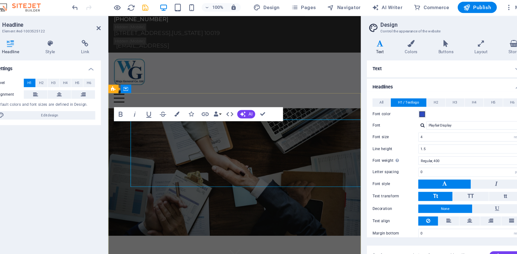
type input "3.4"
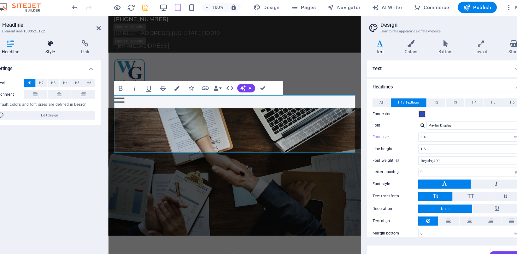
click at [87, 43] on icon at bounding box center [84, 40] width 30 height 6
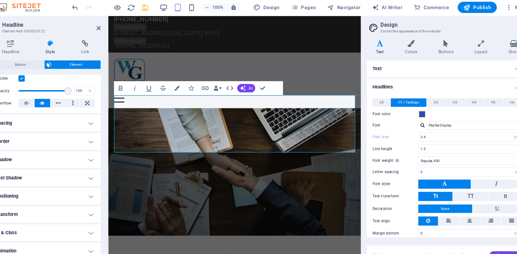
scroll to position [95, 0]
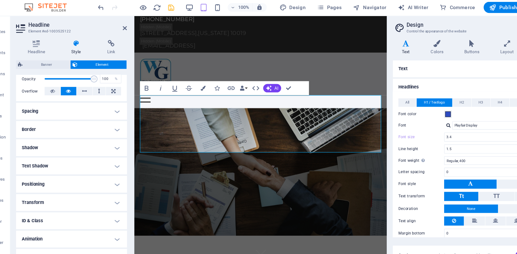
click at [119, 219] on h4 "Animation" at bounding box center [79, 215] width 99 height 15
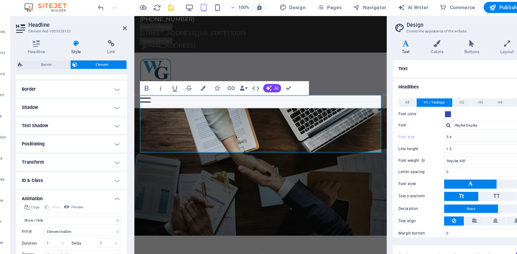
scroll to position [160, 0]
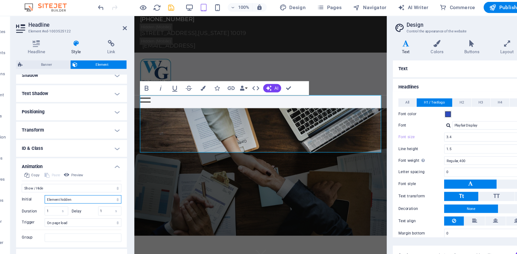
click at [56, 176] on select "Element hidden Element shown" at bounding box center [90, 180] width 69 height 8
click at [122, 180] on select "Element hidden Element shown" at bounding box center [90, 180] width 69 height 8
click at [121, 118] on h4 "Transform" at bounding box center [79, 117] width 99 height 15
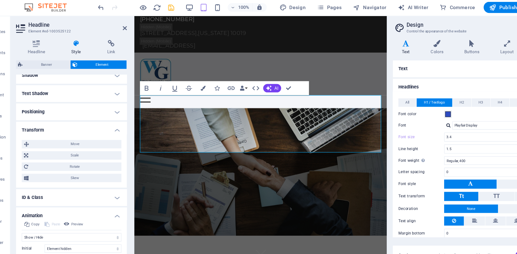
scroll to position [204, 0]
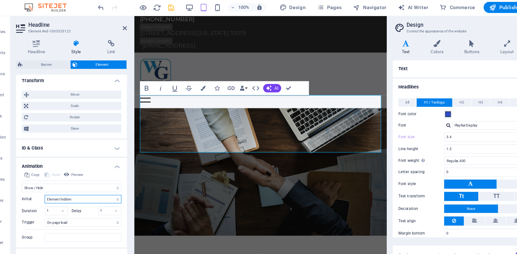
click at [121, 180] on select "Element hidden Element shown" at bounding box center [90, 180] width 69 height 8
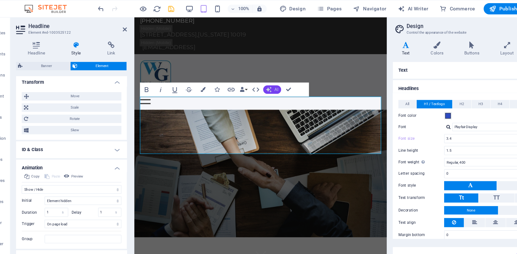
click at [265, 79] on span "AI" at bounding box center [263, 81] width 3 height 4
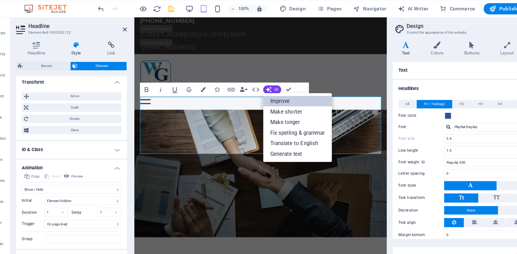
click at [268, 93] on link "Improve" at bounding box center [282, 90] width 61 height 9
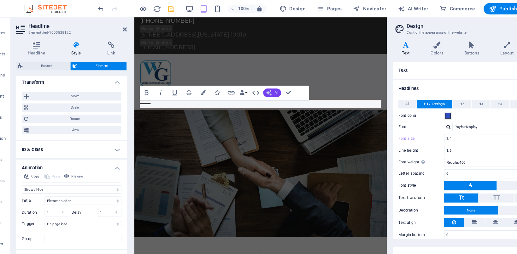
click at [264, 84] on span "AI" at bounding box center [263, 83] width 3 height 4
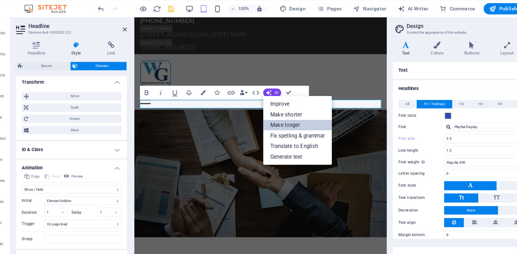
click at [273, 110] on link "Make longer" at bounding box center [282, 112] width 61 height 9
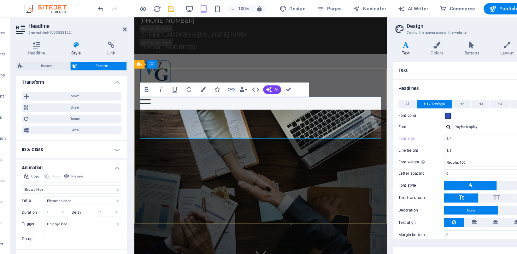
click at [106, 7] on icon "undo" at bounding box center [106, 7] width 7 height 7
click at [108, 9] on icon "undo" at bounding box center [106, 7] width 7 height 7
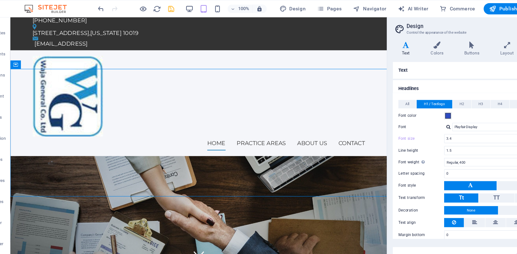
type input "4"
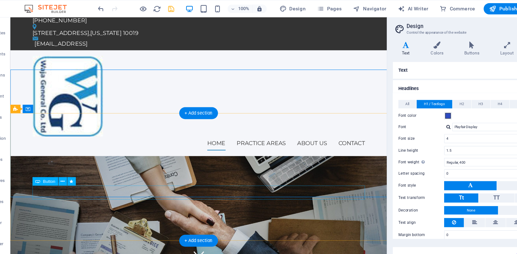
scroll to position [8, 0]
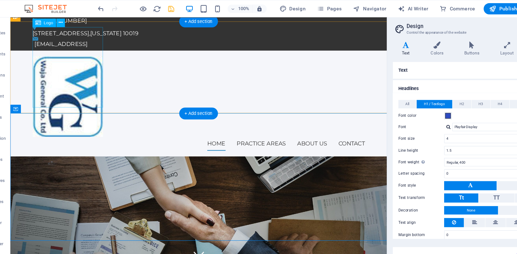
click at [86, 57] on div at bounding box center [179, 88] width 298 height 73
select select "px"
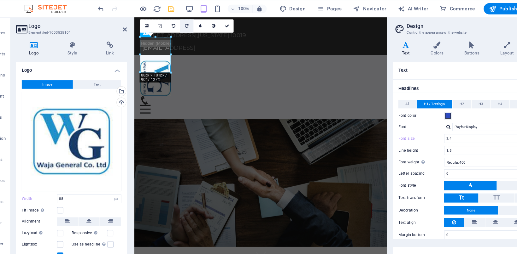
click at [183, 24] on icon at bounding box center [183, 23] width 3 height 4
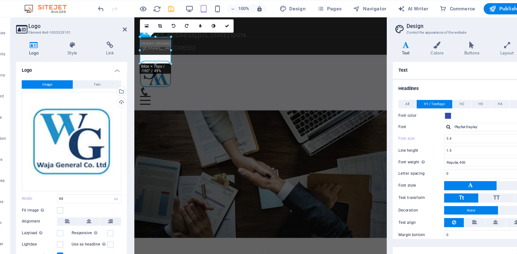
click at [183, 24] on icon at bounding box center [183, 23] width 3 height 4
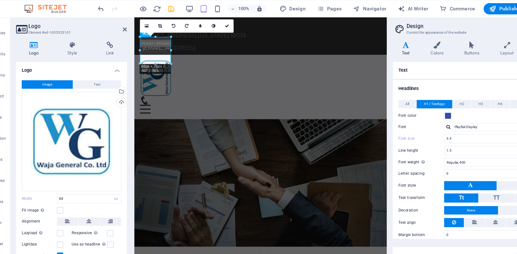
click at [183, 24] on icon at bounding box center [183, 23] width 3 height 4
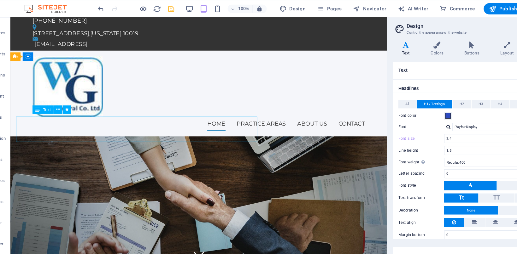
scroll to position [7, 0]
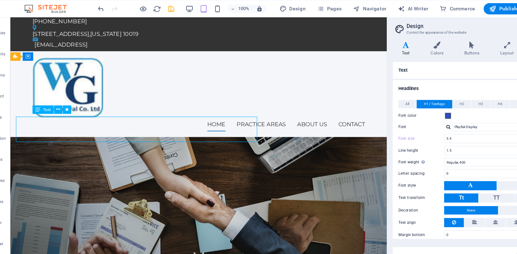
type input "4"
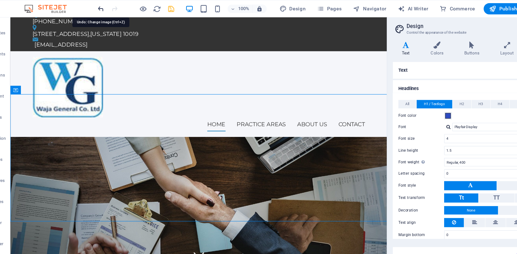
click at [107, 7] on icon "undo" at bounding box center [106, 7] width 7 height 7
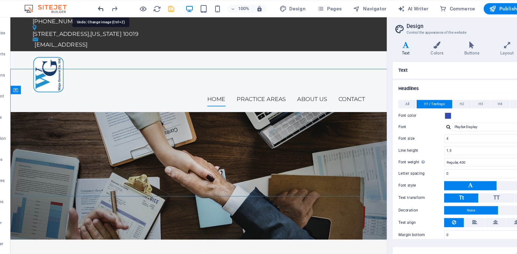
click at [107, 7] on icon "undo" at bounding box center [106, 7] width 7 height 7
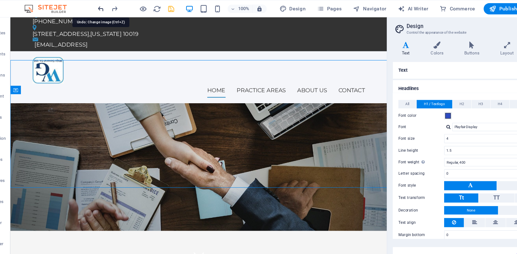
click at [107, 7] on icon "undo" at bounding box center [106, 7] width 7 height 7
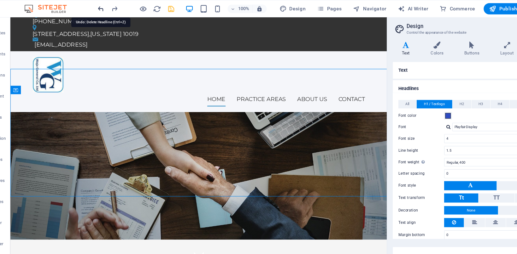
click at [107, 7] on icon "undo" at bounding box center [106, 7] width 7 height 7
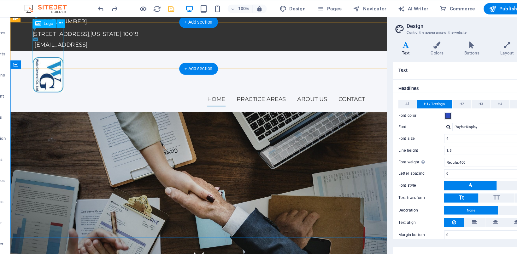
click at [52, 53] on div at bounding box center [179, 69] width 298 height 32
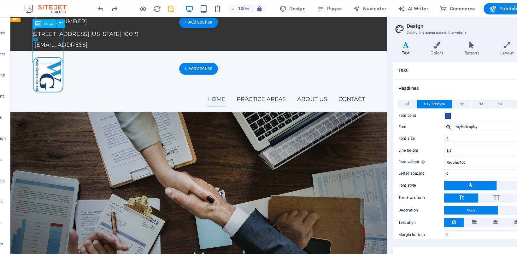
select select "px"
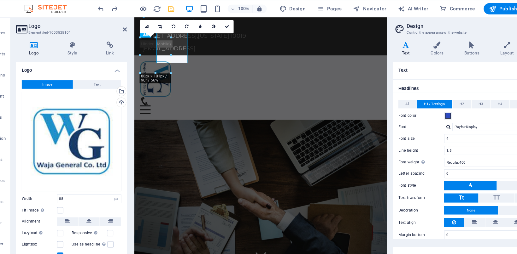
type input "3.4"
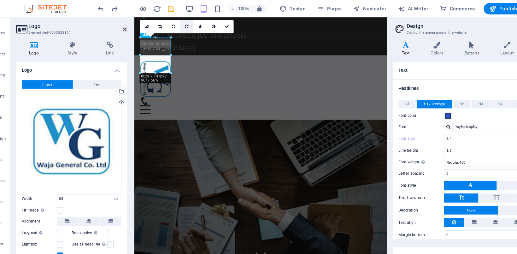
click at [182, 24] on icon at bounding box center [183, 24] width 3 height 4
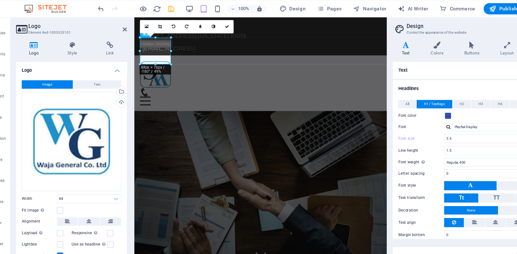
click at [182, 24] on icon at bounding box center [183, 24] width 3 height 4
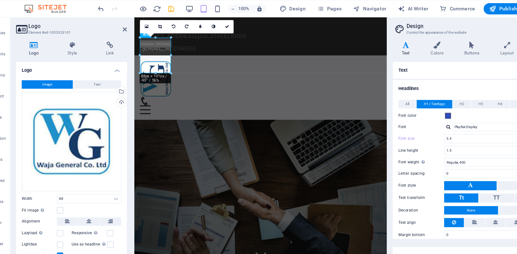
click at [182, 24] on icon at bounding box center [183, 24] width 3 height 4
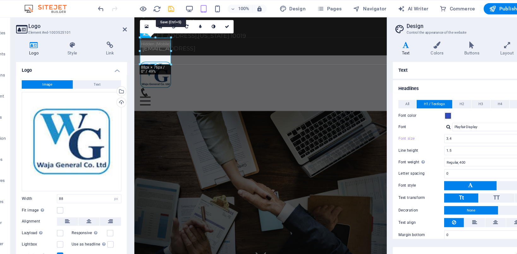
click at [169, 9] on icon "save" at bounding box center [169, 7] width 7 height 7
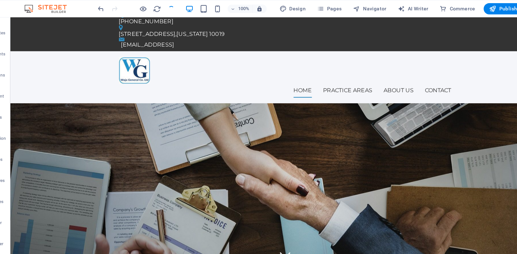
scroll to position [7, 0]
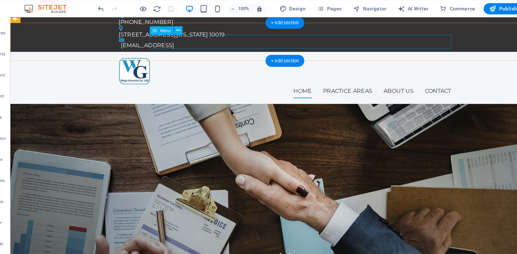
click at [321, 77] on nav "Home Practice Areas About us Contact" at bounding box center [256, 83] width 298 height 13
click at [320, 77] on nav "Home Practice Areas About us Contact" at bounding box center [256, 83] width 298 height 13
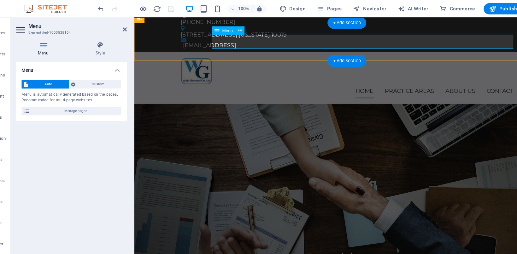
click at [358, 77] on nav "Home Practice Areas About us Contact" at bounding box center [325, 83] width 298 height 13
click at [230, 28] on icon at bounding box center [230, 27] width 3 height 7
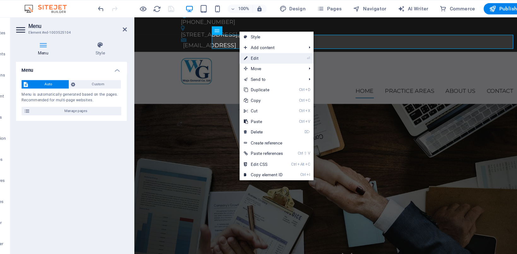
click at [250, 54] on link "⏎ Edit" at bounding box center [251, 52] width 43 height 9
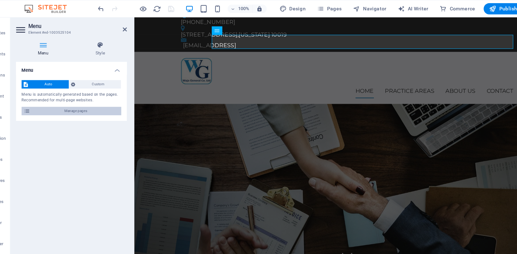
click at [75, 98] on span "Manage pages" at bounding box center [84, 100] width 78 height 8
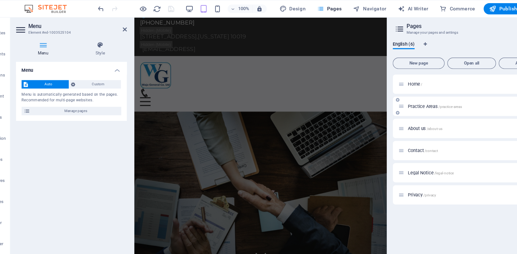
click at [401, 95] on span "Practice Areas /practice-areas" at bounding box center [405, 95] width 48 height 5
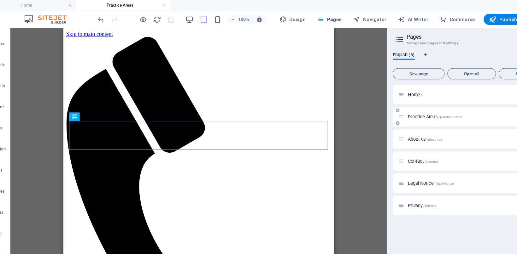
scroll to position [0, 0]
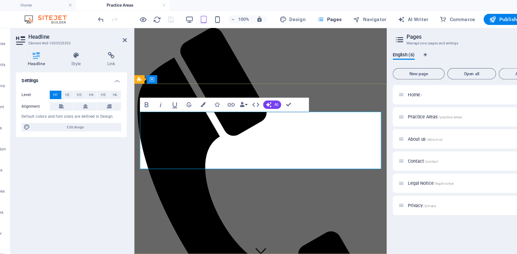
scroll to position [9, 0]
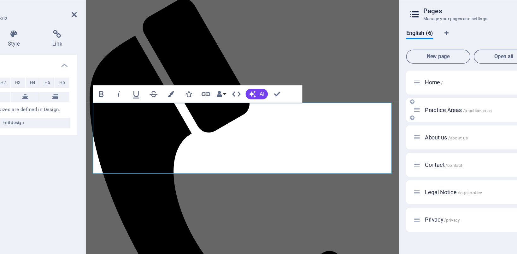
click at [404, 108] on div "Practice Areas /practice-areas" at bounding box center [425, 104] width 105 height 7
click at [404, 105] on span "Practice Areas /practice-areas" at bounding box center [405, 104] width 48 height 5
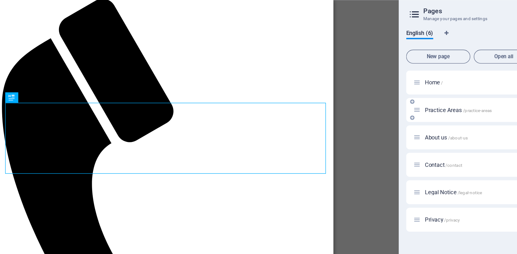
click at [418, 105] on span "/practice-areas" at bounding box center [419, 104] width 21 height 3
click at [382, 105] on span "Practice Areas /practice-areas" at bounding box center [405, 104] width 48 height 5
click at [346, 78] on div "Drag here to replace the existing content. Press “Ctrl” if you want to create a…" at bounding box center [193, 134] width 337 height 219
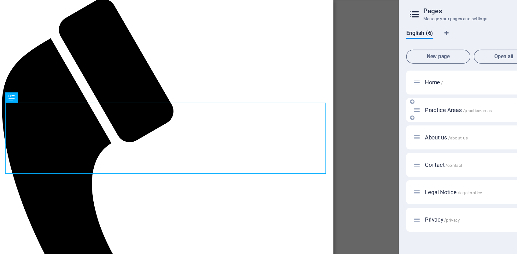
click at [398, 106] on span "Practice Areas /practice-areas" at bounding box center [405, 104] width 48 height 5
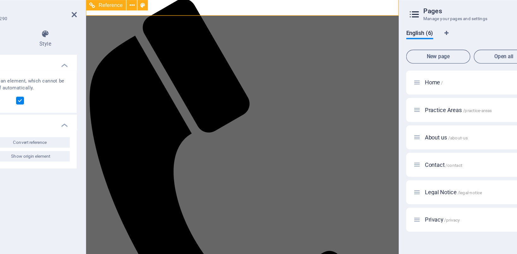
click at [169, 29] on icon at bounding box center [169, 29] width 3 height 7
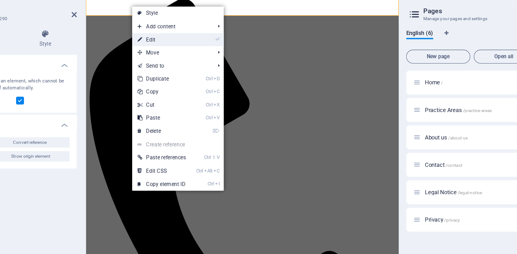
click at [190, 53] on link "⏎ Edit" at bounding box center [191, 53] width 43 height 9
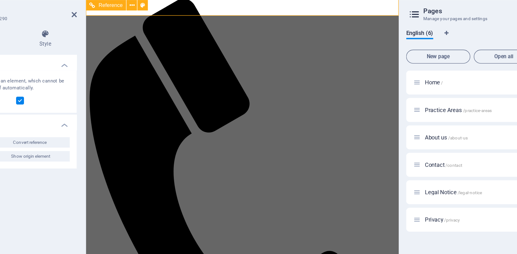
click at [121, 116] on h4 "Actions" at bounding box center [79, 113] width 99 height 11
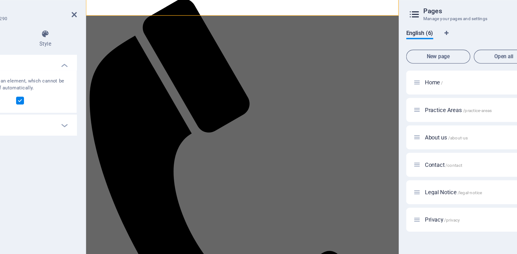
click at [131, 37] on aside "Reference Element #ed-1003525290 Settings Style Settings A reference is a copy …" at bounding box center [80, 134] width 111 height 219
click at [126, 35] on h2 "Reference" at bounding box center [85, 33] width 88 height 6
click at [127, 36] on icon at bounding box center [128, 35] width 4 height 5
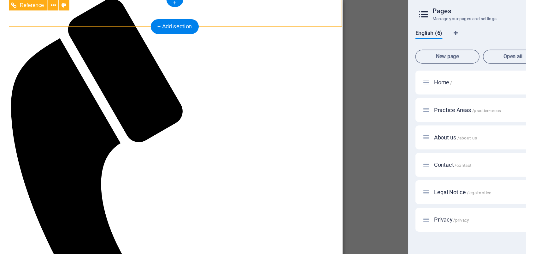
scroll to position [0, 0]
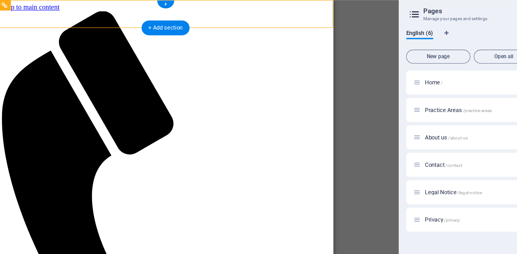
drag, startPoint x: 145, startPoint y: 6, endPoint x: 113, endPoint y: 15, distance: 34.0
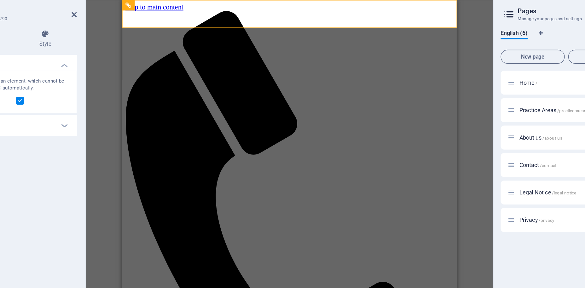
click at [76, 46] on div "Settings Style Settings A reference is a copy of an element, which cannot be ed…" at bounding box center [79, 160] width 109 height 236
click at [75, 37] on h3 "Element #ed-1003525290" at bounding box center [79, 39] width 76 height 6
drag, startPoint x: 76, startPoint y: 38, endPoint x: 116, endPoint y: 45, distance: 40.9
click at [116, 45] on aside "Reference Element #ed-1003525290 Settings Style Settings A reference is a copy …" at bounding box center [80, 151] width 111 height 253
click at [204, 42] on icon at bounding box center [203, 41] width 3 height 7
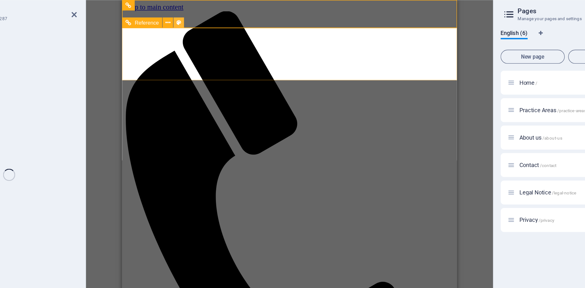
select select "rem"
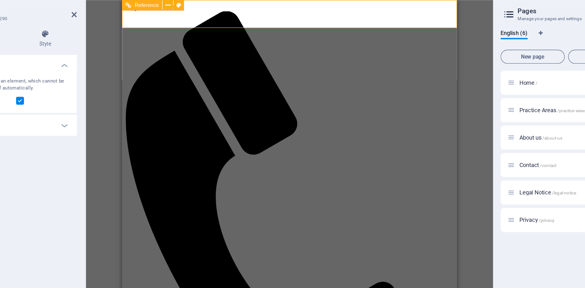
click at [204, 30] on icon at bounding box center [203, 29] width 3 height 7
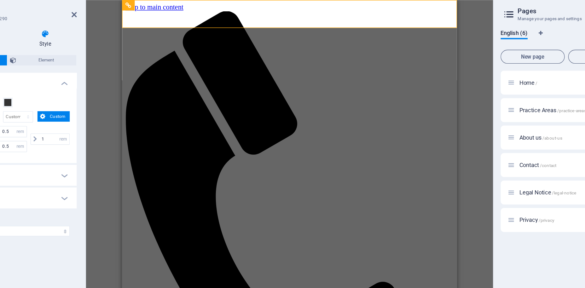
drag, startPoint x: 214, startPoint y: 38, endPoint x: 130, endPoint y: 37, distance: 84.5
drag, startPoint x: 128, startPoint y: 54, endPoint x: 160, endPoint y: 61, distance: 32.8
click at [160, 61] on div "Reference Element #ed-1003525290 Settings Style Settings A reference is a copy …" at bounding box center [227, 151] width 405 height 253
click at [112, 67] on span "Element" at bounding box center [108, 69] width 40 height 8
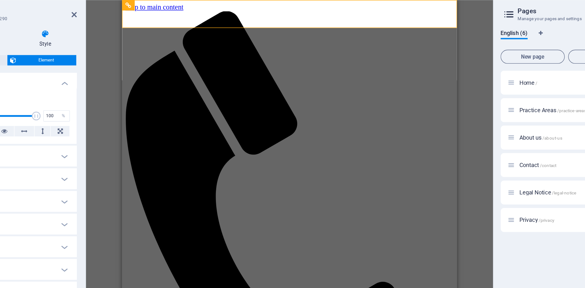
click at [84, 69] on icon at bounding box center [83, 69] width 4 height 8
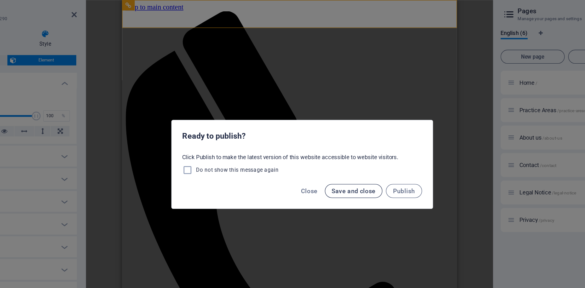
click at [337, 164] on span "Save and close" at bounding box center [330, 163] width 32 height 5
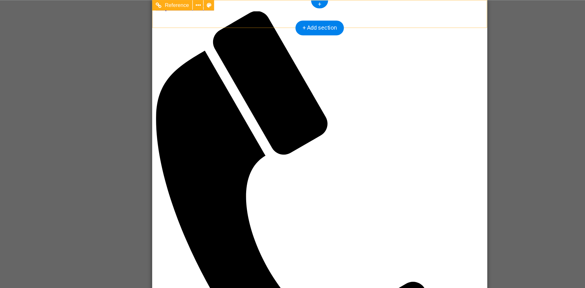
click at [215, 29] on button at bounding box center [217, 29] width 8 height 8
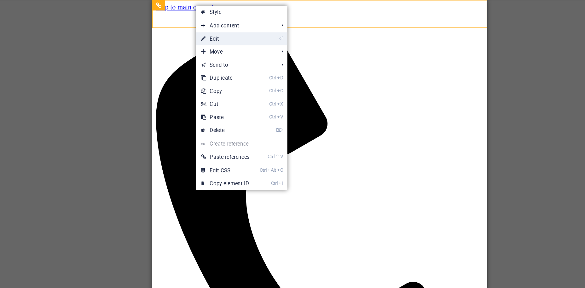
click at [227, 54] on link "⏎ Edit" at bounding box center [237, 53] width 43 height 9
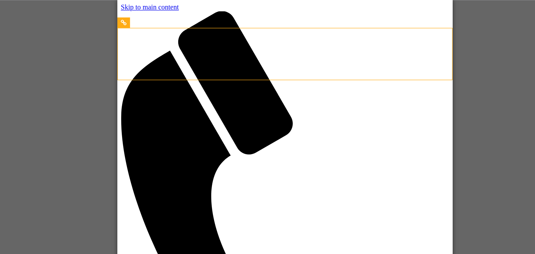
click at [137, 61] on div "H1 Banner Banner Container Text Separator Spacer Reference Reference Spacer But…" at bounding box center [279, 134] width 509 height 219
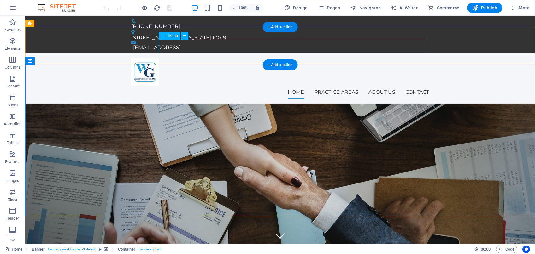
click at [332, 86] on nav "Home Practice Areas About us Contact" at bounding box center [280, 92] width 298 height 13
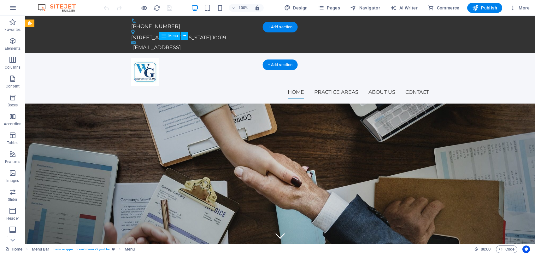
click at [332, 86] on nav "Home Practice Areas About us Contact" at bounding box center [280, 92] width 298 height 13
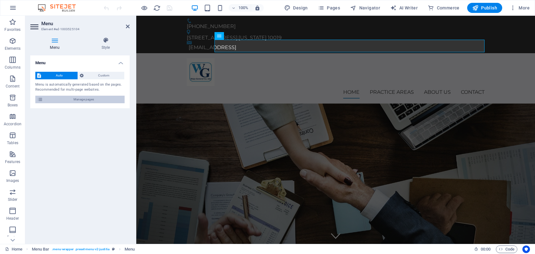
click at [88, 101] on span "Manage pages" at bounding box center [84, 100] width 78 height 8
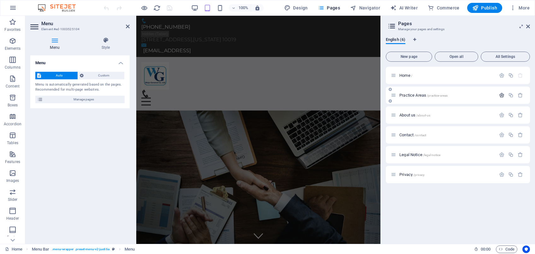
click at [501, 96] on icon "button" at bounding box center [501, 95] width 5 height 5
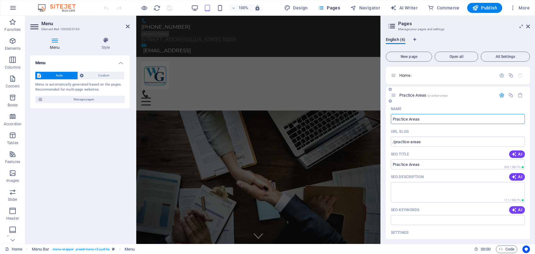
drag, startPoint x: 422, startPoint y: 118, endPoint x: 383, endPoint y: 122, distance: 38.4
click at [391, 122] on input "Practice Areas" at bounding box center [458, 119] width 134 height 10
type input "Waja"
type input "/waja"
type input "Waja"
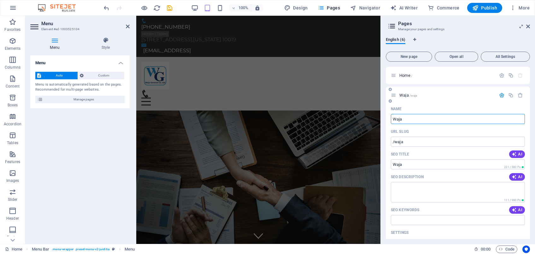
type input "Waja G"
type input "Waja"
type input "Waja Group"
type input "/waja-grou"
type input "[PERSON_NAME]"
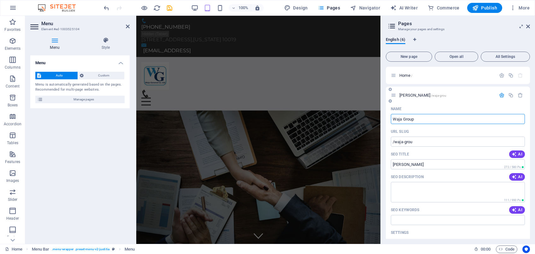
type input "Waja Group"
type input "/waja-group"
type input "Waja Group"
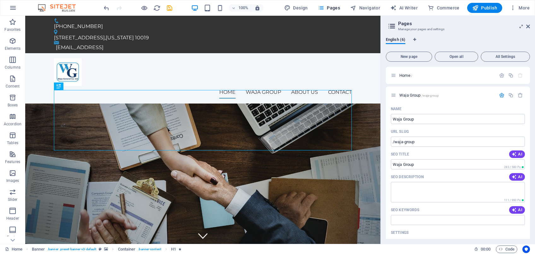
click at [531, 25] on aside "Pages Manage your pages and settings English (6) New page Open all All Settings…" at bounding box center [457, 130] width 154 height 229
click at [527, 28] on icon at bounding box center [528, 26] width 4 height 5
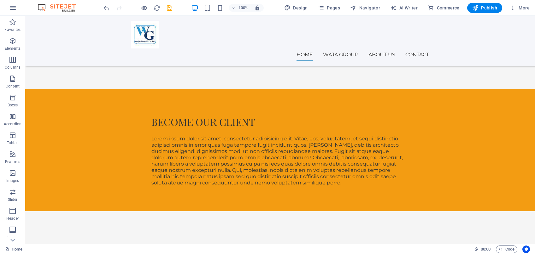
scroll to position [594, 0]
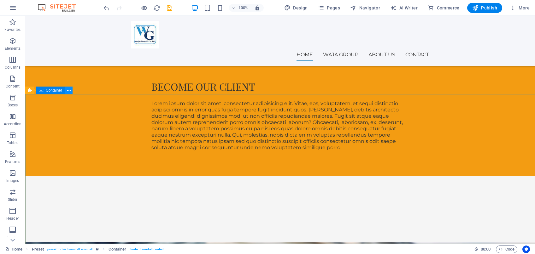
click at [68, 91] on icon at bounding box center [68, 90] width 3 height 7
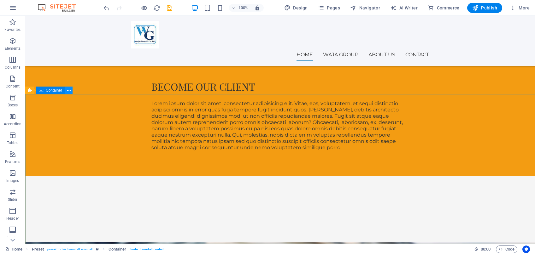
click at [69, 90] on icon at bounding box center [68, 90] width 3 height 7
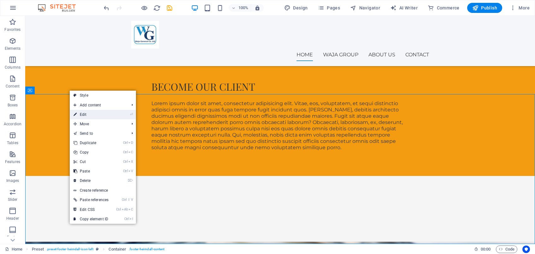
click at [86, 116] on link "⏎ Edit" at bounding box center [91, 114] width 43 height 9
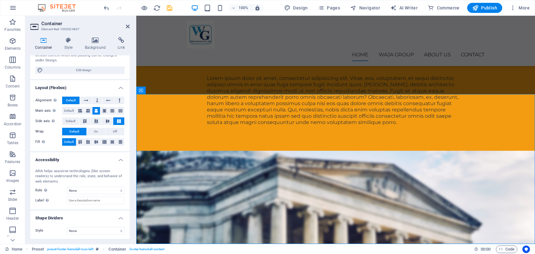
scroll to position [0, 0]
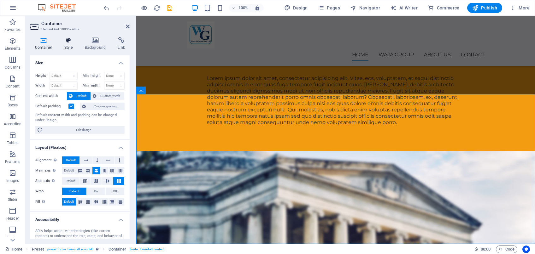
click at [68, 42] on icon at bounding box center [69, 40] width 18 height 6
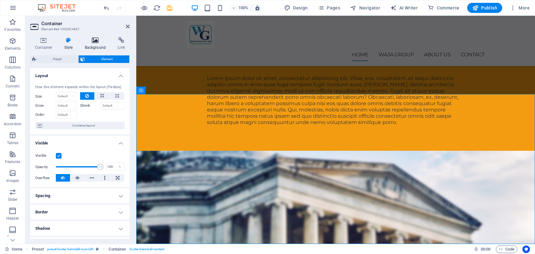
click at [94, 46] on h4 "Background" at bounding box center [96, 43] width 33 height 13
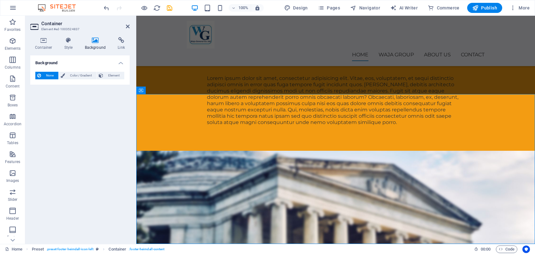
click at [94, 41] on icon at bounding box center [95, 40] width 31 height 6
click at [72, 42] on icon at bounding box center [69, 40] width 18 height 6
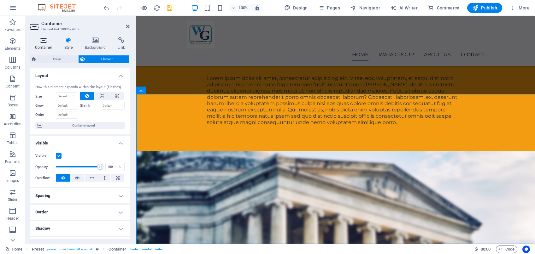
click at [44, 41] on icon at bounding box center [43, 40] width 27 height 6
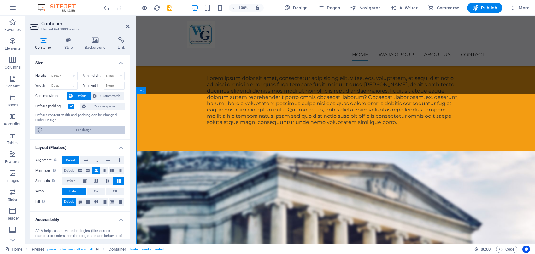
click at [41, 128] on icon at bounding box center [40, 130] width 6 height 8
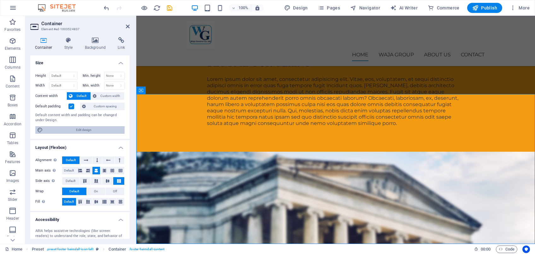
select select "px"
select select "400"
select select "px"
select select "rem"
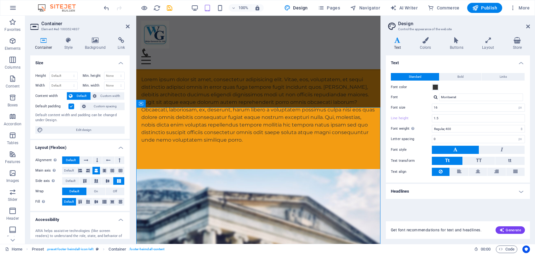
scroll to position [665, 0]
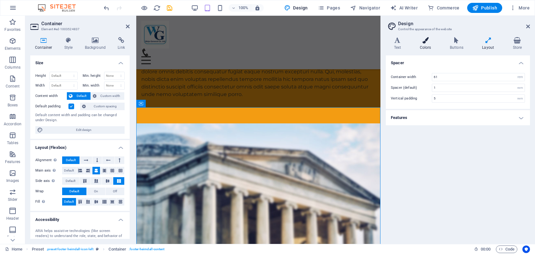
click at [427, 44] on h4 "Colors" at bounding box center [426, 43] width 30 height 13
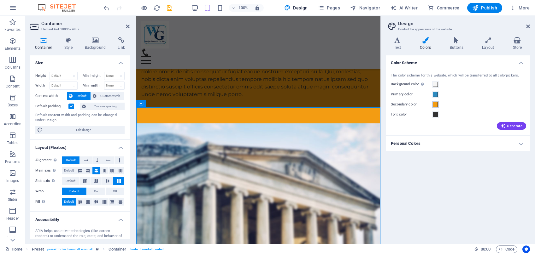
click at [434, 104] on span at bounding box center [435, 104] width 5 height 5
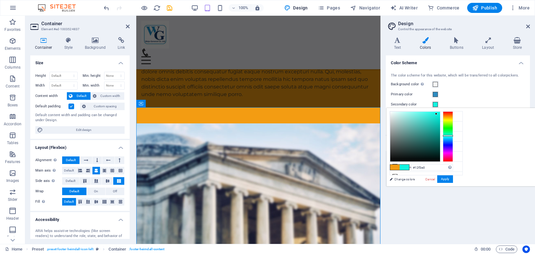
click at [453, 136] on div at bounding box center [448, 137] width 10 height 50
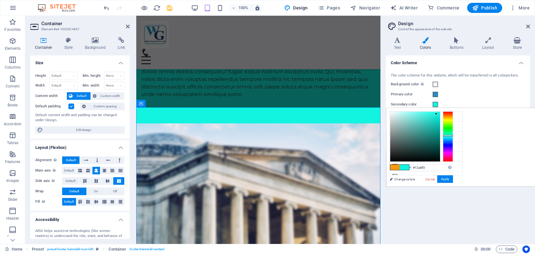
click at [453, 139] on div at bounding box center [448, 137] width 10 height 50
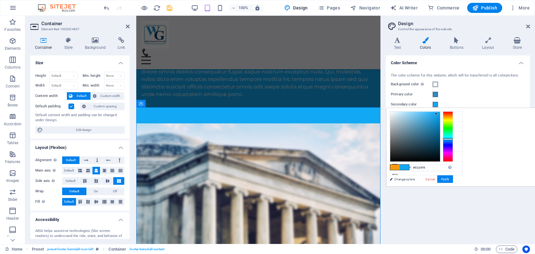
click at [440, 113] on div at bounding box center [415, 137] width 50 height 50
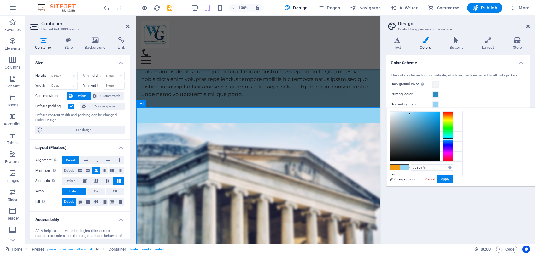
type input "#79caf2"
click at [440, 114] on div at bounding box center [415, 137] width 50 height 50
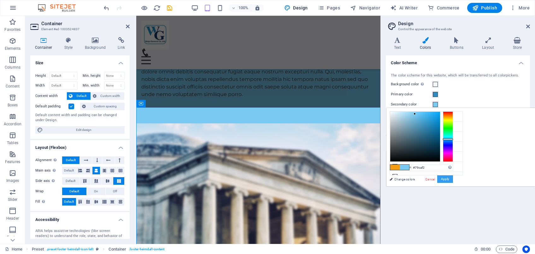
click at [453, 179] on button "Apply" at bounding box center [445, 180] width 16 height 8
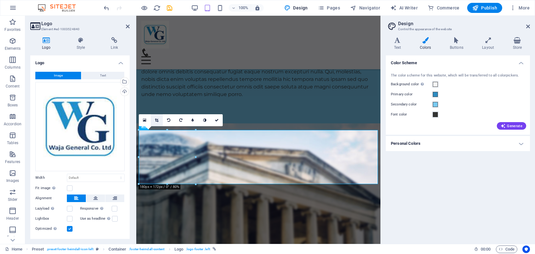
click at [156, 121] on icon at bounding box center [156, 121] width 3 height 4
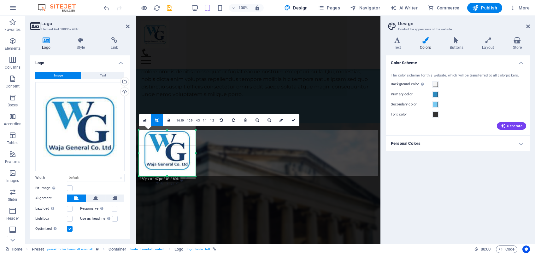
drag, startPoint x: 167, startPoint y: 131, endPoint x: 172, endPoint y: 138, distance: 9.5
click at [172, 138] on div "180 170 160 150 140 130 120 110 100 90 80 70 60 50 40 30 20 10 0 -10 -20 -30 -4…" at bounding box center [167, 153] width 57 height 46
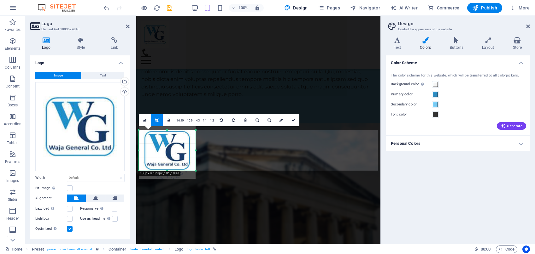
drag, startPoint x: 167, startPoint y: 177, endPoint x: 166, endPoint y: 171, distance: 5.8
click at [166, 171] on div at bounding box center [167, 171] width 57 height 2
drag, startPoint x: 197, startPoint y: 151, endPoint x: 191, endPoint y: 151, distance: 5.7
click at [190, 151] on div "180 170 160 150 140 130 120 110 100 90 80 70 60 50 40 30 20 10 0 -10 -20 -30 -4…" at bounding box center [164, 150] width 51 height 41
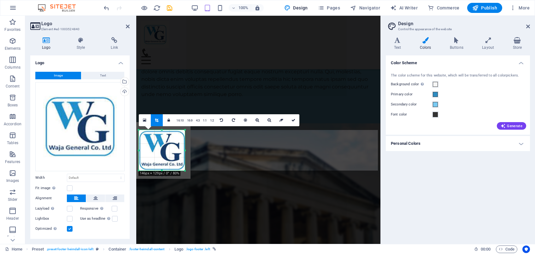
drag, startPoint x: 139, startPoint y: 152, endPoint x: 144, endPoint y: 152, distance: 5.0
click at [144, 152] on div "180 170 160 150 140 130 120 110 100 90 80 70 60 50 40 30 20 10 0 -10 -20 -30 -4…" at bounding box center [162, 150] width 46 height 41
click at [293, 119] on icon at bounding box center [293, 121] width 4 height 4
type input "146"
select select "px"
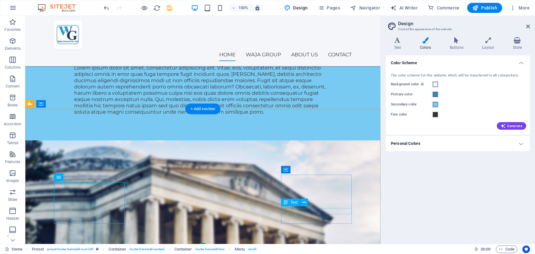
scroll to position [625, 0]
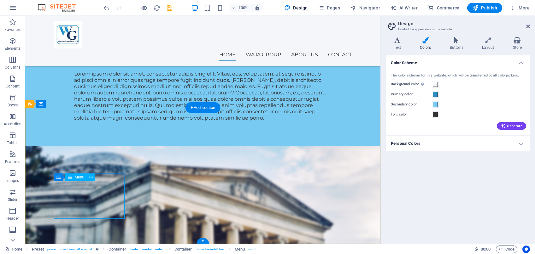
select select
select select "1"
select select
select select "2"
select select
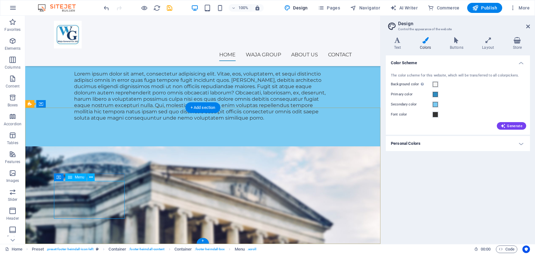
select select "3"
select select
select select "4"
select select
select select "5"
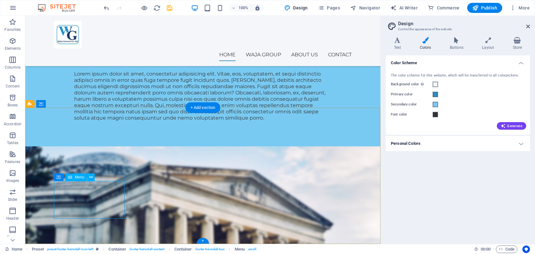
select select
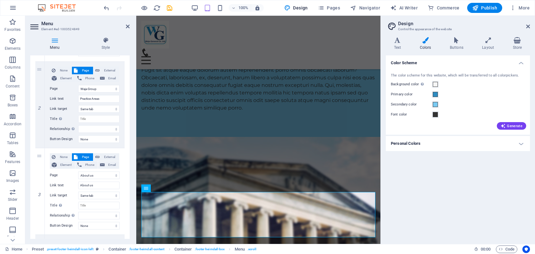
scroll to position [148, 0]
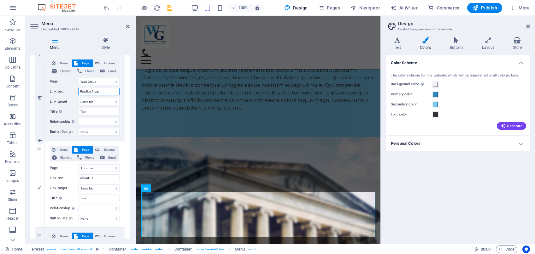
drag, startPoint x: 104, startPoint y: 91, endPoint x: 65, endPoint y: 95, distance: 39.3
click at [78, 95] on input "Practice Areas" at bounding box center [98, 92] width 41 height 8
type input "Waja"
select select
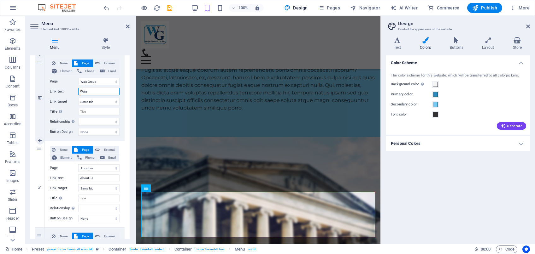
select select
type input "Waja"
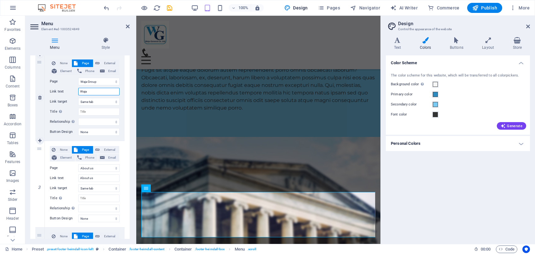
select select
type input "Waja G"
select select
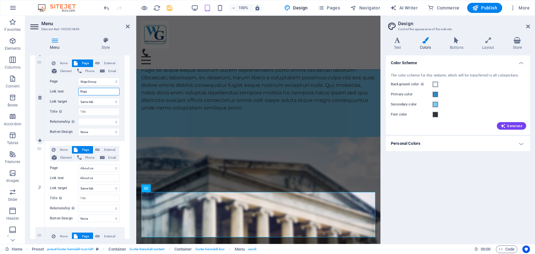
select select
type input "[PERSON_NAME]"
select select
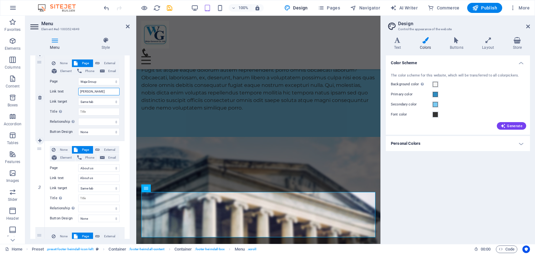
select select
type input "Waja Group"
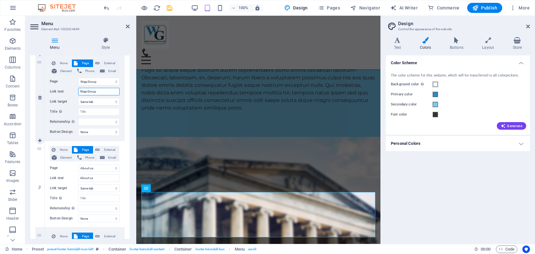
select select
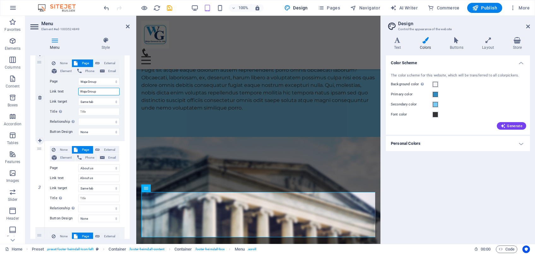
select select
type input "Waja Group"
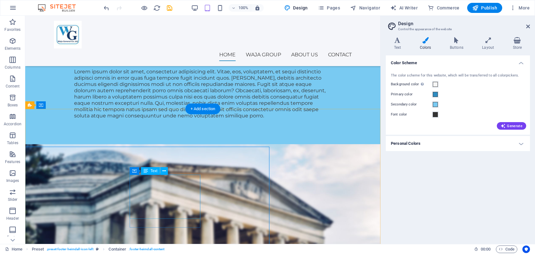
scroll to position [625, 0]
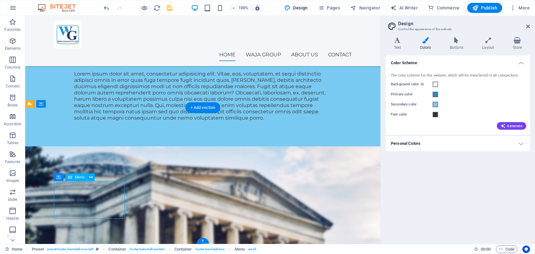
select select
select select "2"
select select
select select "3"
select select
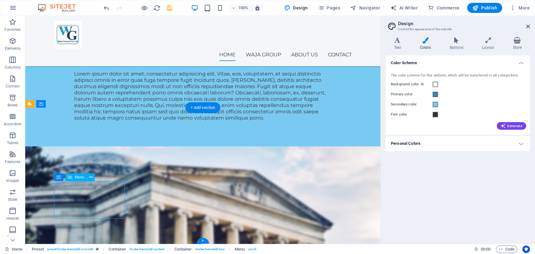
select select "4"
select select
select select "5"
select select
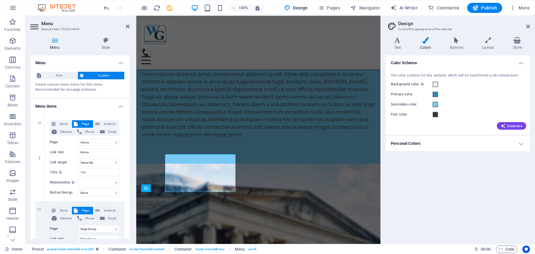
click at [69, 211] on span "None" at bounding box center [63, 211] width 12 height 8
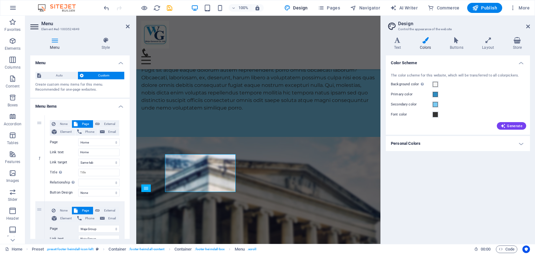
select select
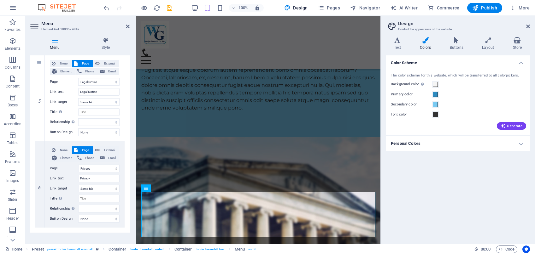
scroll to position [373, 0]
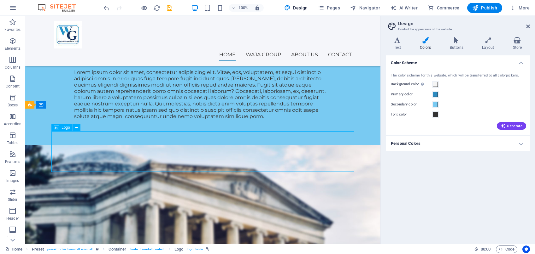
scroll to position [625, 0]
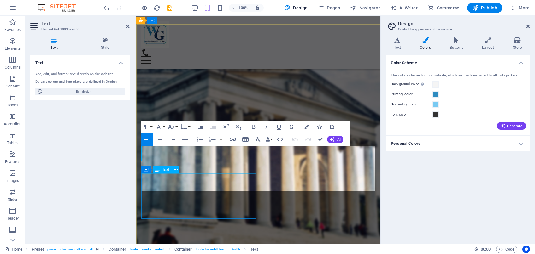
scroll to position [1445, 0]
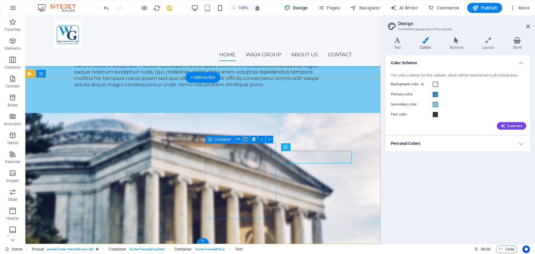
scroll to position [655, 0]
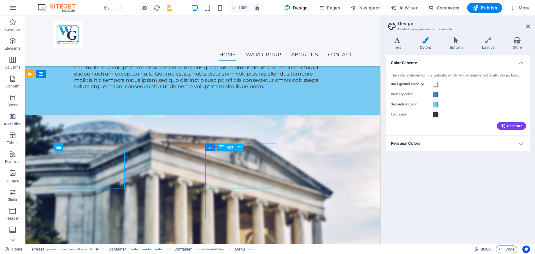
scroll to position [655, 0]
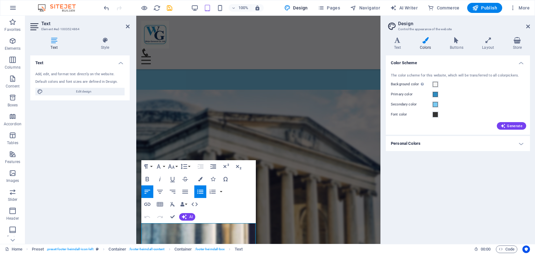
scroll to position [764, 0]
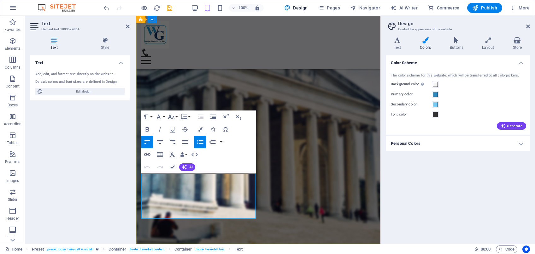
drag, startPoint x: 183, startPoint y: 178, endPoint x: 146, endPoint y: 179, distance: 37.8
drag, startPoint x: 184, startPoint y: 185, endPoint x: 153, endPoint y: 188, distance: 31.3
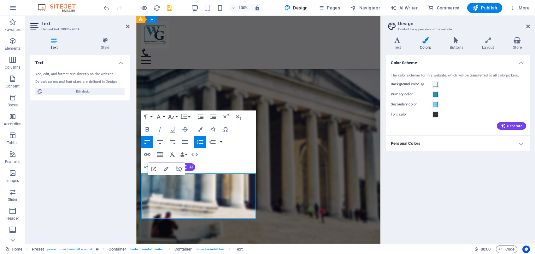
drag, startPoint x: 187, startPoint y: 185, endPoint x: 146, endPoint y: 189, distance: 41.1
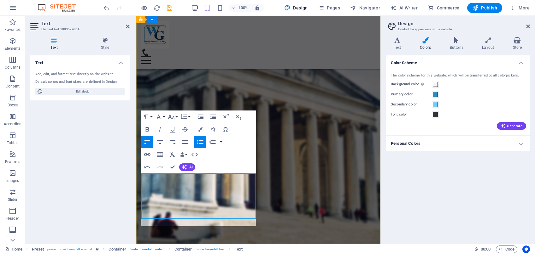
scroll to position [103, 2]
drag, startPoint x: 189, startPoint y: 201, endPoint x: 144, endPoint y: 201, distance: 45.4
drag, startPoint x: 200, startPoint y: 208, endPoint x: 144, endPoint y: 207, distance: 55.5
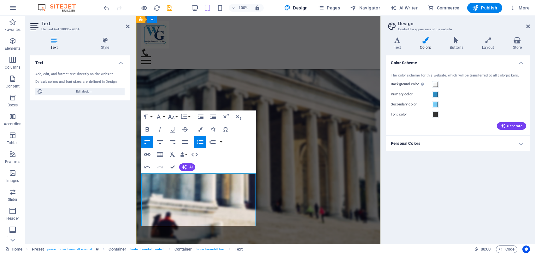
drag, startPoint x: 190, startPoint y: 214, endPoint x: 146, endPoint y: 217, distance: 43.6
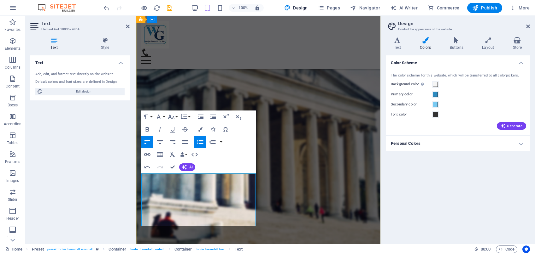
scroll to position [0, 2]
drag, startPoint x: 170, startPoint y: 224, endPoint x: 147, endPoint y: 223, distance: 23.0
drag, startPoint x: 219, startPoint y: 223, endPoint x: 136, endPoint y: 214, distance: 83.7
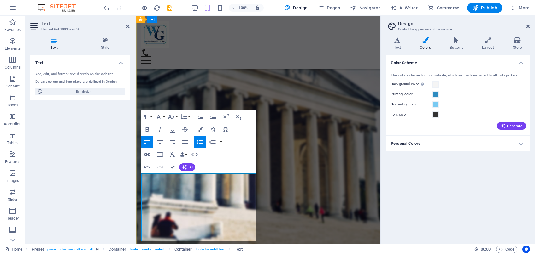
drag, startPoint x: 175, startPoint y: 231, endPoint x: 146, endPoint y: 232, distance: 29.0
click at [468, 158] on div "Color Scheme The color scheme for this website, which will be transferred to al…" at bounding box center [458, 147] width 144 height 184
drag, startPoint x: 226, startPoint y: 175, endPoint x: 217, endPoint y: 212, distance: 38.3
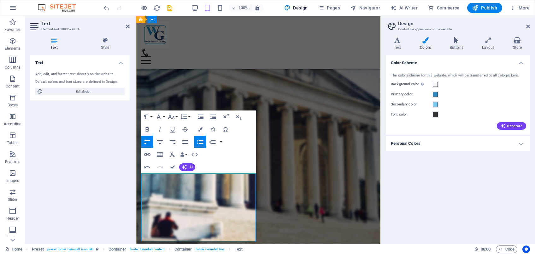
drag, startPoint x: 235, startPoint y: 178, endPoint x: 147, endPoint y: 178, distance: 88.6
drag, startPoint x: 147, startPoint y: 183, endPoint x: 223, endPoint y: 194, distance: 76.5
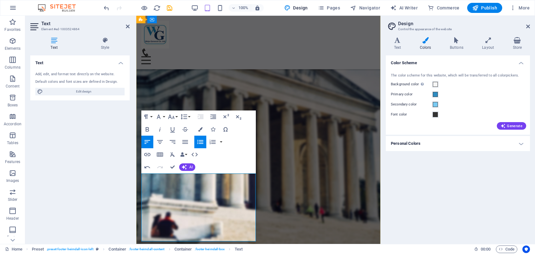
drag, startPoint x: 200, startPoint y: 192, endPoint x: 146, endPoint y: 191, distance: 53.6
drag, startPoint x: 240, startPoint y: 200, endPoint x: 148, endPoint y: 202, distance: 92.7
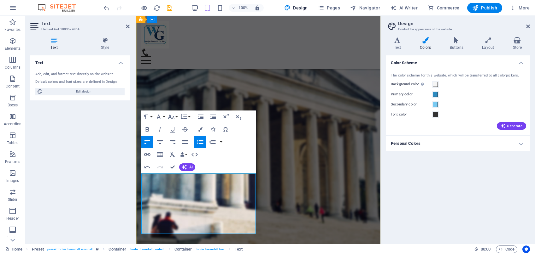
drag, startPoint x: 176, startPoint y: 207, endPoint x: 145, endPoint y: 209, distance: 31.0
drag, startPoint x: 215, startPoint y: 215, endPoint x: 154, endPoint y: 217, distance: 61.2
drag, startPoint x: 176, startPoint y: 223, endPoint x: 147, endPoint y: 226, distance: 29.4
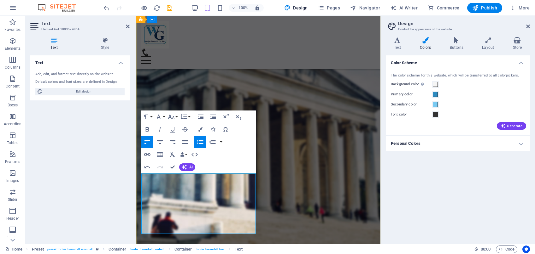
drag, startPoint x: 216, startPoint y: 230, endPoint x: 154, endPoint y: 234, distance: 62.2
drag, startPoint x: 183, startPoint y: 214, endPoint x: 148, endPoint y: 218, distance: 34.5
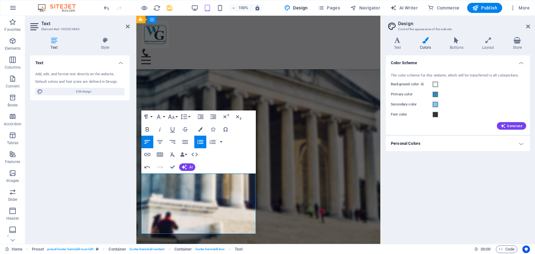
copy li "Waja Medicals"
drag, startPoint x: 186, startPoint y: 209, endPoint x: 148, endPoint y: 208, distance: 38.2
drag, startPoint x: 183, startPoint y: 214, endPoint x: 146, endPoint y: 218, distance: 37.1
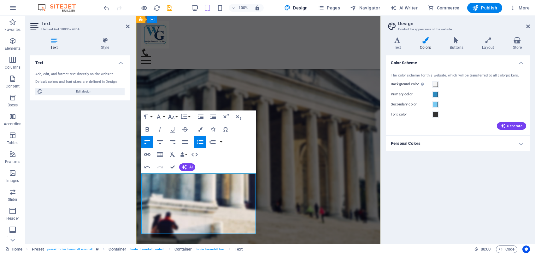
drag, startPoint x: 188, startPoint y: 214, endPoint x: 160, endPoint y: 213, distance: 27.4
drag, startPoint x: 187, startPoint y: 224, endPoint x: 147, endPoint y: 226, distance: 39.8
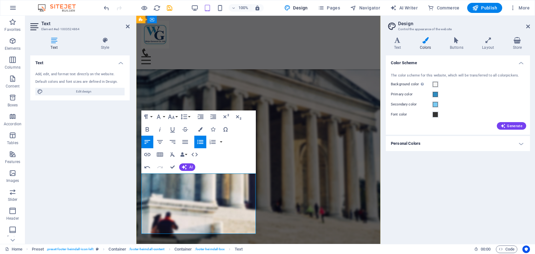
copy li "Waja Processing"
drag, startPoint x: 189, startPoint y: 224, endPoint x: 161, endPoint y: 224, distance: 28.7
drag, startPoint x: 218, startPoint y: 232, endPoint x: 146, endPoint y: 233, distance: 71.6
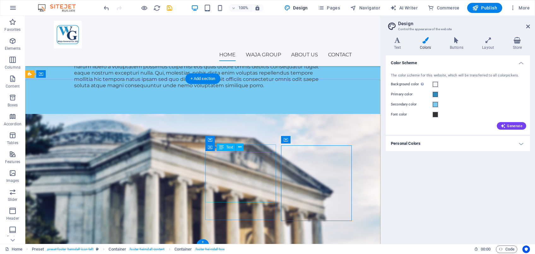
scroll to position [655, 0]
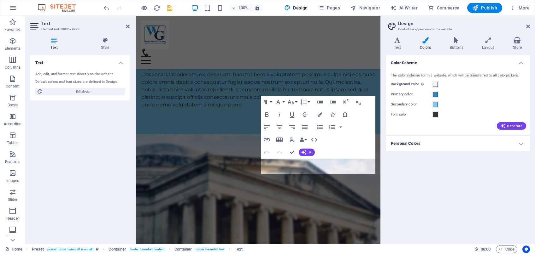
scroll to position [778, 0]
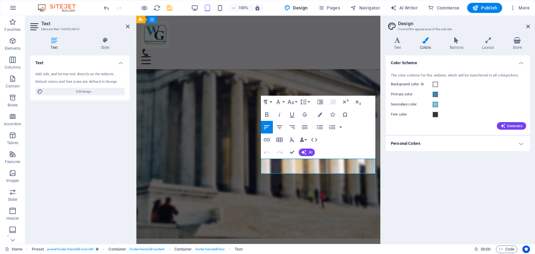
drag, startPoint x: 305, startPoint y: 171, endPoint x: 253, endPoint y: 152, distance: 55.6
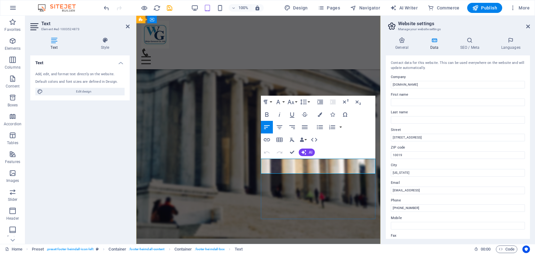
drag, startPoint x: 309, startPoint y: 164, endPoint x: 258, endPoint y: 163, distance: 51.1
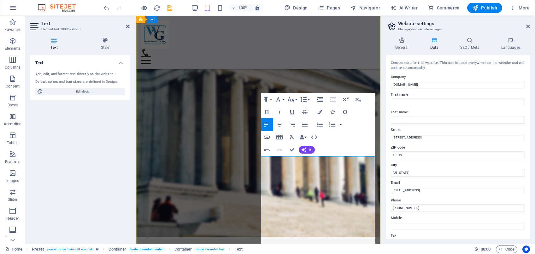
scroll to position [783, 0]
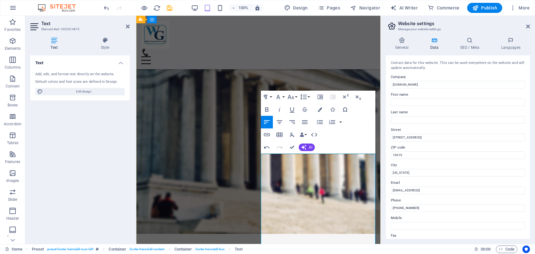
click at [305, 154] on div "Undo Redo Confirm (Ctrl+⏎) AI Improve Make shorter Make longer Fix spelling & g…" at bounding box center [288, 147] width 54 height 13
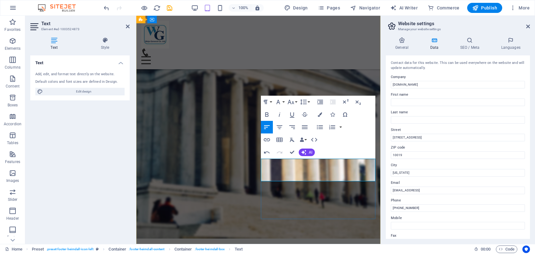
click at [399, 103] on input "First name" at bounding box center [458, 103] width 134 height 8
type input "Waja General [DOMAIN_NAME]"
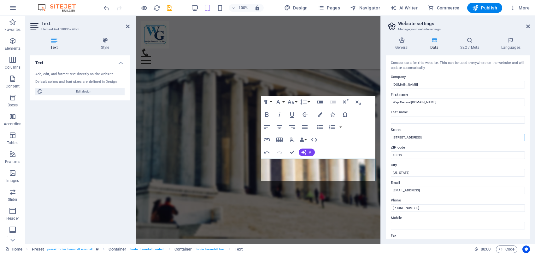
click at [414, 137] on input "[STREET_ADDRESS]" at bounding box center [458, 138] width 134 height 8
drag, startPoint x: 414, startPoint y: 137, endPoint x: 381, endPoint y: 135, distance: 32.9
click at [391, 135] on input "[STREET_ADDRESS]" at bounding box center [458, 138] width 134 height 8
type input "P.O. Box"
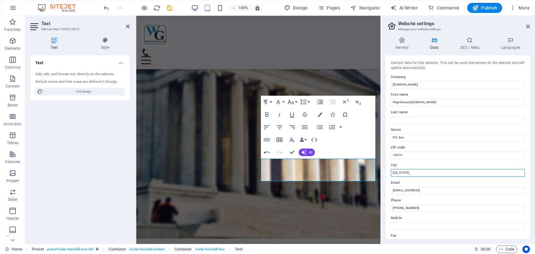
drag, startPoint x: 410, startPoint y: 173, endPoint x: 375, endPoint y: 176, distance: 34.8
click at [391, 176] on input "[US_STATE]" at bounding box center [458, 173] width 134 height 8
type input "Mwanza"
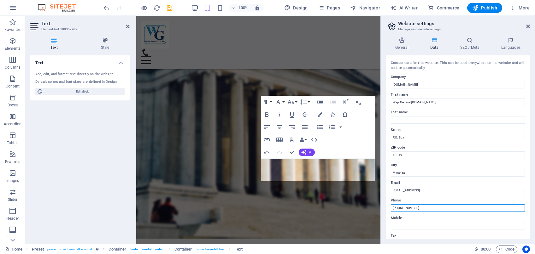
drag, startPoint x: 418, startPoint y: 211, endPoint x: 385, endPoint y: 210, distance: 33.4
click at [391, 210] on input "[PHONE_NUMBER]" at bounding box center [458, 209] width 134 height 8
paste input "255 699 069 100/682 662 344"
type input "[PHONE_NUMBER]/[PHONE_NUMBER]"
click at [385, 210] on div "General Data SEO / Meta Languages Website name [DOMAIN_NAME] Logo Drag files he…" at bounding box center [458, 138] width 154 height 212
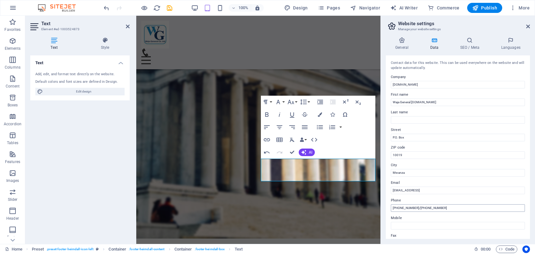
click at [385, 210] on div "General Data SEO / Meta Languages Website name [DOMAIN_NAME] Logo Drag files he…" at bounding box center [458, 138] width 154 height 212
drag, startPoint x: 465, startPoint y: 192, endPoint x: 388, endPoint y: 192, distance: 76.6
click at [391, 192] on input "[EMAIL_ADDRESS]" at bounding box center [458, 191] width 134 height 8
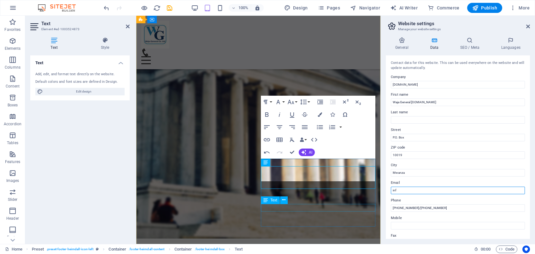
scroll to position [771, 0]
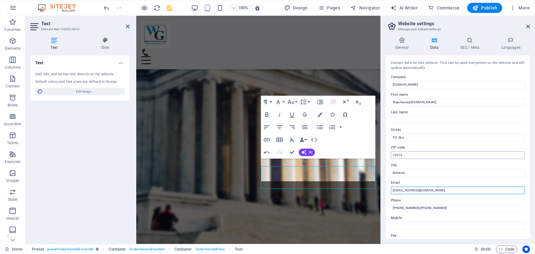
type input "[EMAIL_ADDRESS][DOMAIN_NAME]"
drag, startPoint x: 419, startPoint y: 154, endPoint x: 374, endPoint y: 153, distance: 45.1
click at [391, 153] on input "10019" at bounding box center [458, 156] width 134 height 8
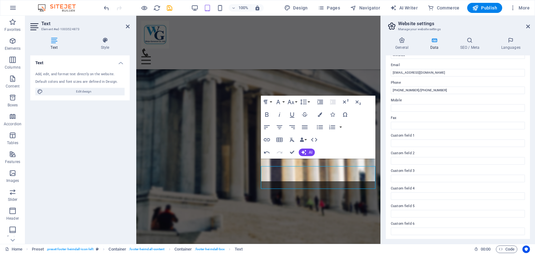
scroll to position [119, 0]
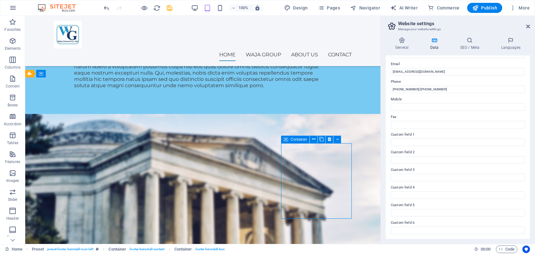
scroll to position [655, 0]
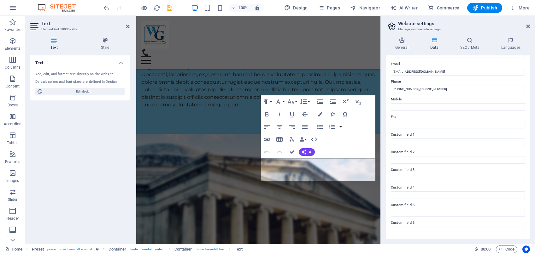
scroll to position [771, 0]
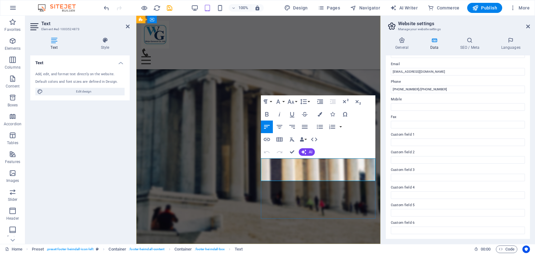
drag, startPoint x: 289, startPoint y: 163, endPoint x: 281, endPoint y: 161, distance: 8.7
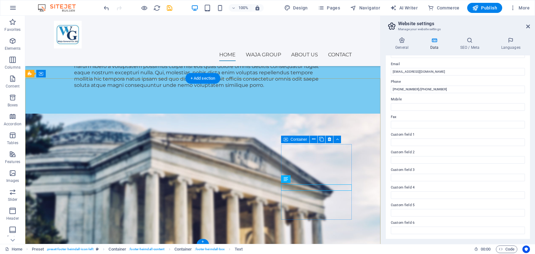
scroll to position [655, 0]
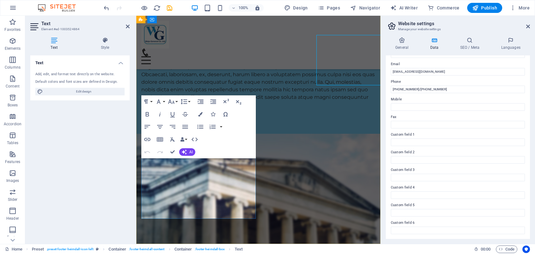
scroll to position [771, 0]
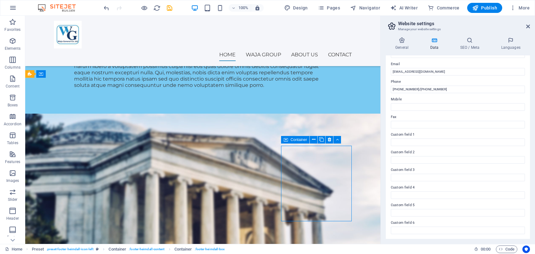
scroll to position [655, 0]
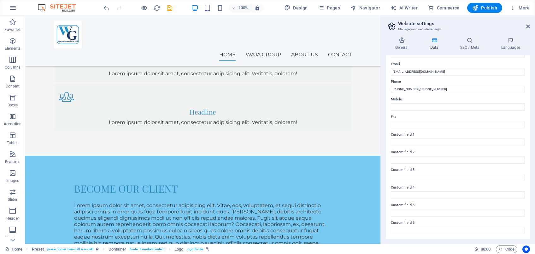
scroll to position [486, 0]
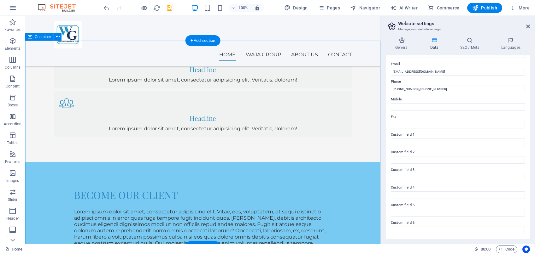
drag, startPoint x: 373, startPoint y: 123, endPoint x: 373, endPoint y: 127, distance: 4.4
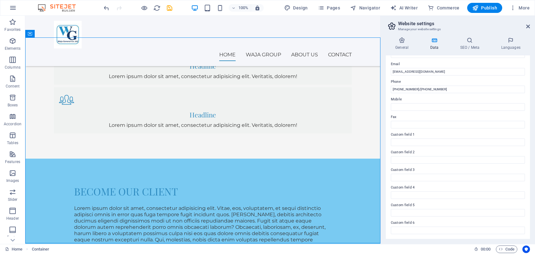
scroll to position [490, 0]
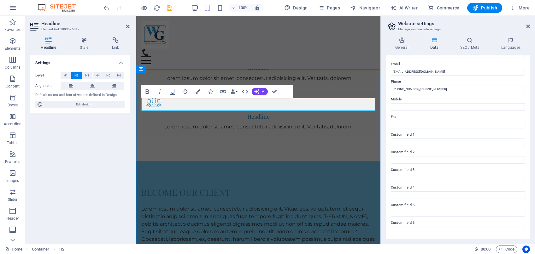
drag, startPoint x: 305, startPoint y: 104, endPoint x: 233, endPoint y: 104, distance: 71.9
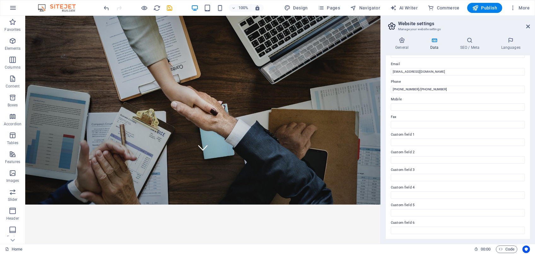
scroll to position [0, 0]
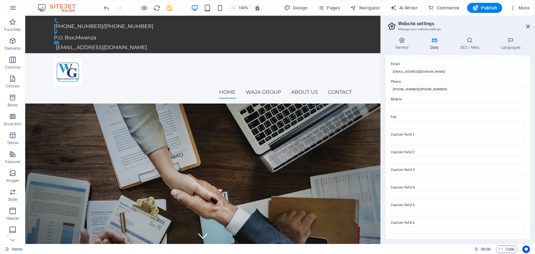
click at [526, 23] on h2 "Website settings" at bounding box center [464, 24] width 132 height 6
click at [529, 28] on icon at bounding box center [528, 26] width 4 height 5
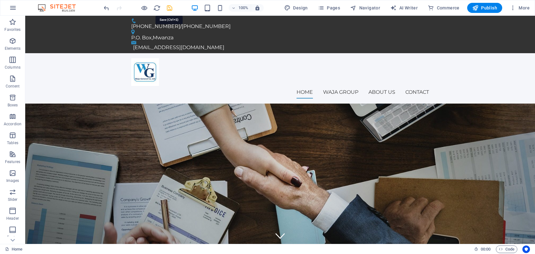
click at [169, 9] on icon "save" at bounding box center [169, 7] width 7 height 7
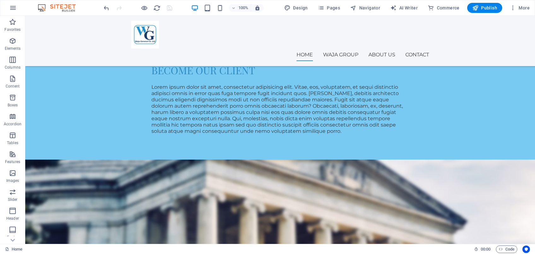
scroll to position [611, 0]
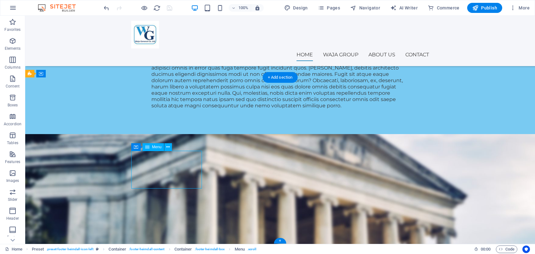
select select
select select "2"
select select
select select "3"
select select
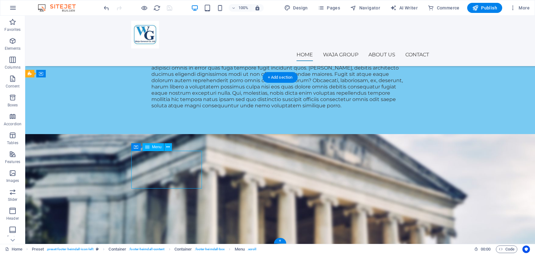
select select "4"
select select
select select "5"
select select
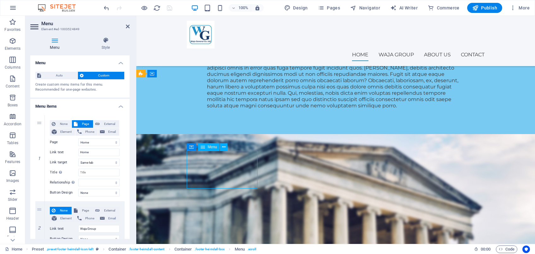
drag, startPoint x: 213, startPoint y: 184, endPoint x: 198, endPoint y: 182, distance: 14.9
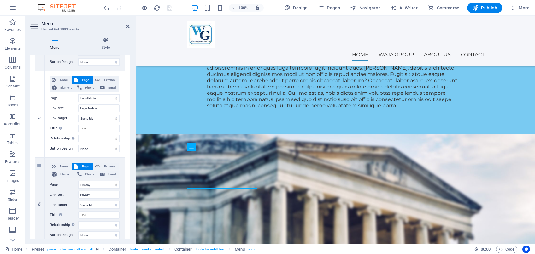
scroll to position [373, 0]
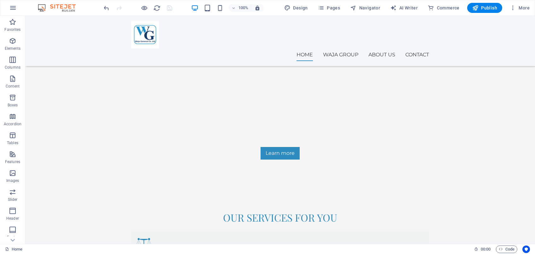
scroll to position [248, 0]
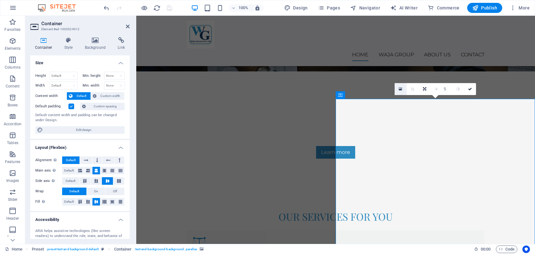
click at [401, 90] on icon at bounding box center [399, 89] width 3 height 4
